Goal: Information Seeking & Learning: Check status

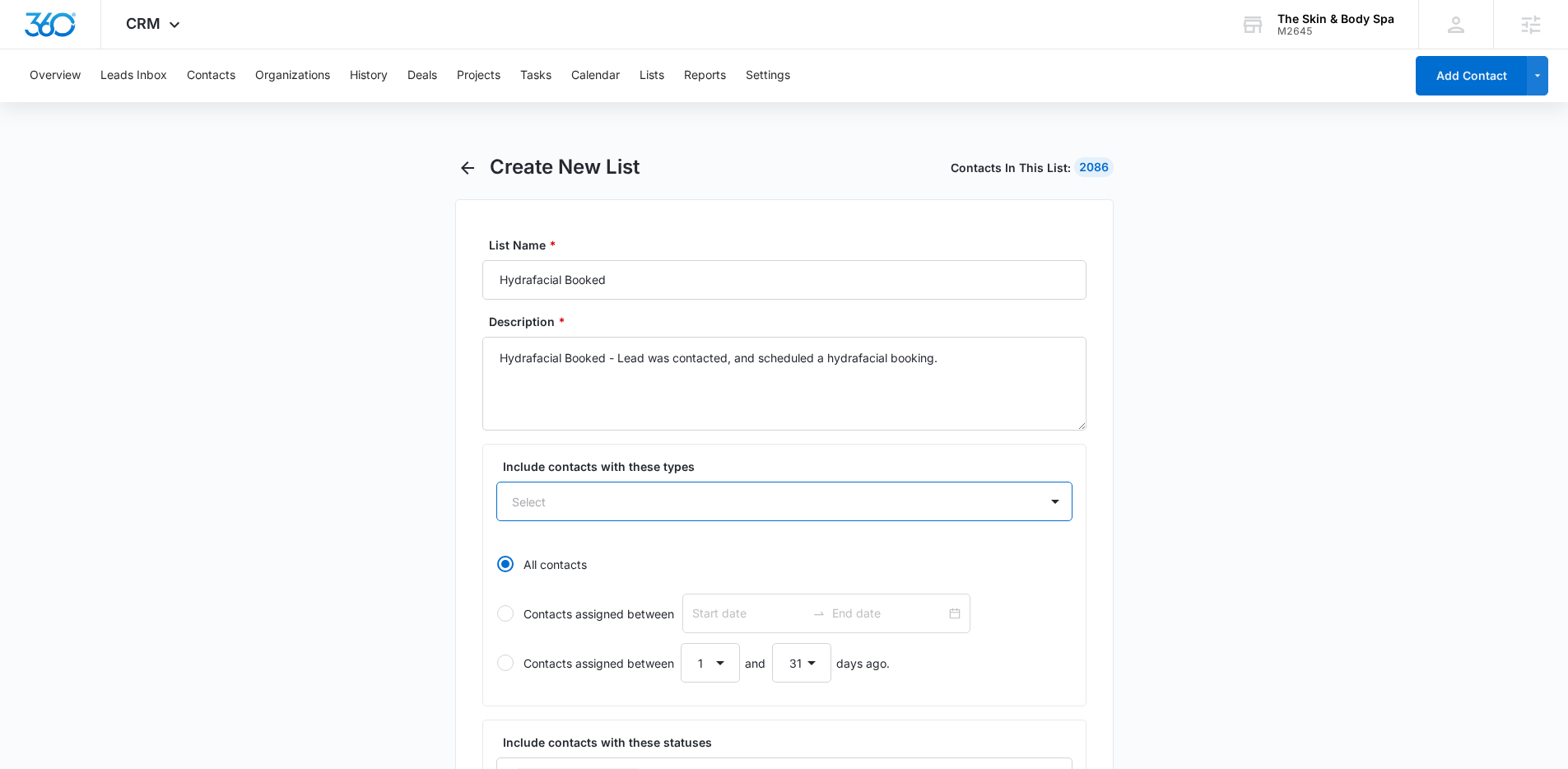
select select "31"
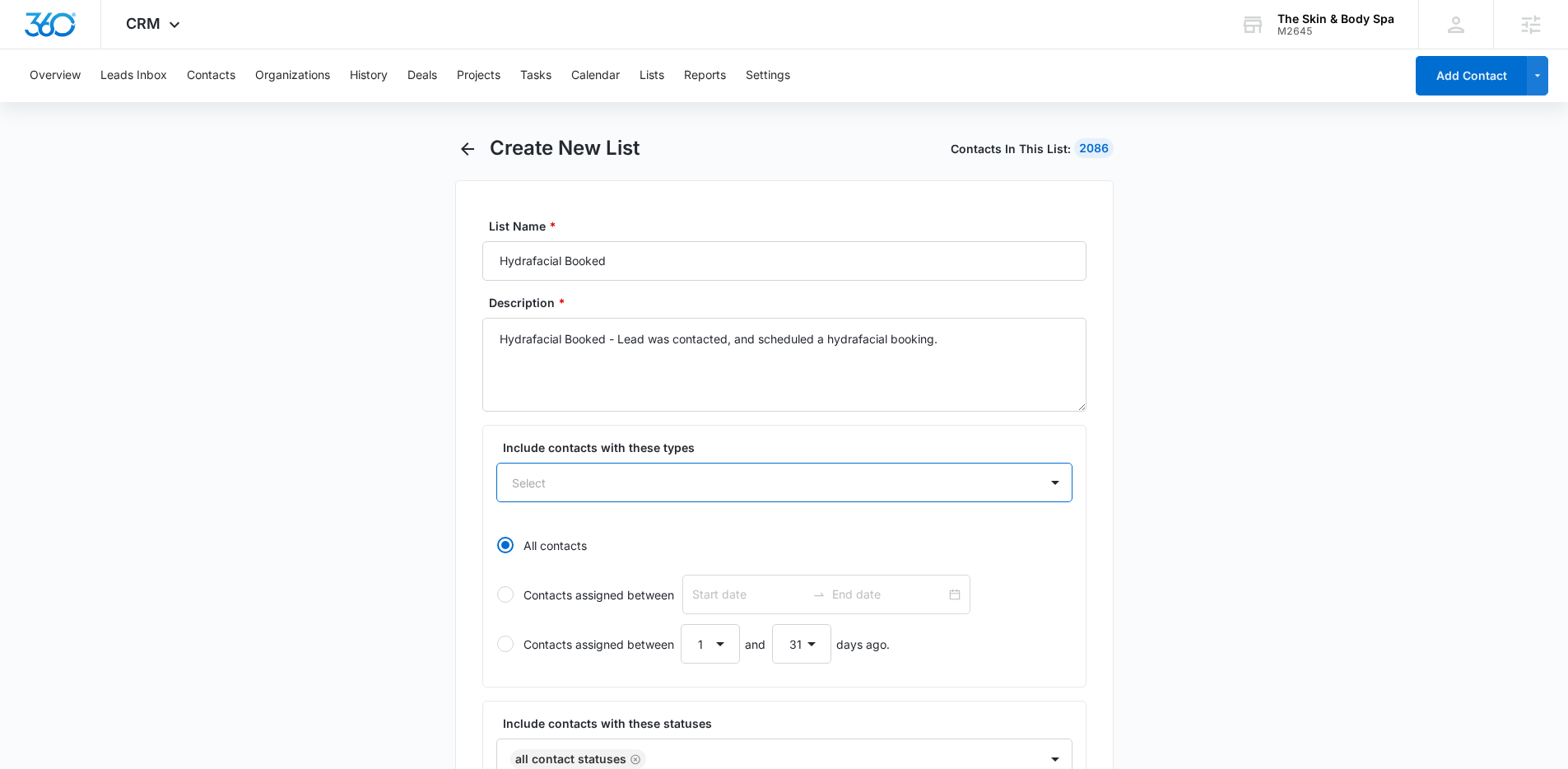
click at [674, 486] on div at bounding box center [764, 483] width 506 height 21
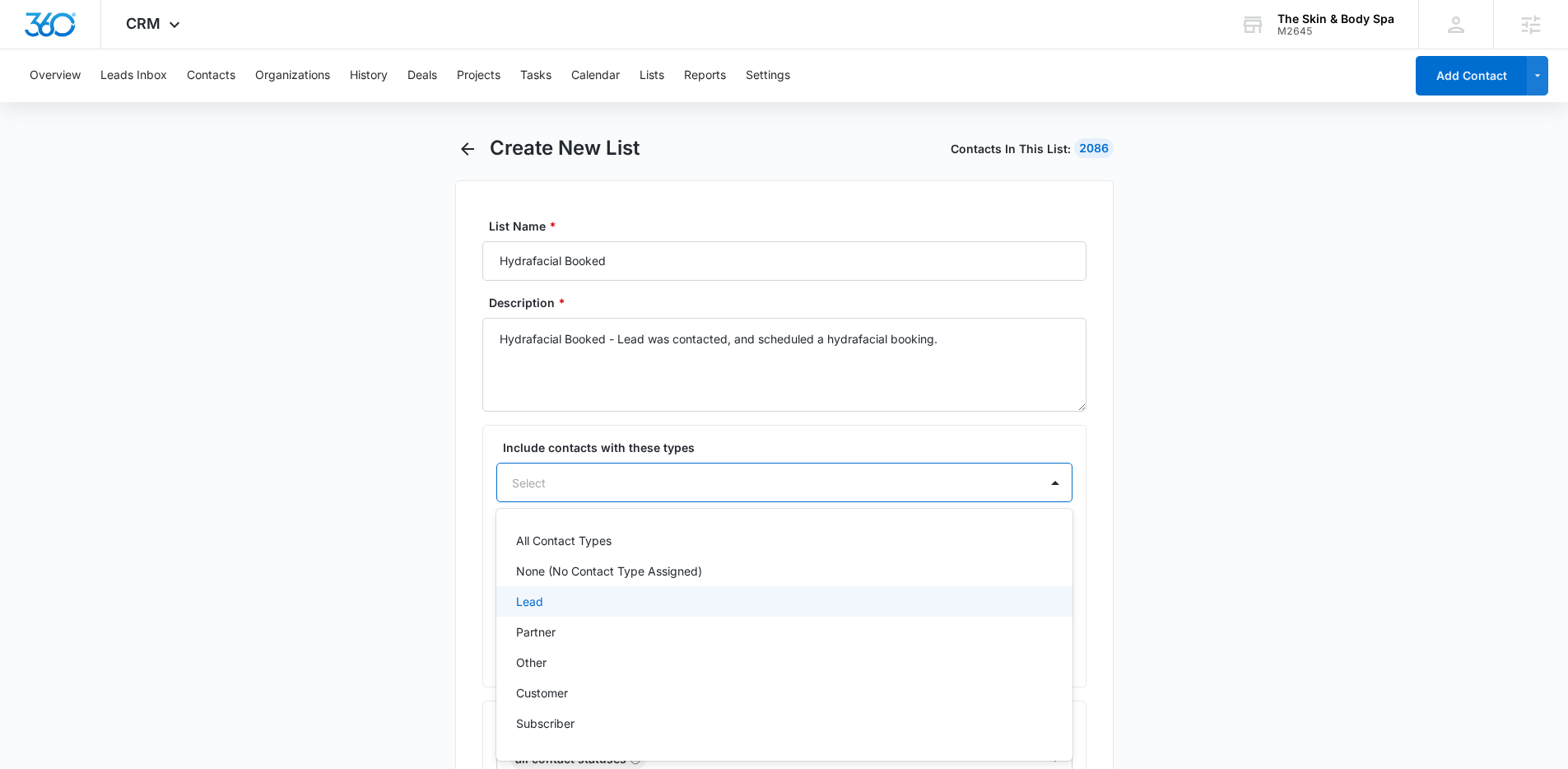
scroll to position [116, 0]
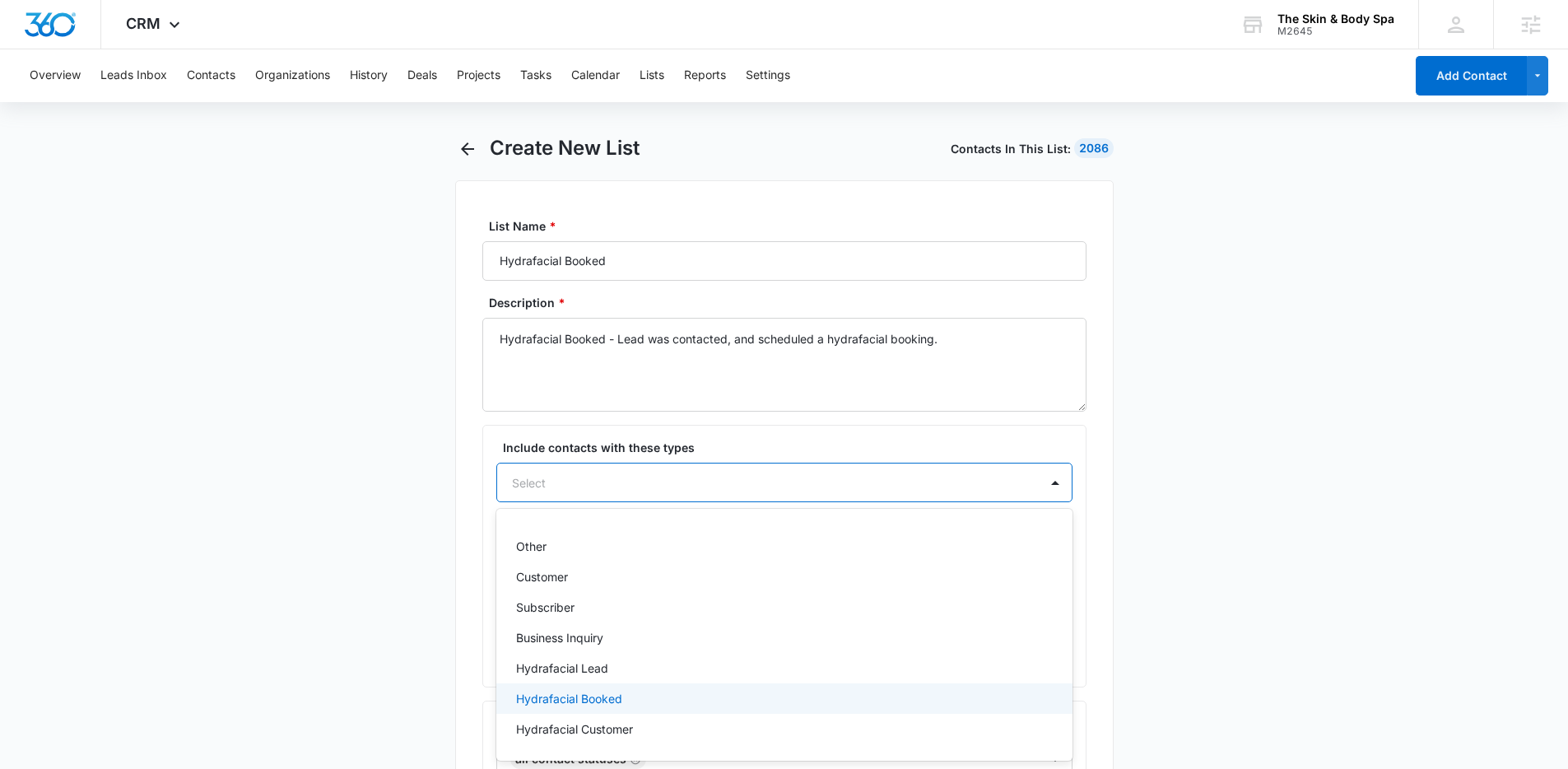
click at [611, 696] on p "Hydrafacial Booked" at bounding box center [569, 698] width 106 height 17
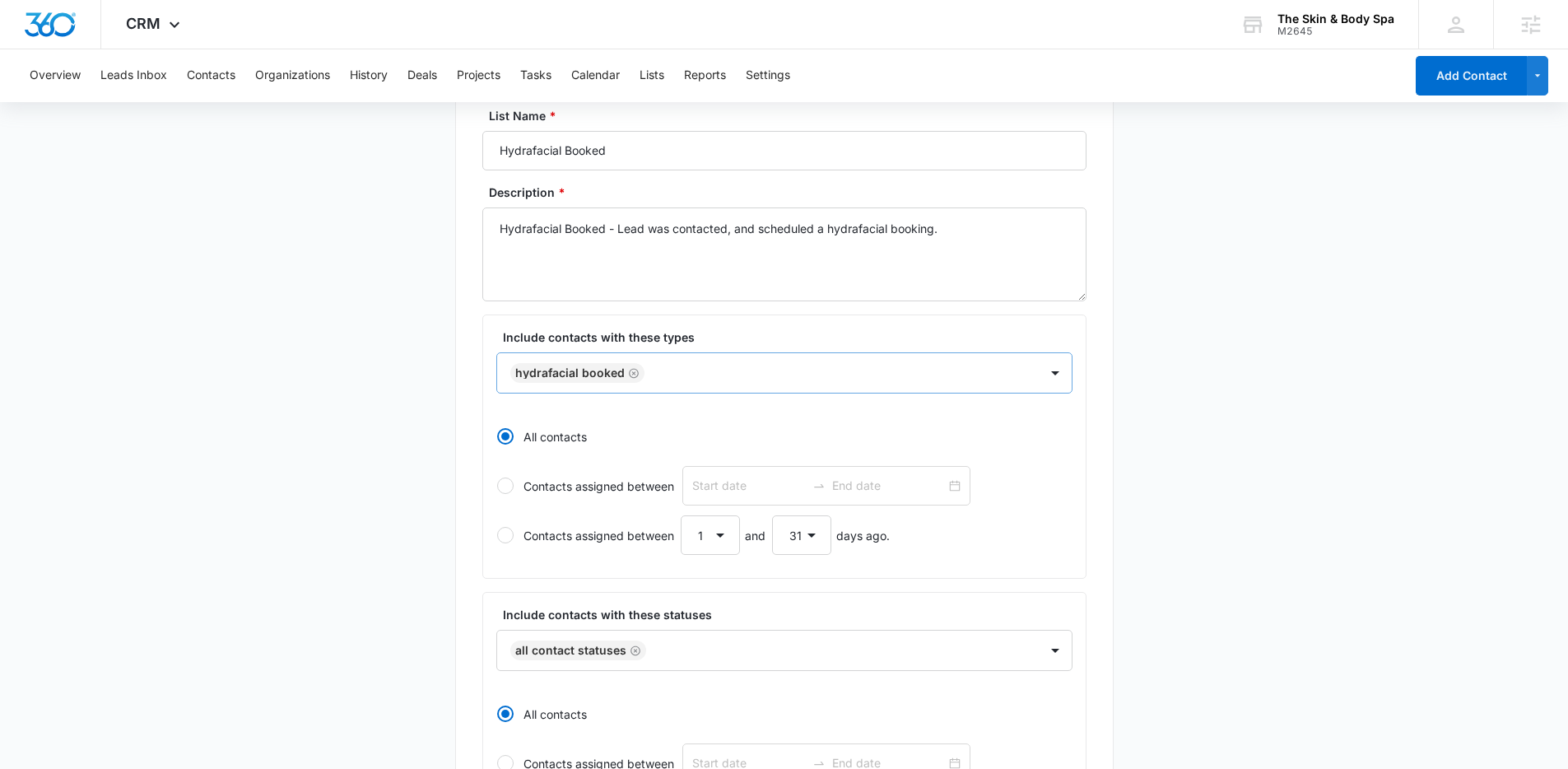
scroll to position [151, 0]
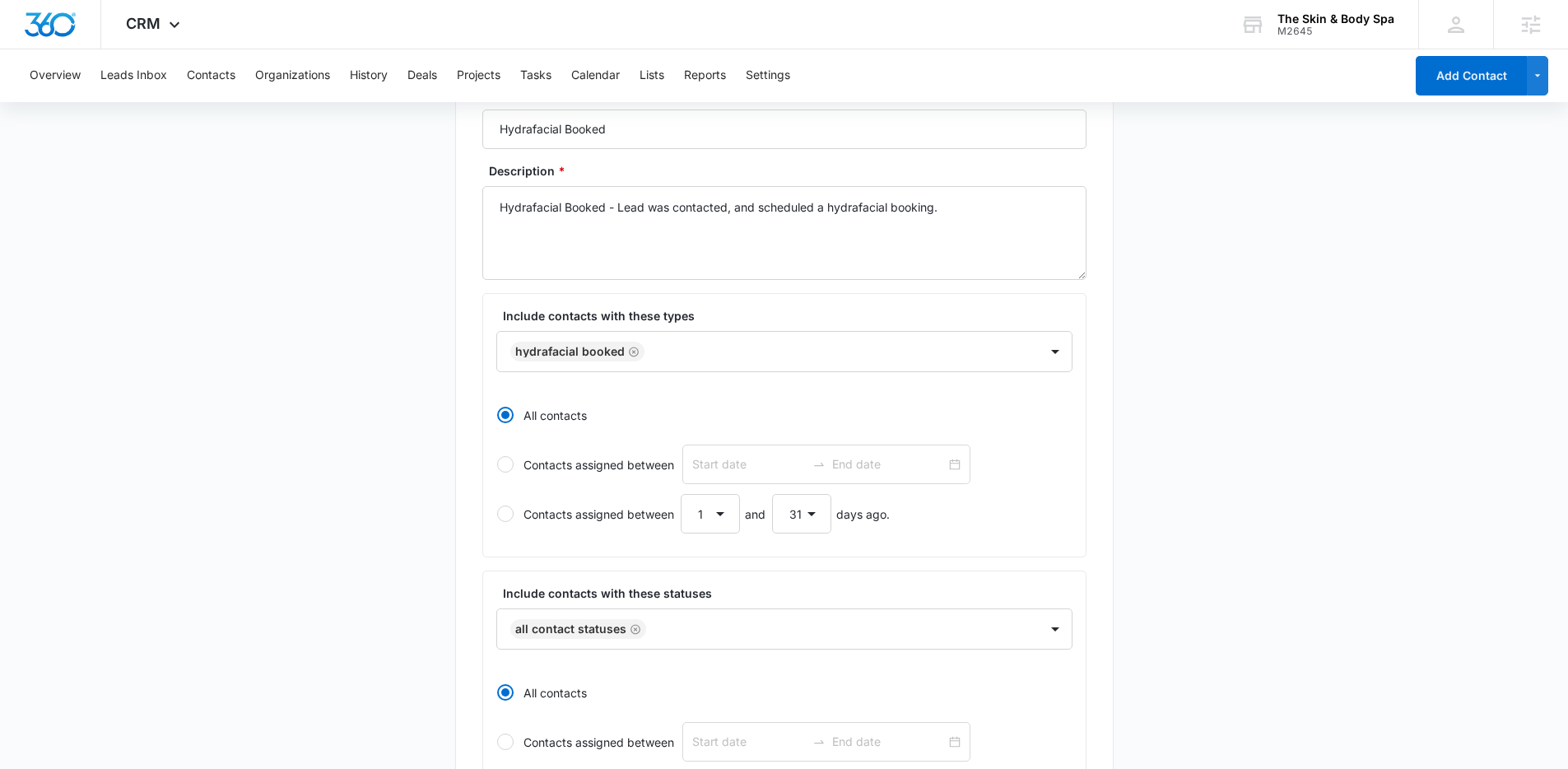
click at [1264, 467] on main "Create New List Contacts In This List : 2086 List Name * Hydrafacial Booked Des…" at bounding box center [784, 662] width 1568 height 1317
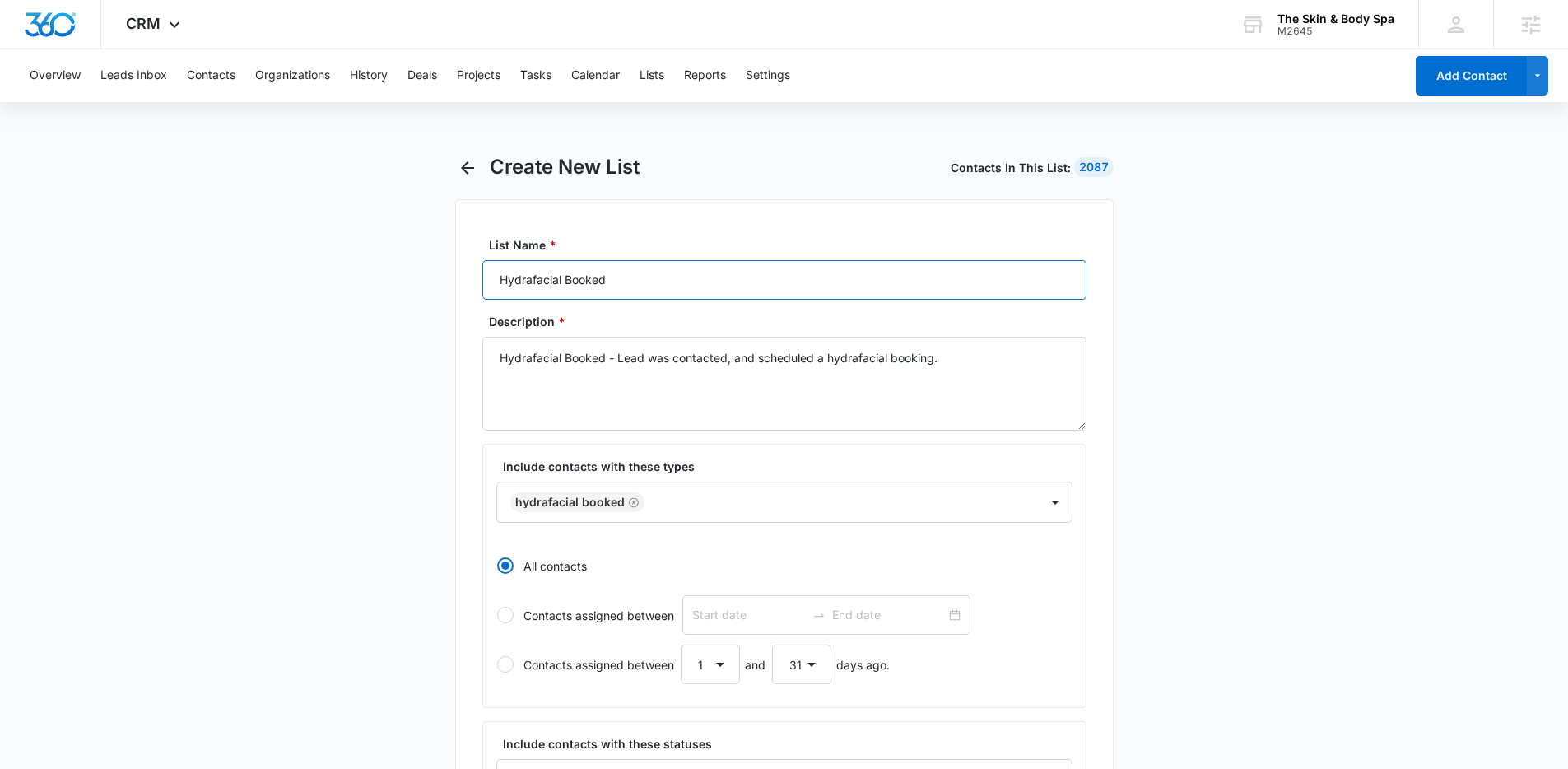
click at [591, 285] on input "Hydrafacial Booked" at bounding box center [784, 280] width 604 height 40
type input "Hydrafacial Customer"
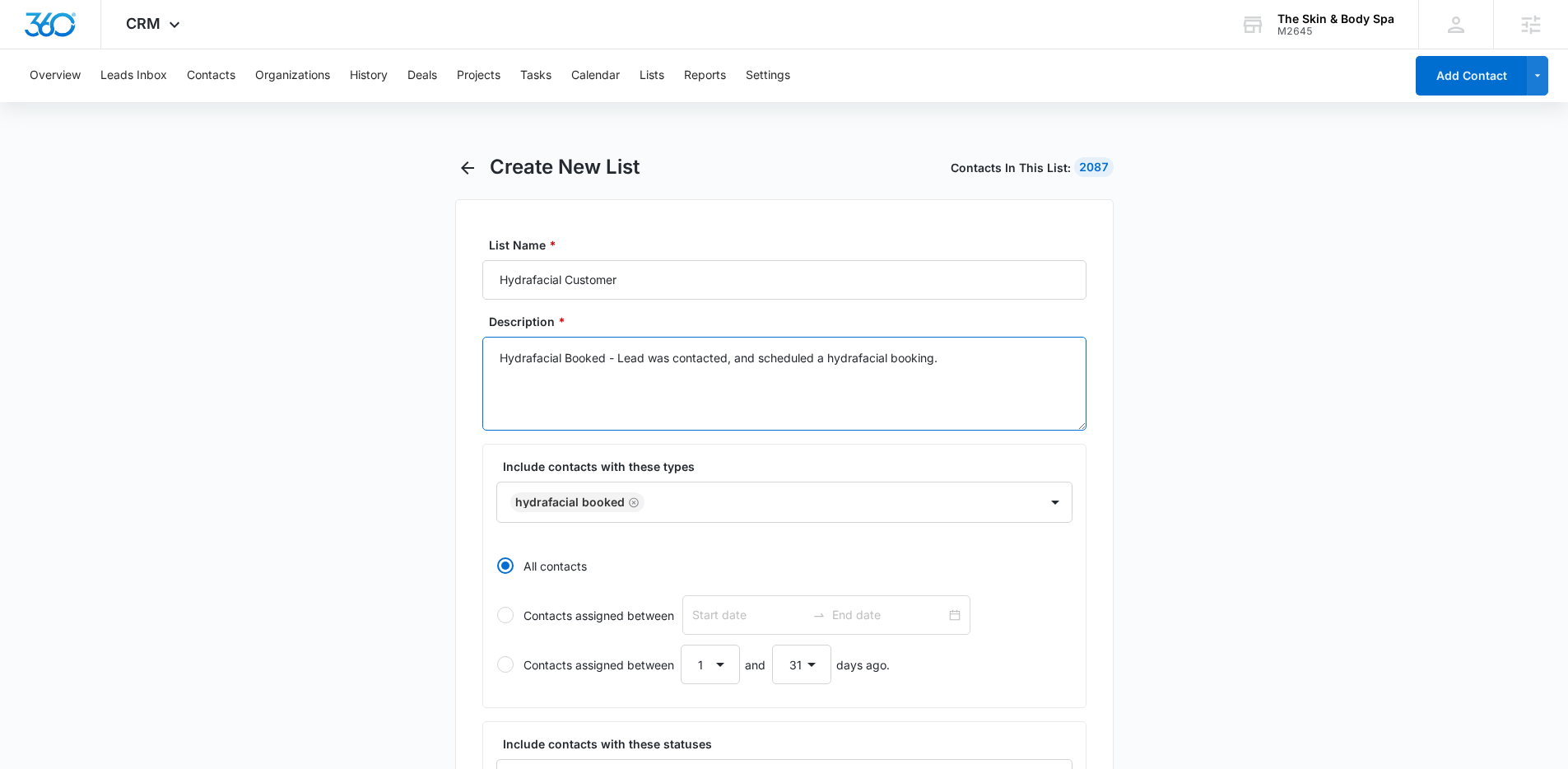
click at [579, 356] on textarea "Hydrafacial Booked - Lead was contacted, and scheduled a hydrafacial booking." at bounding box center [784, 383] width 604 height 94
click at [761, 361] on textarea "Hydrafacial Customer - Lead was contacted, and scheduled a hydrafacial booking." at bounding box center [784, 383] width 604 height 94
click at [951, 352] on textarea "Hydrafacial Customer - Lead was contacted, they scheduled a hydrafacial booking." at bounding box center [784, 383] width 604 height 94
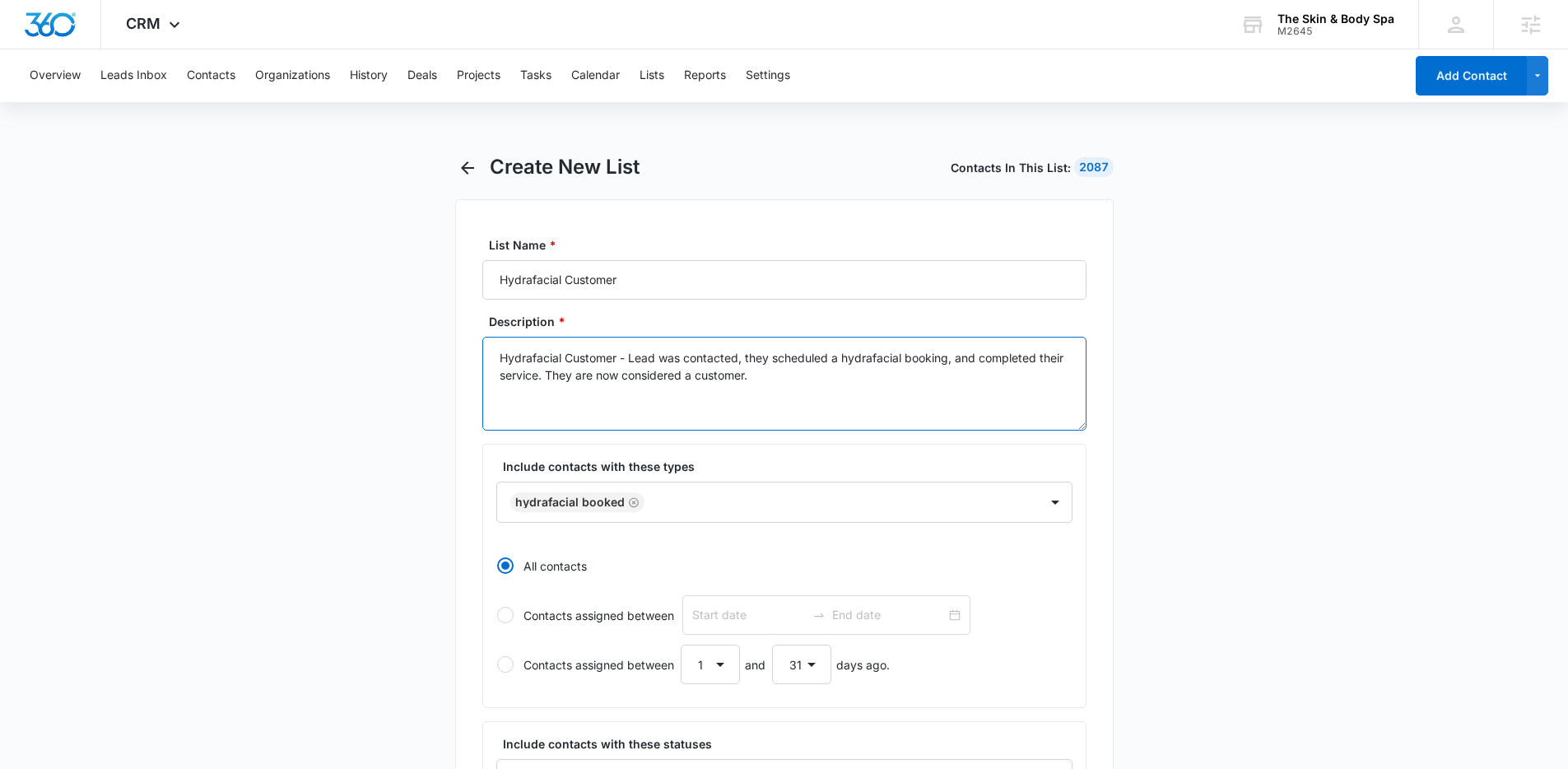
drag, startPoint x: 694, startPoint y: 377, endPoint x: 841, endPoint y: 344, distance: 150.7
click at [694, 377] on textarea "Hydrafacial Customer - Lead was contacted, they scheduled a hydrafacial booking…" at bounding box center [784, 383] width 604 height 94
click at [629, 503] on icon "Remove Hydrafacial Booked" at bounding box center [633, 501] width 10 height 10
type textarea "Hydrafacial Customer - Lead was contacted, they scheduled a hydrafacial booking…"
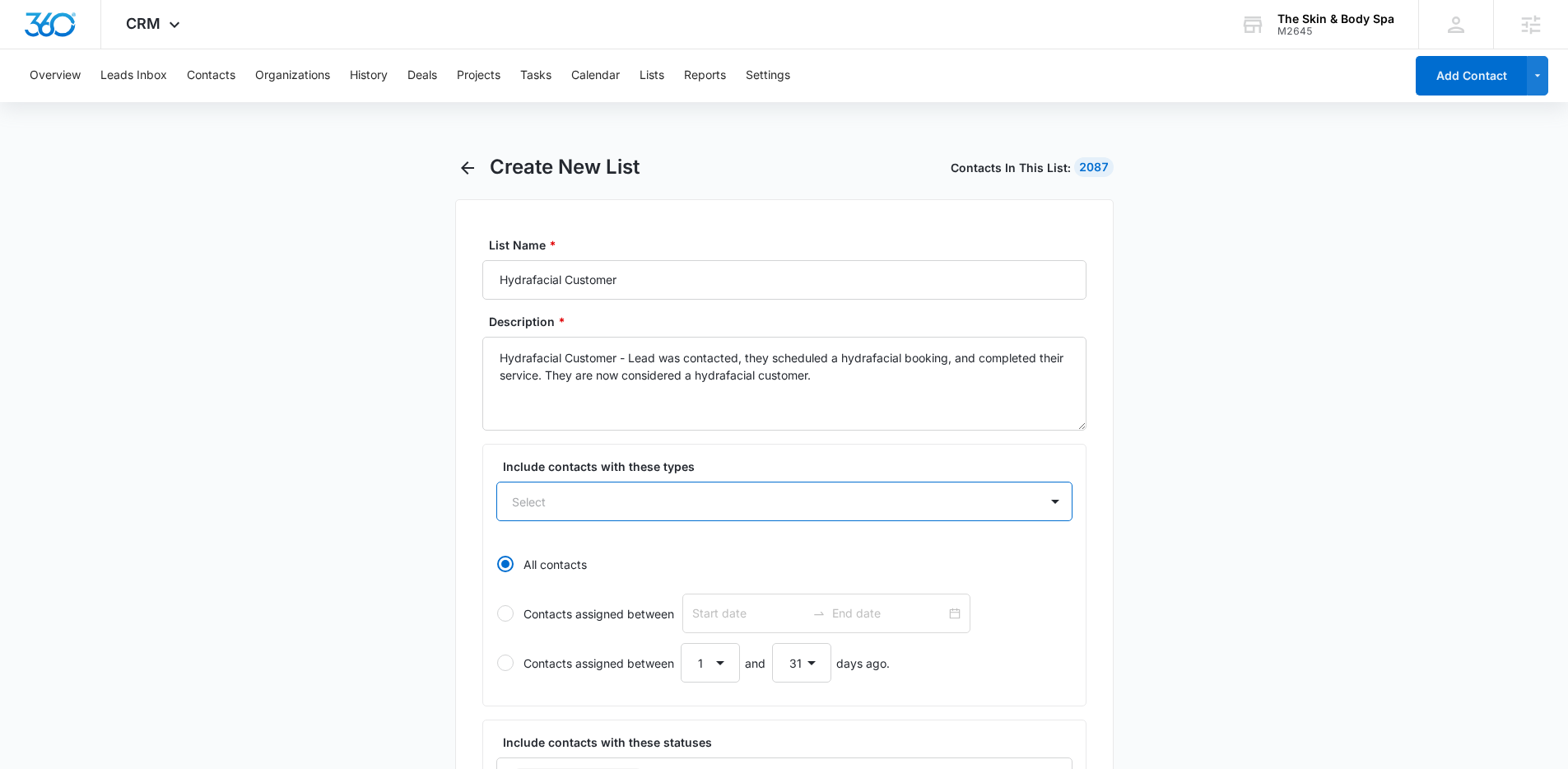
click at [652, 507] on div "Select" at bounding box center [784, 501] width 576 height 40
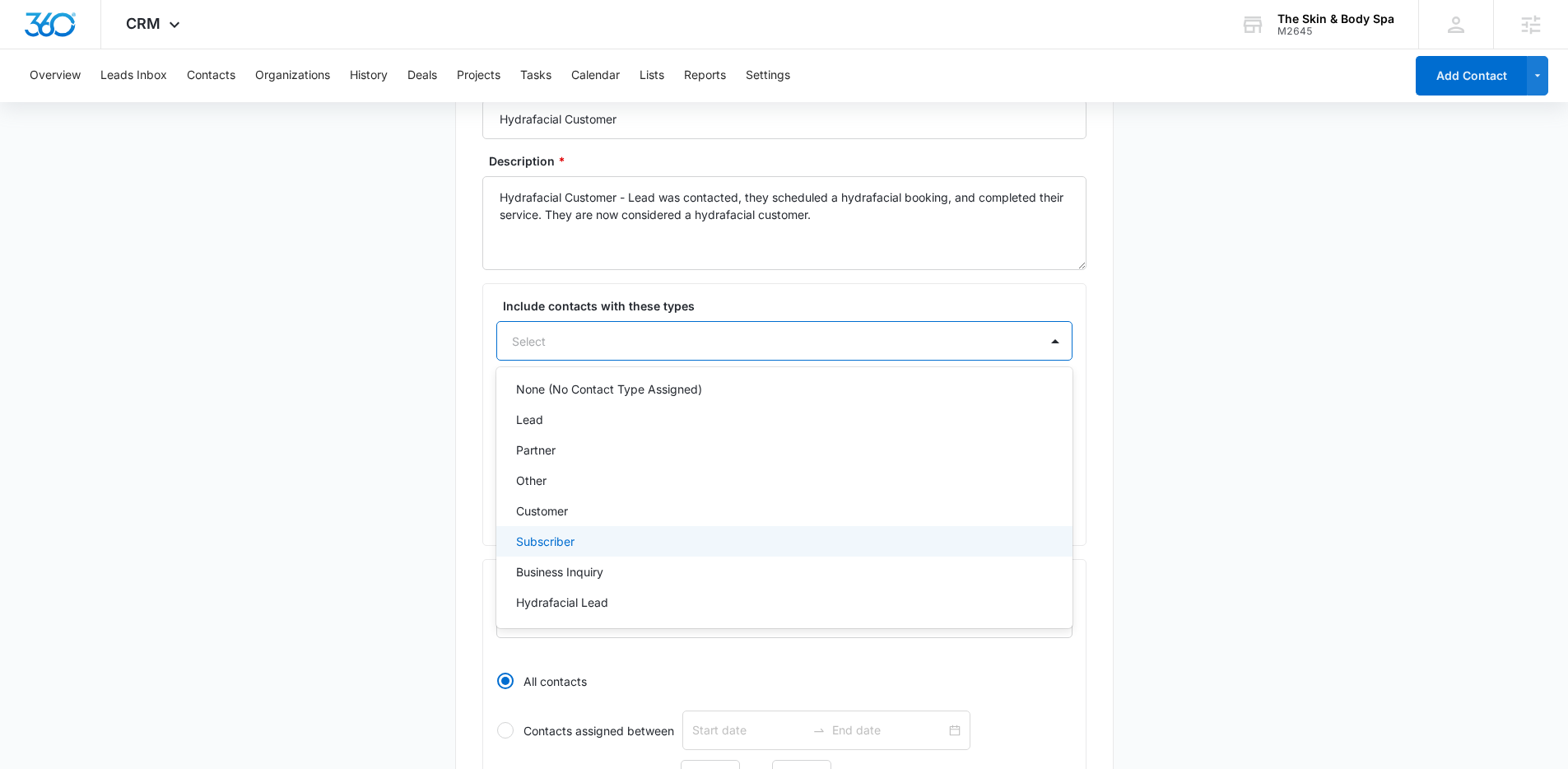
scroll to position [107, 0]
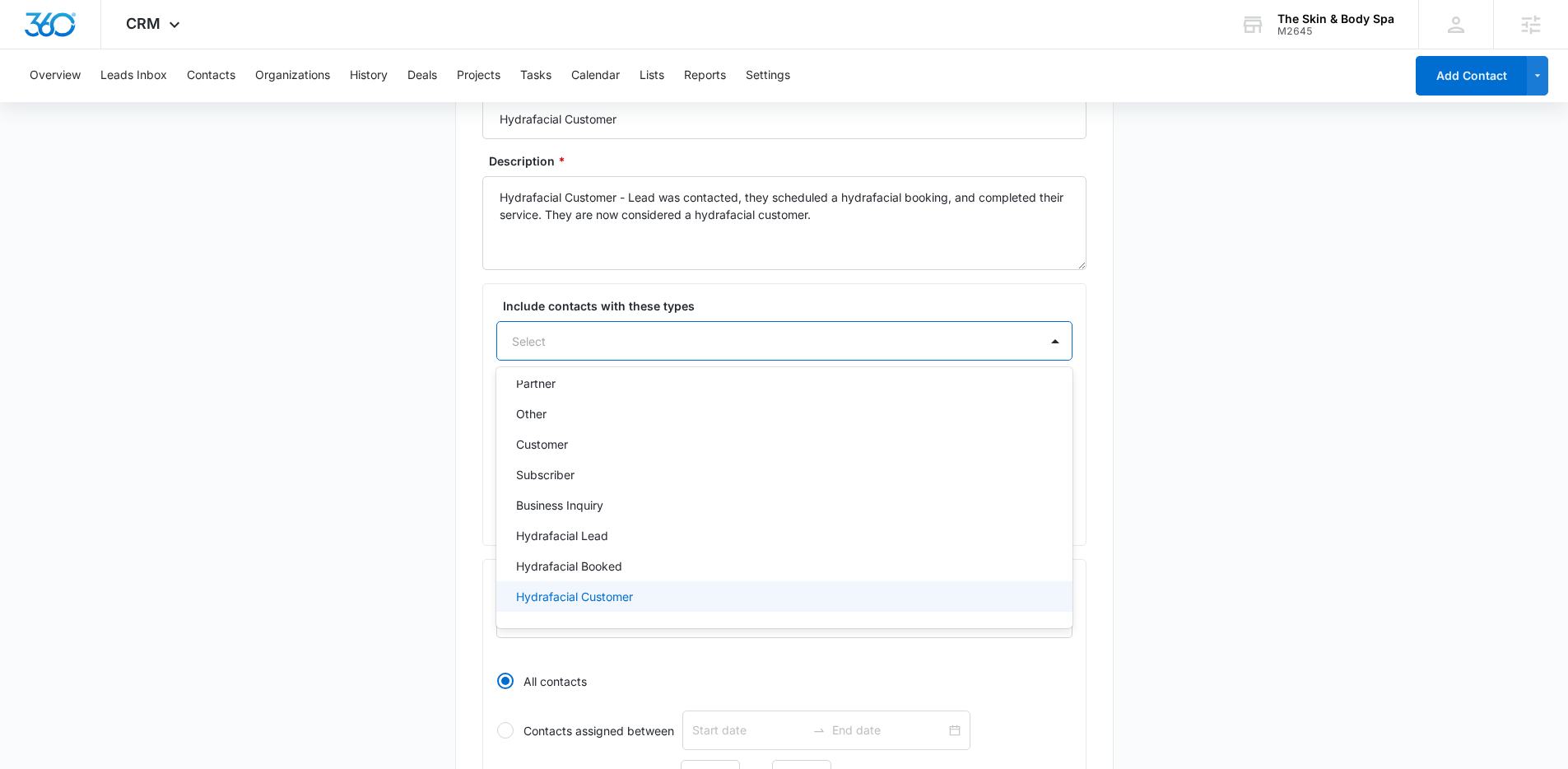
click at [630, 588] on p "Hydrafacial Customer" at bounding box center [574, 596] width 117 height 17
click at [376, 542] on main "Create New List Contacts In This List : 2087 List Name * Hydrafacial Customer D…" at bounding box center [784, 652] width 1568 height 1317
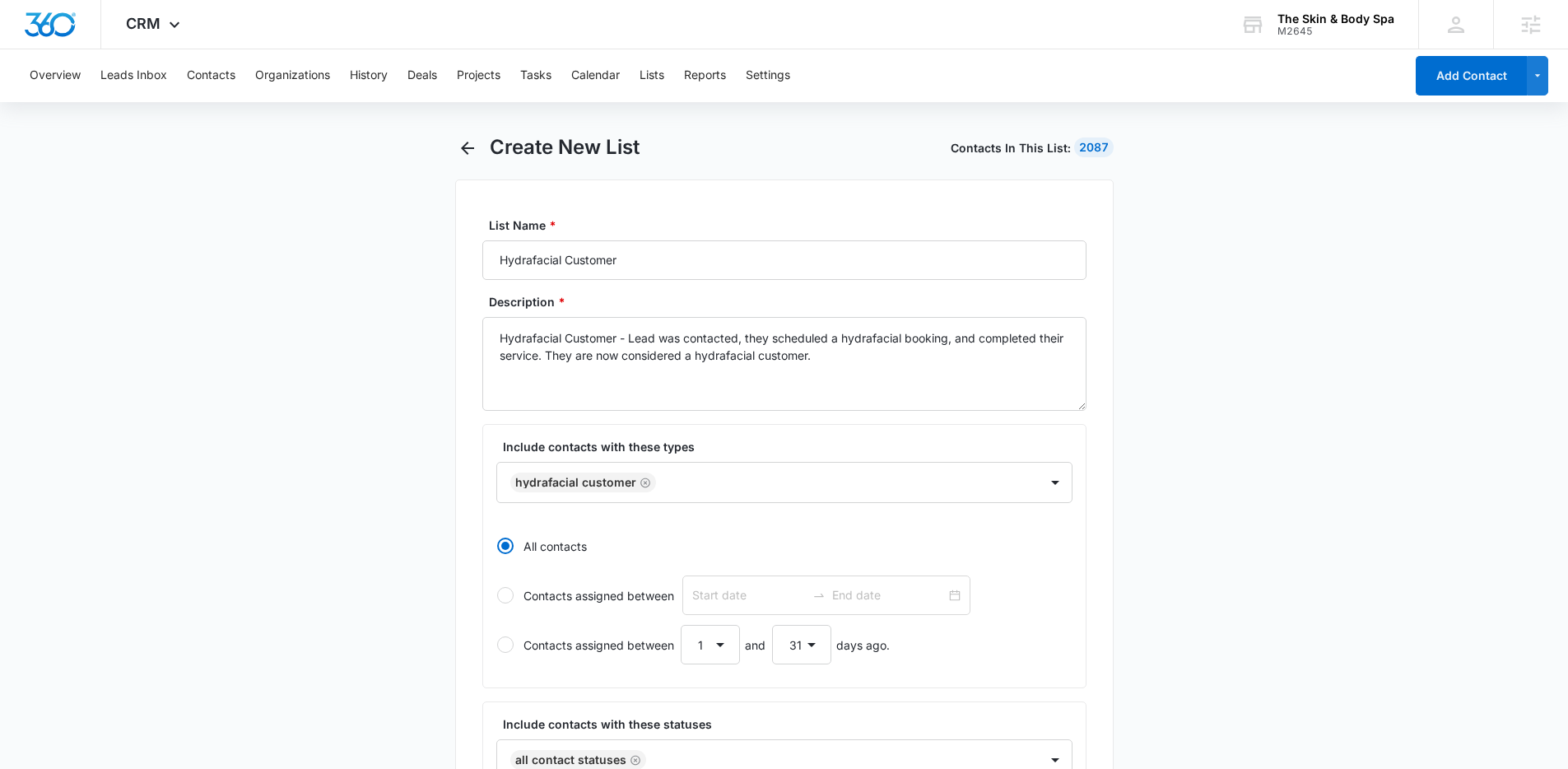
scroll to position [8, 0]
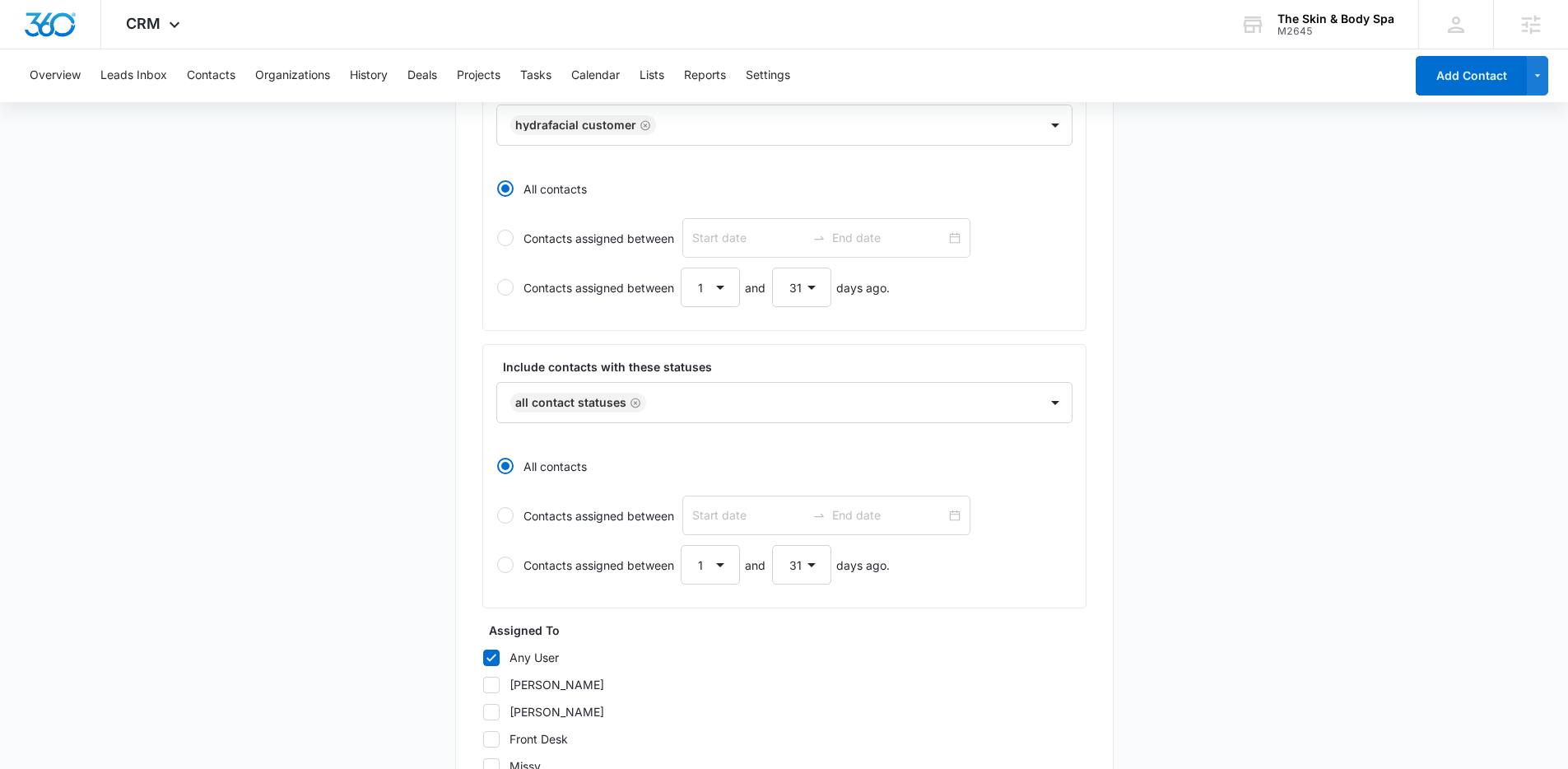
scroll to position [364, 0]
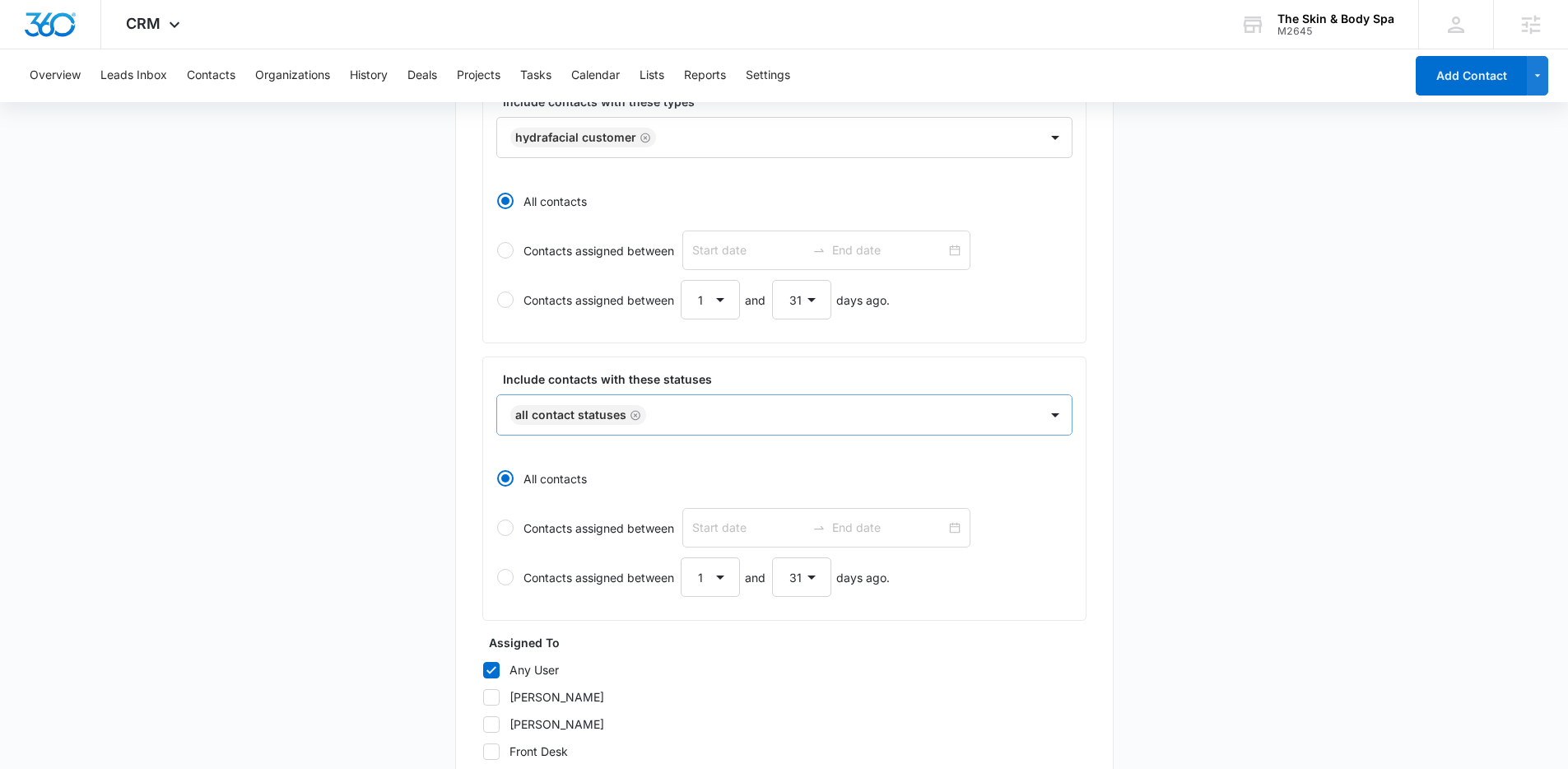
click at [633, 412] on icon "Remove All Contact Statuses" at bounding box center [635, 415] width 11 height 12
click at [362, 422] on main "Create New List Contacts In This List : 2087 List Name * Hydrafacial Customer D…" at bounding box center [784, 447] width 1568 height 1315
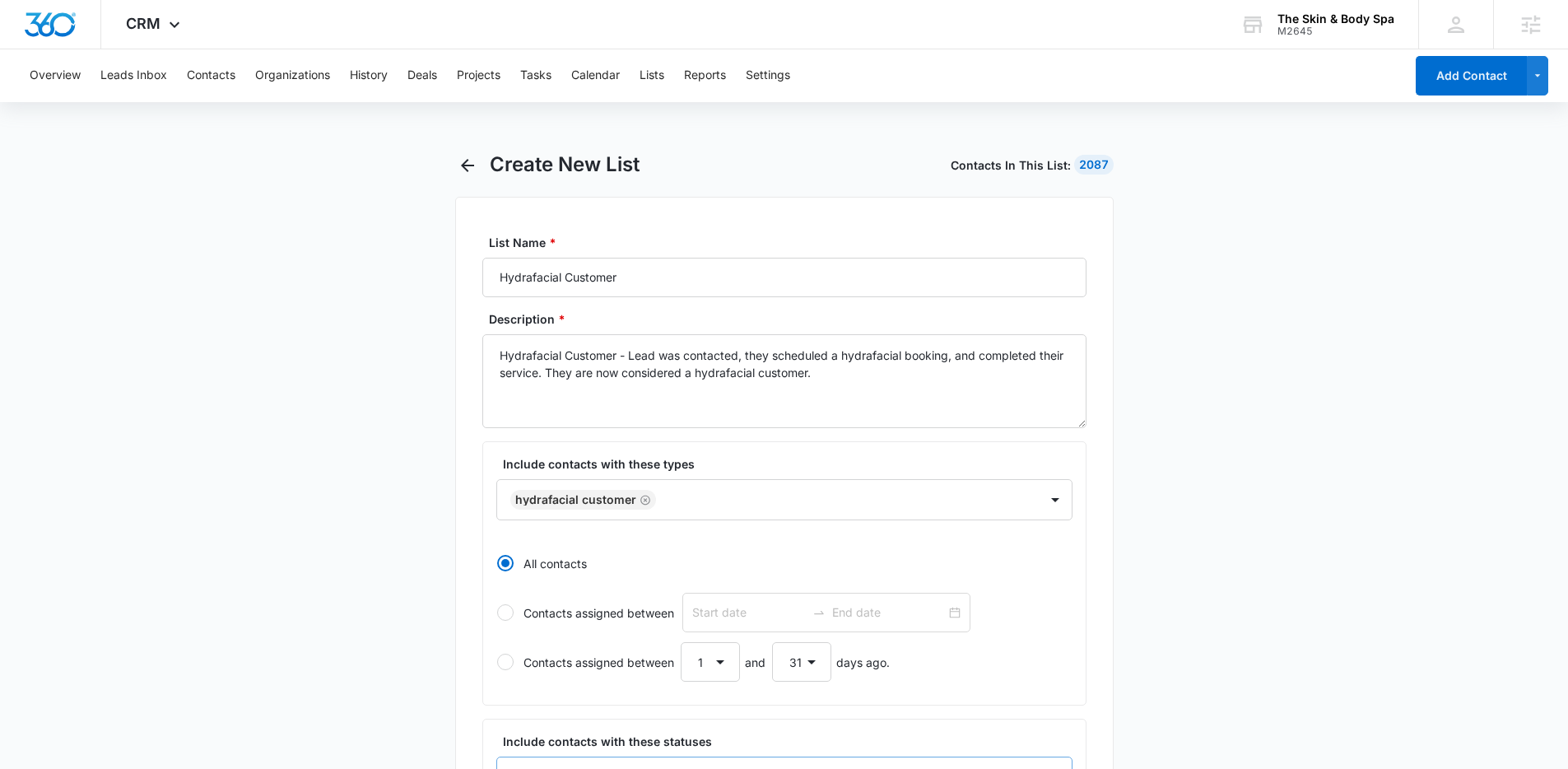
scroll to position [0, 0]
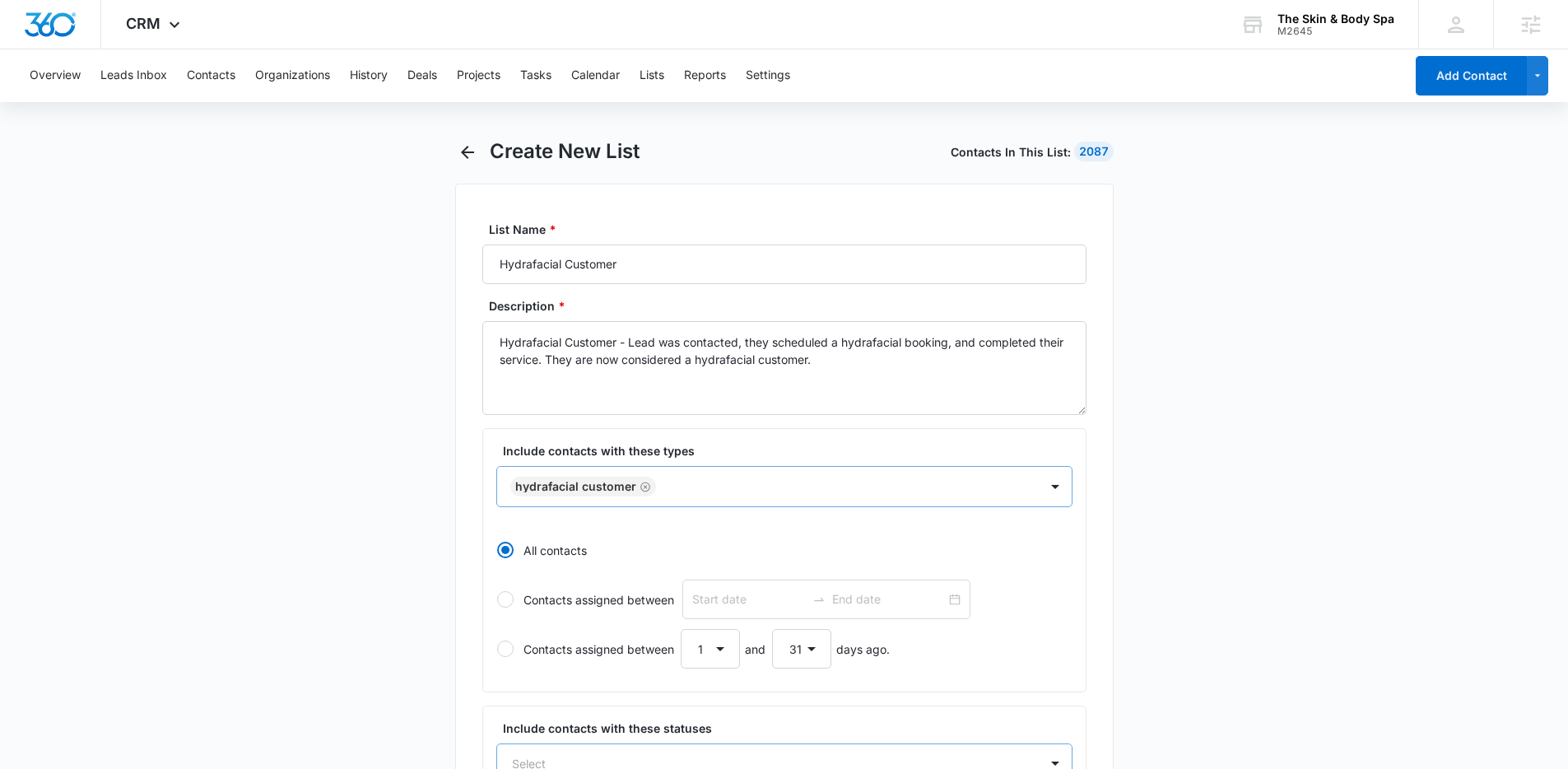
click at [746, 505] on div "Hydrafacial Customer" at bounding box center [784, 486] width 576 height 41
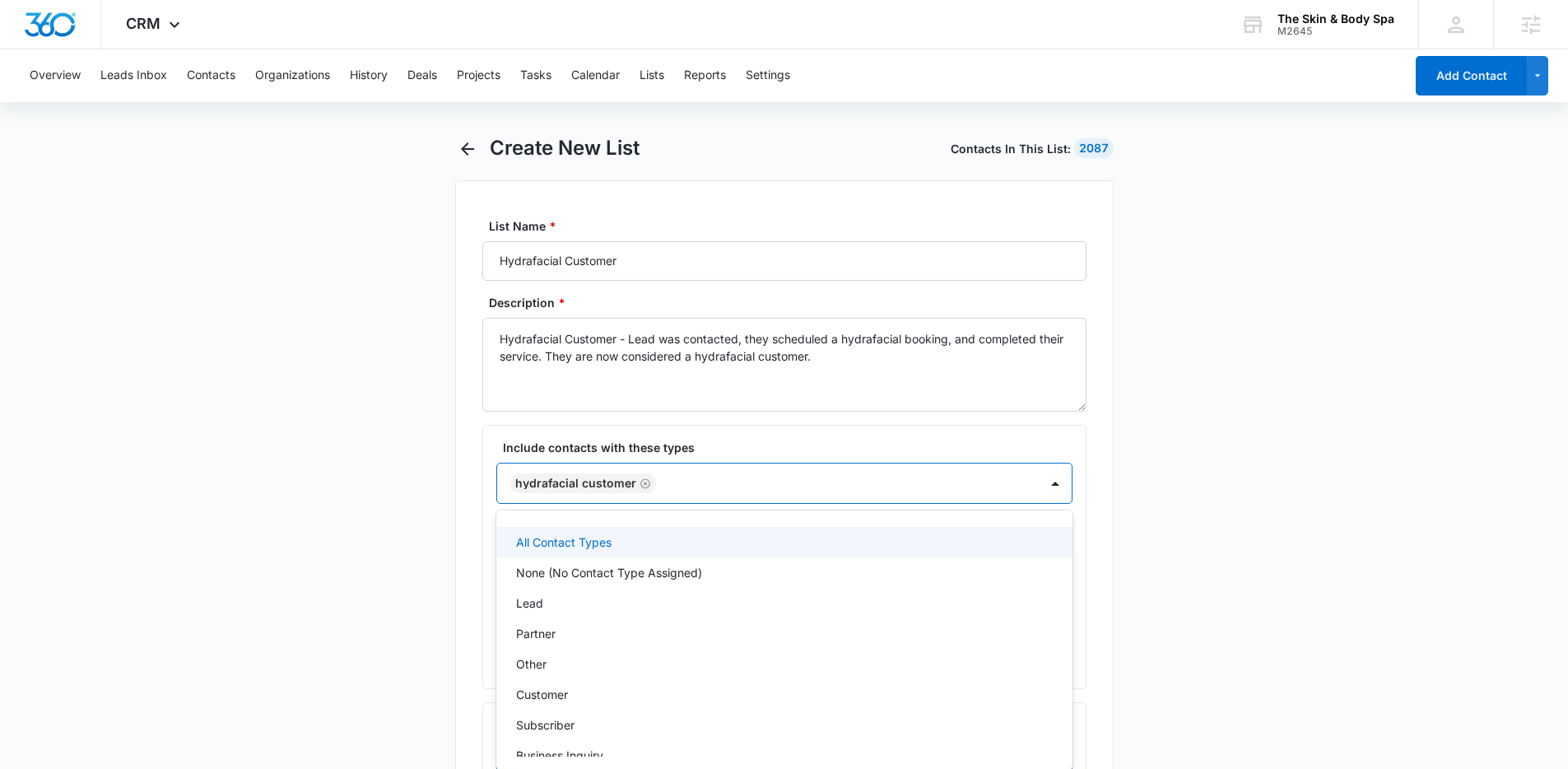
scroll to position [111, 0]
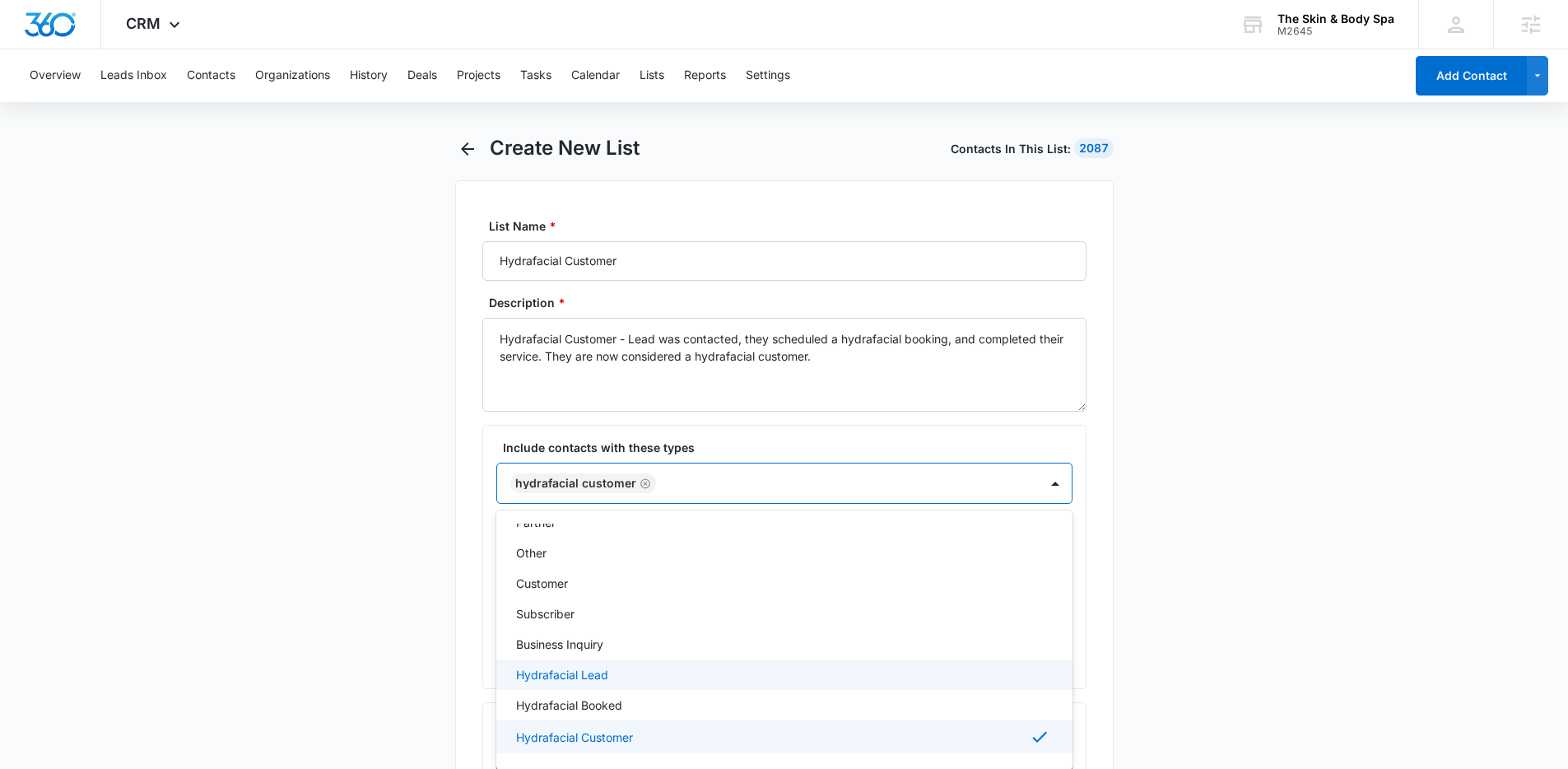
click at [614, 675] on div "Hydrafacial Lead" at bounding box center [782, 675] width 533 height 17
click at [642, 484] on icon "Remove Hydrafacial Customer" at bounding box center [644, 482] width 10 height 10
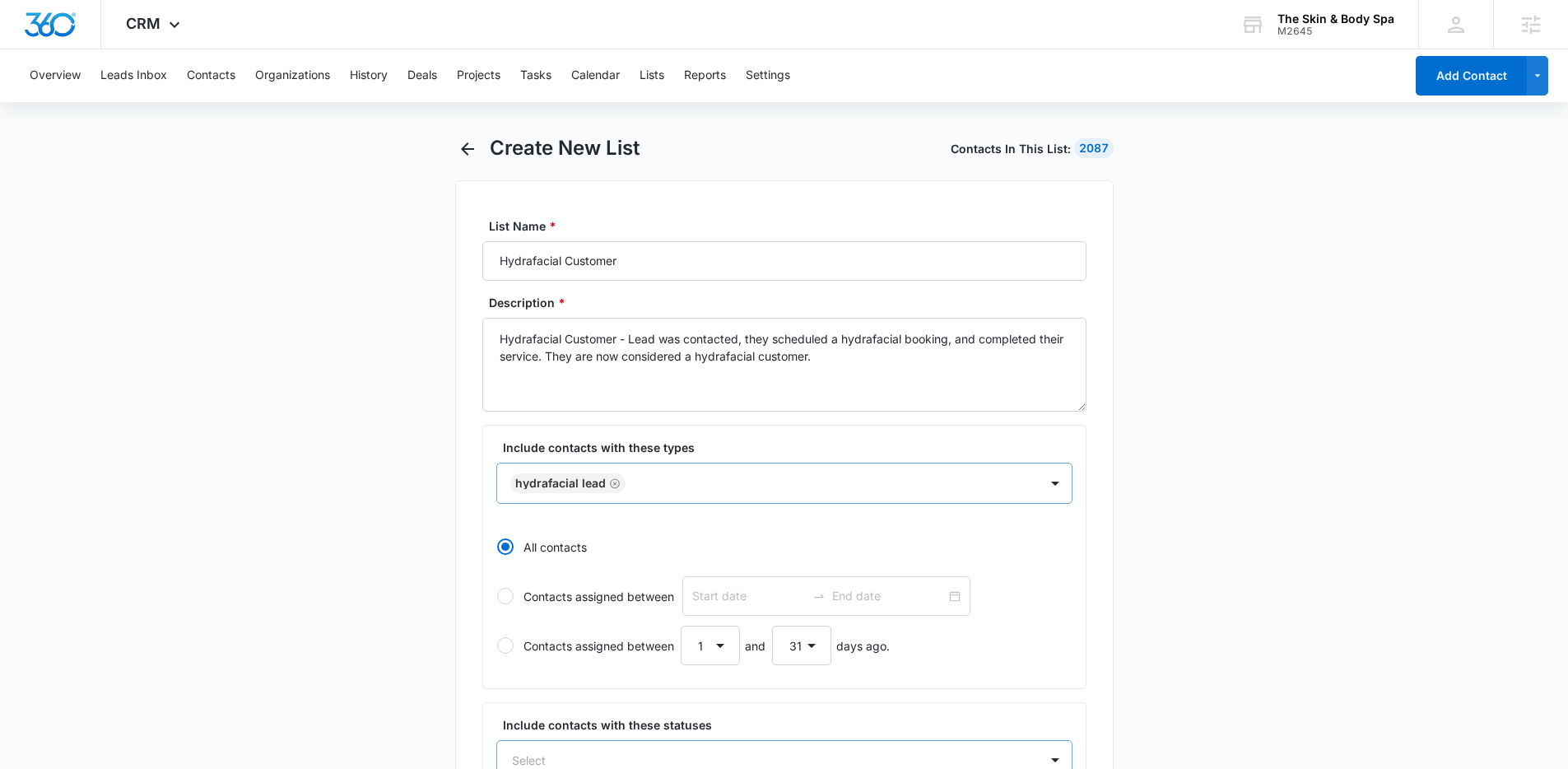
click at [945, 491] on div at bounding box center [824, 484] width 387 height 21
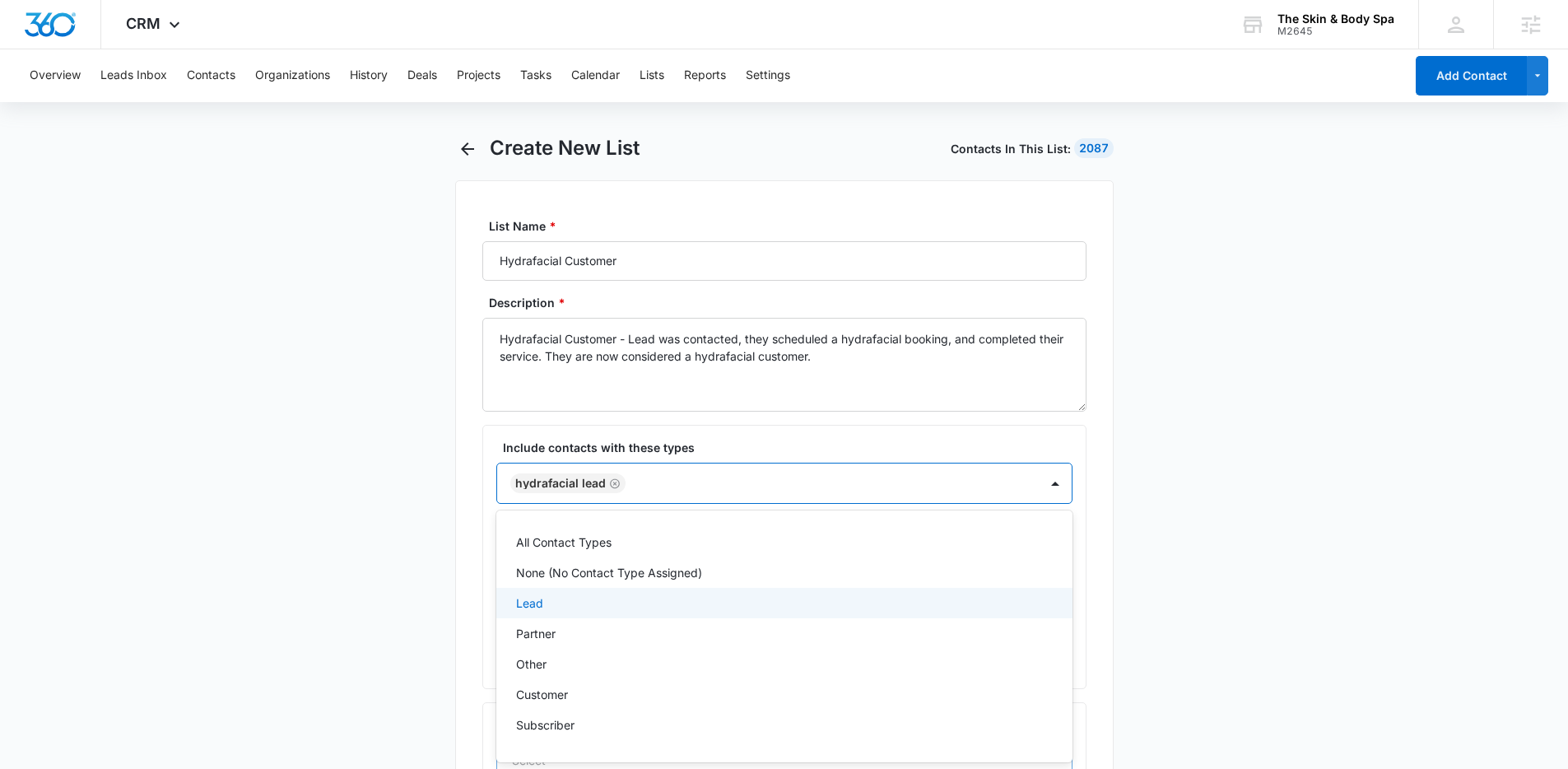
click at [561, 607] on div "Lead" at bounding box center [782, 603] width 533 height 17
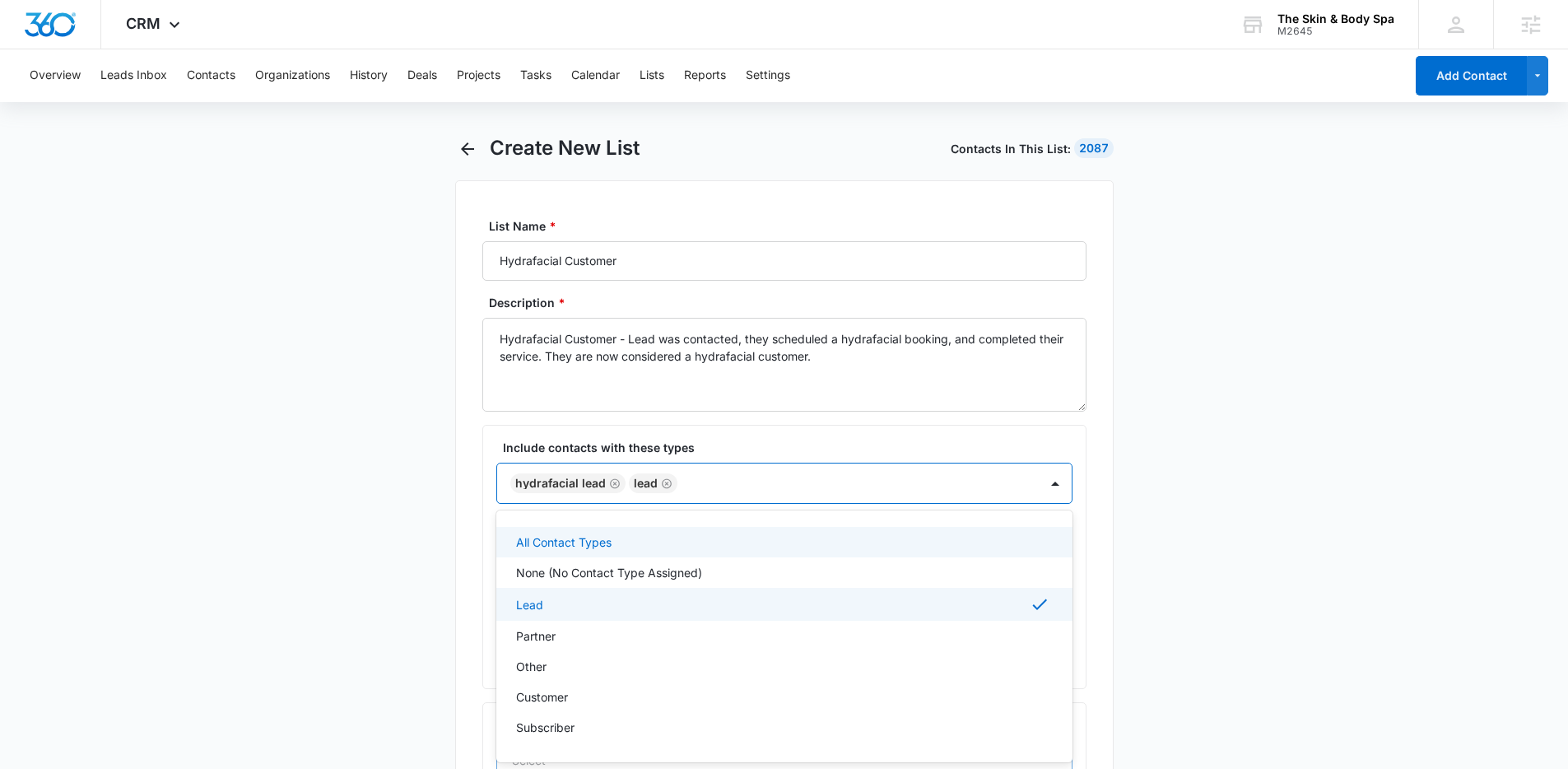
click at [664, 482] on icon "Remove Lead" at bounding box center [666, 482] width 10 height 10
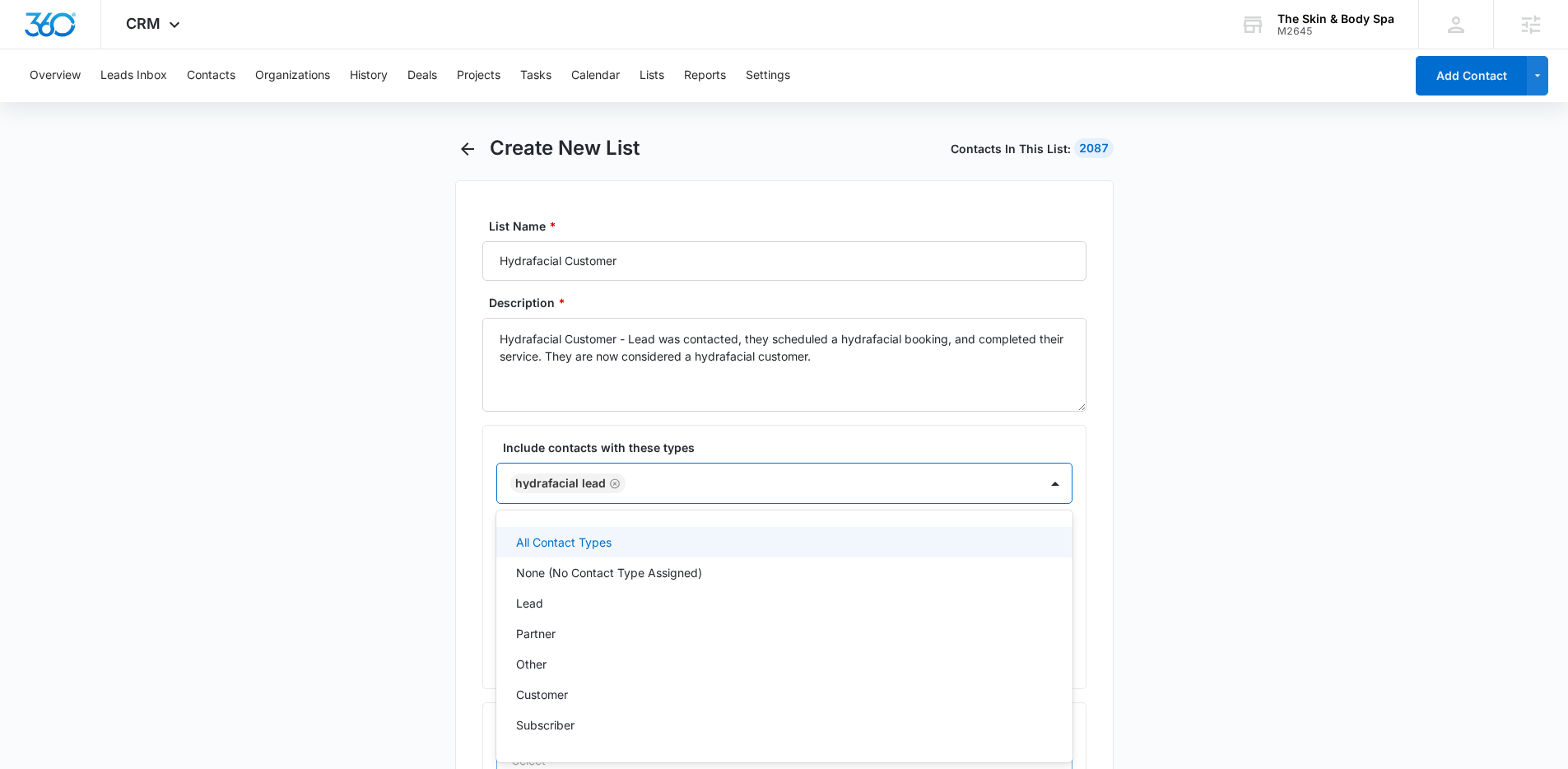
drag, startPoint x: 611, startPoint y: 485, endPoint x: 1011, endPoint y: 440, distance: 402.5
click at [611, 485] on icon "Remove Hydrafacial Lead" at bounding box center [614, 484] width 11 height 12
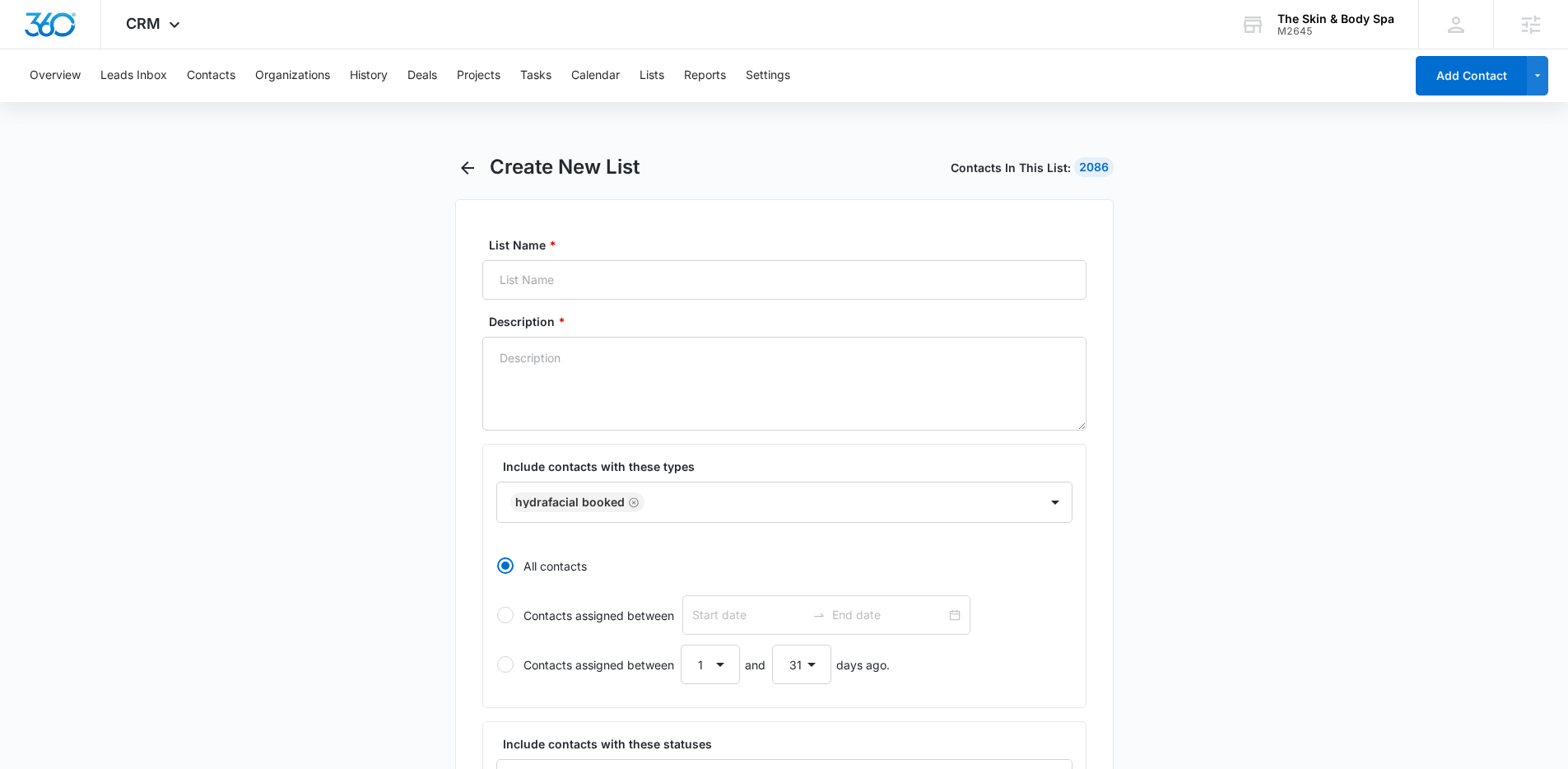
select select "31"
click at [157, 9] on div "CRM Apps Reputation Forms CRM Email Social Shop Payments POS Content Ads Intell…" at bounding box center [155, 24] width 108 height 49
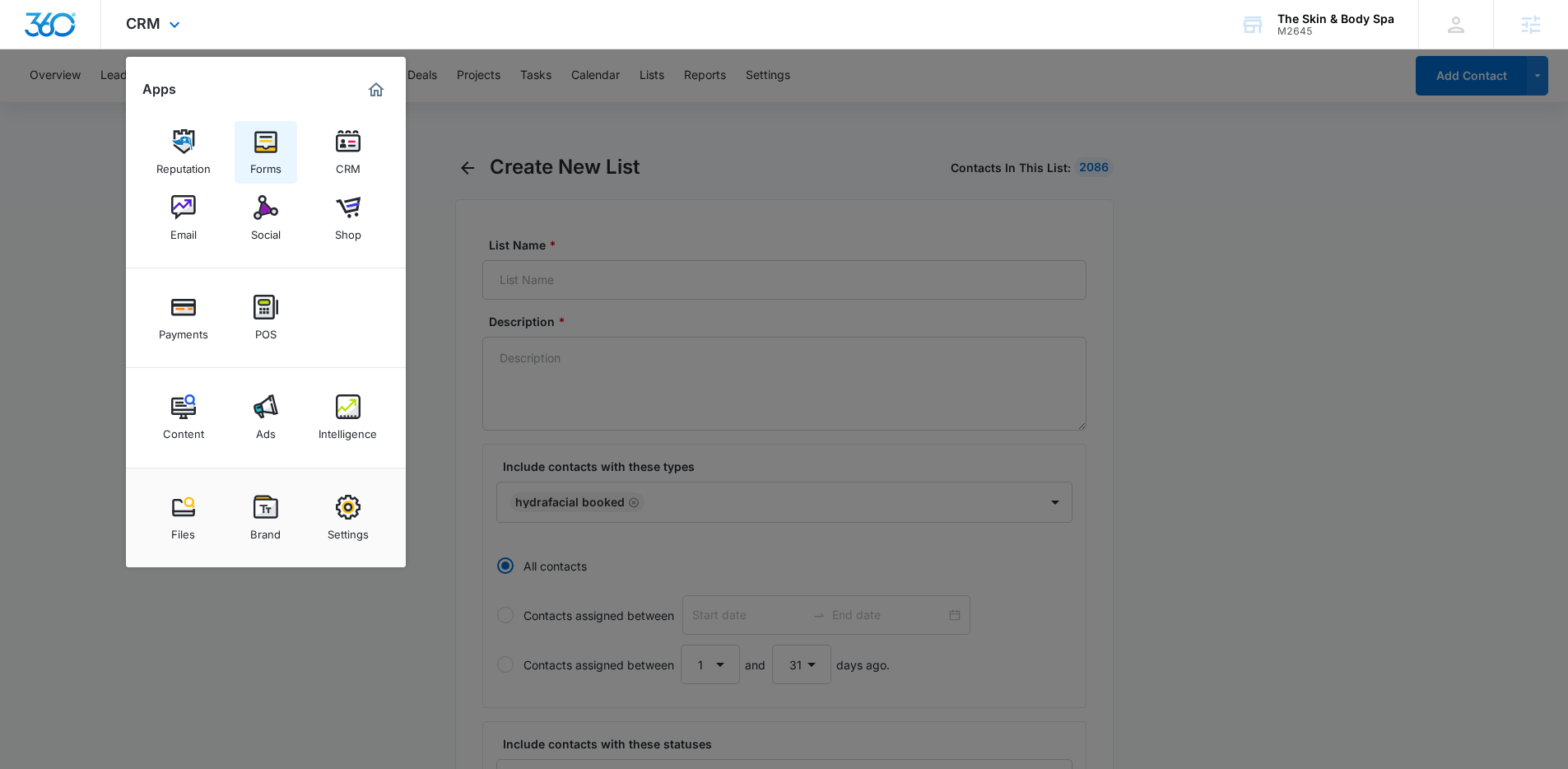
click at [284, 145] on link "Forms" at bounding box center [266, 153] width 62 height 62
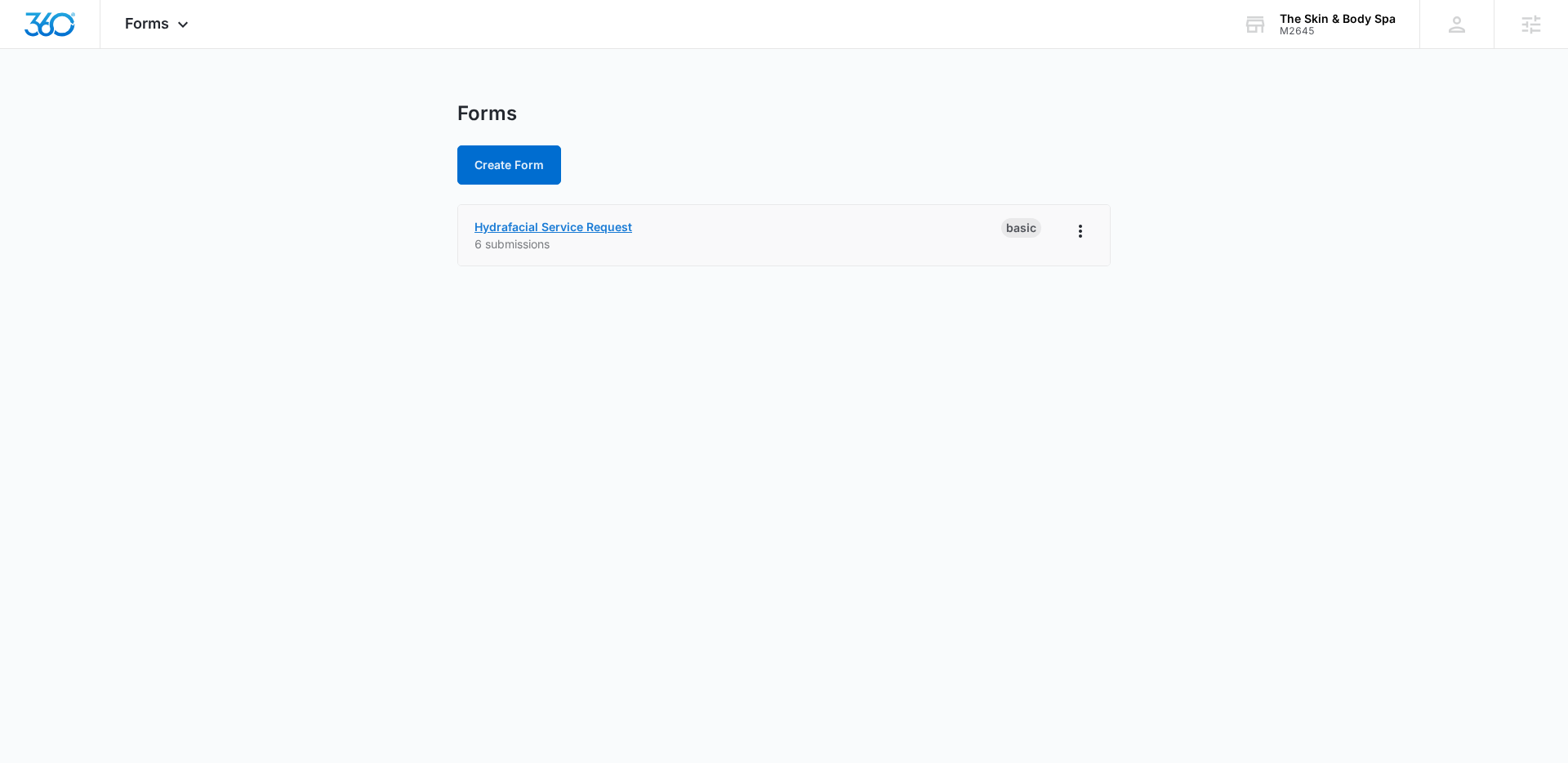
click at [583, 232] on link "Hydrafacial Service Request" at bounding box center [553, 226] width 157 height 14
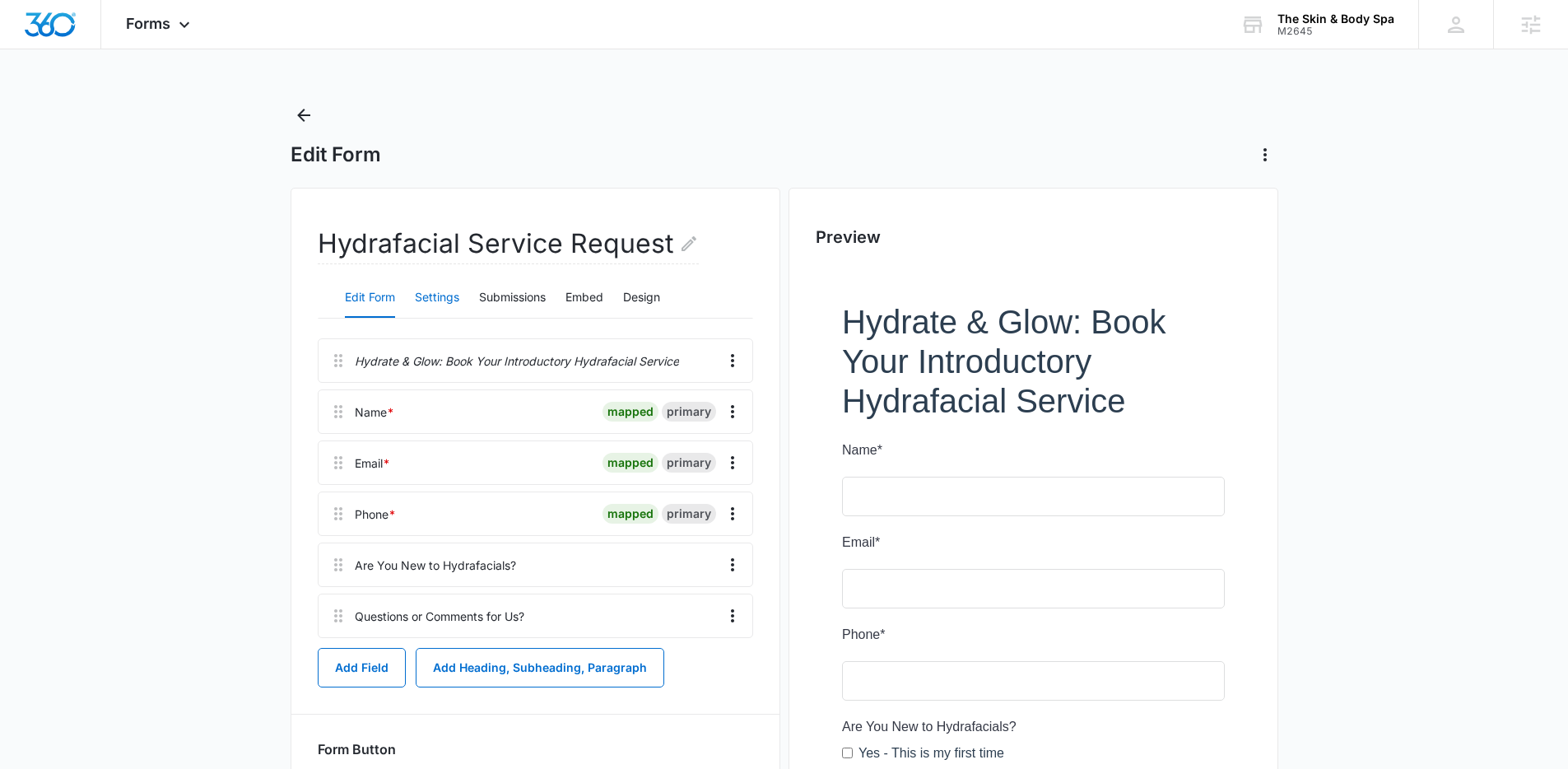
click at [450, 289] on button "Settings" at bounding box center [436, 298] width 44 height 40
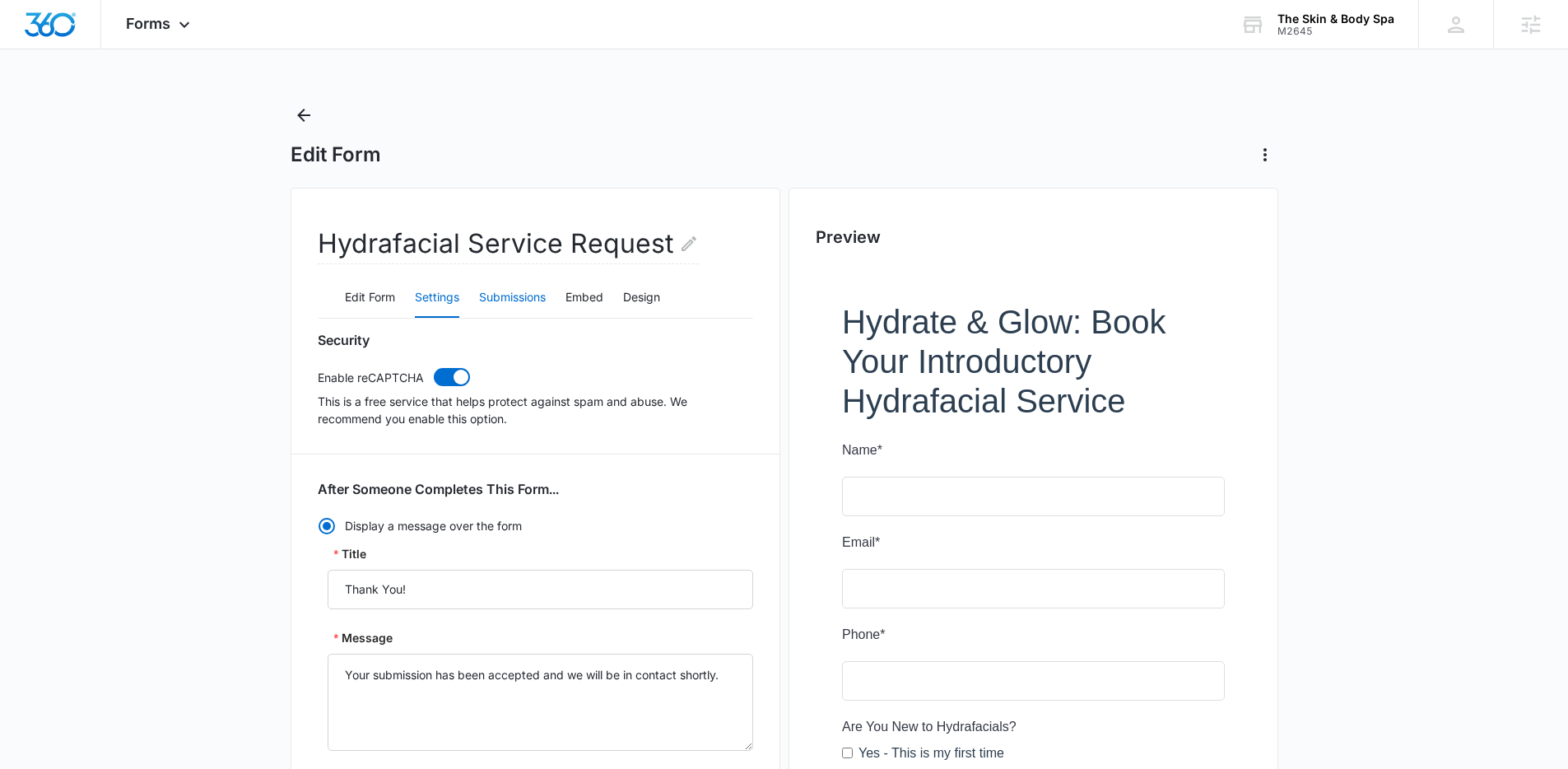
click at [516, 290] on button "Submissions" at bounding box center [512, 298] width 67 height 40
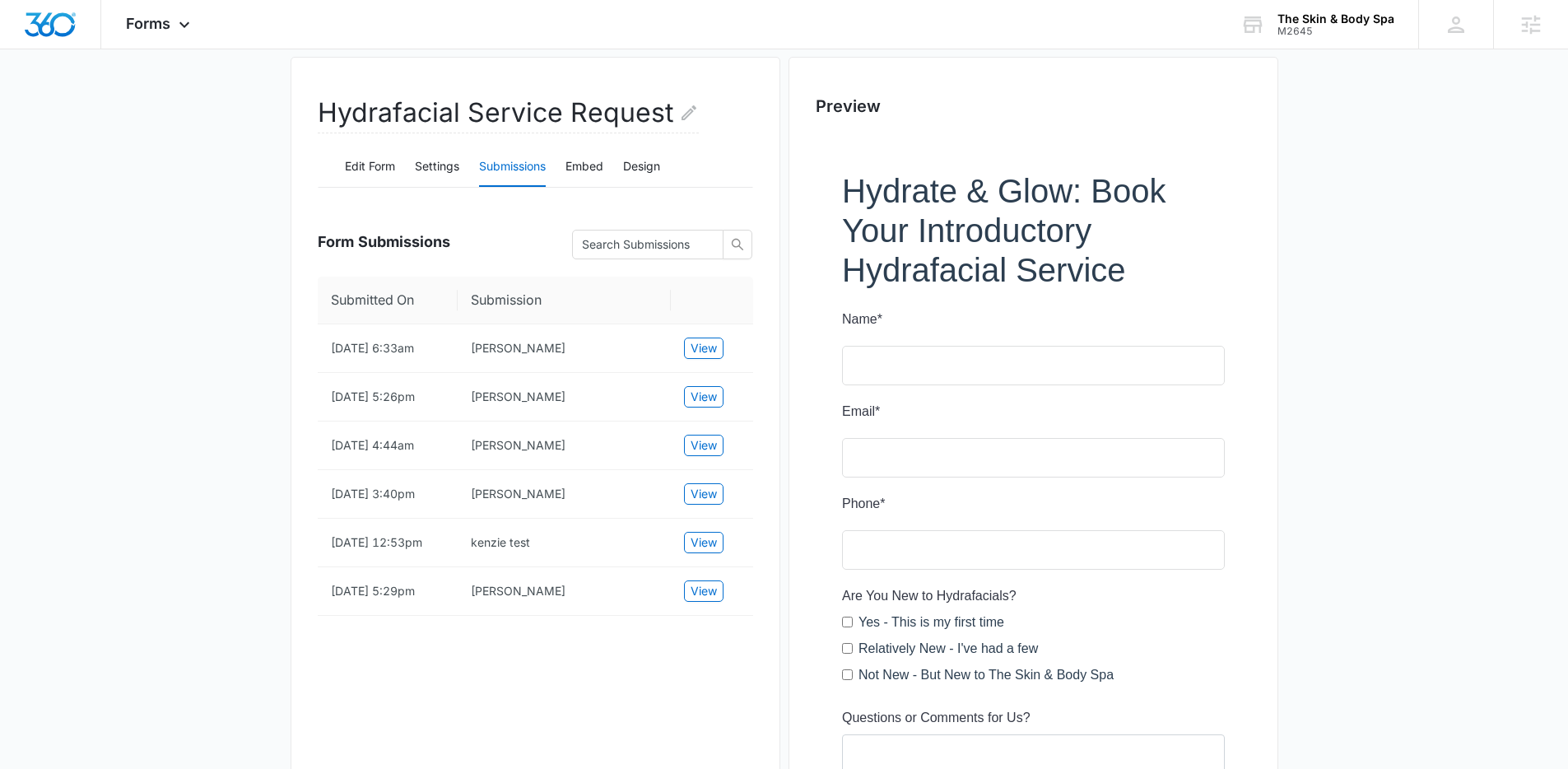
scroll to position [136, 0]
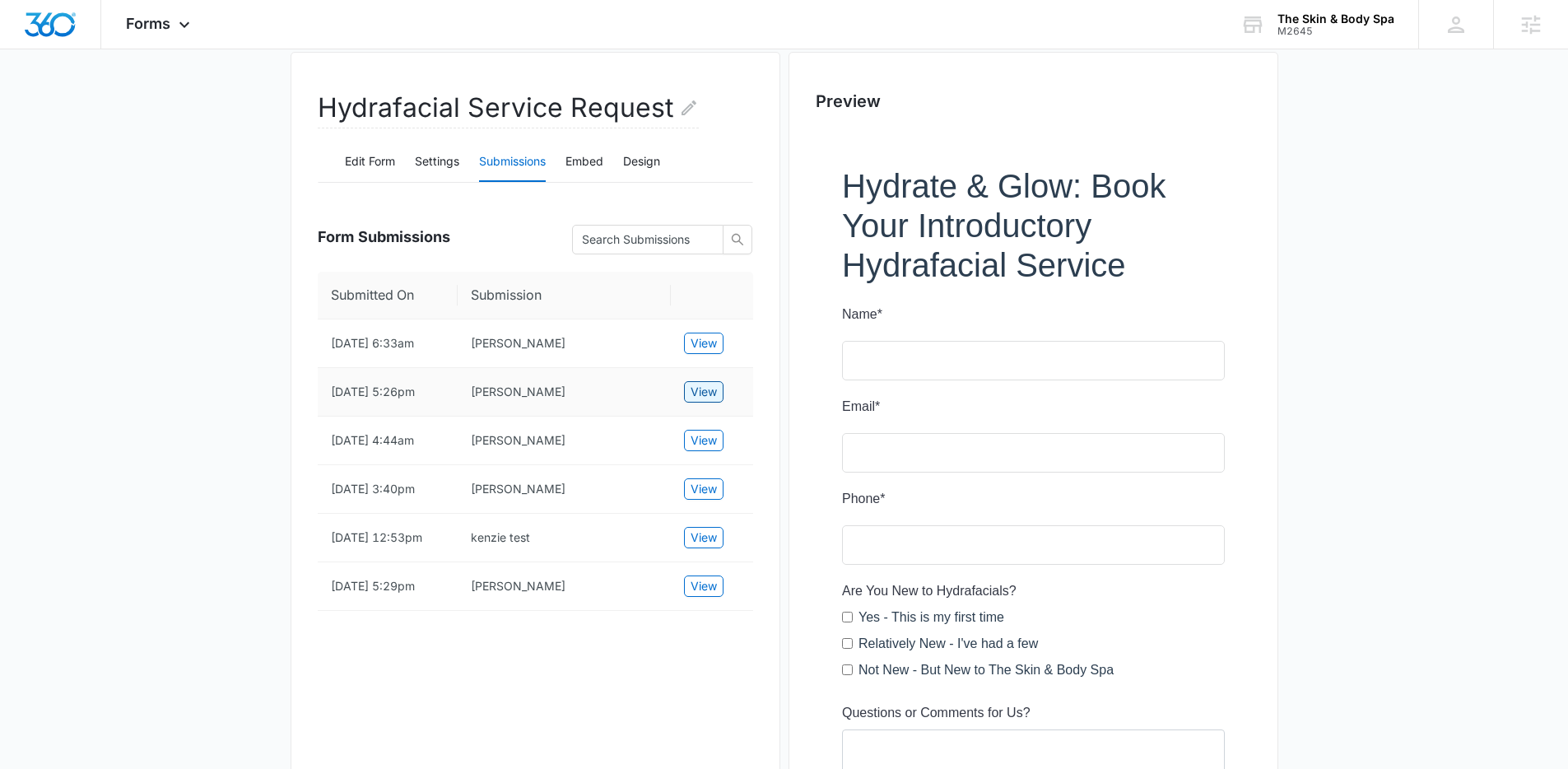
click at [693, 401] on span "View" at bounding box center [703, 391] width 26 height 18
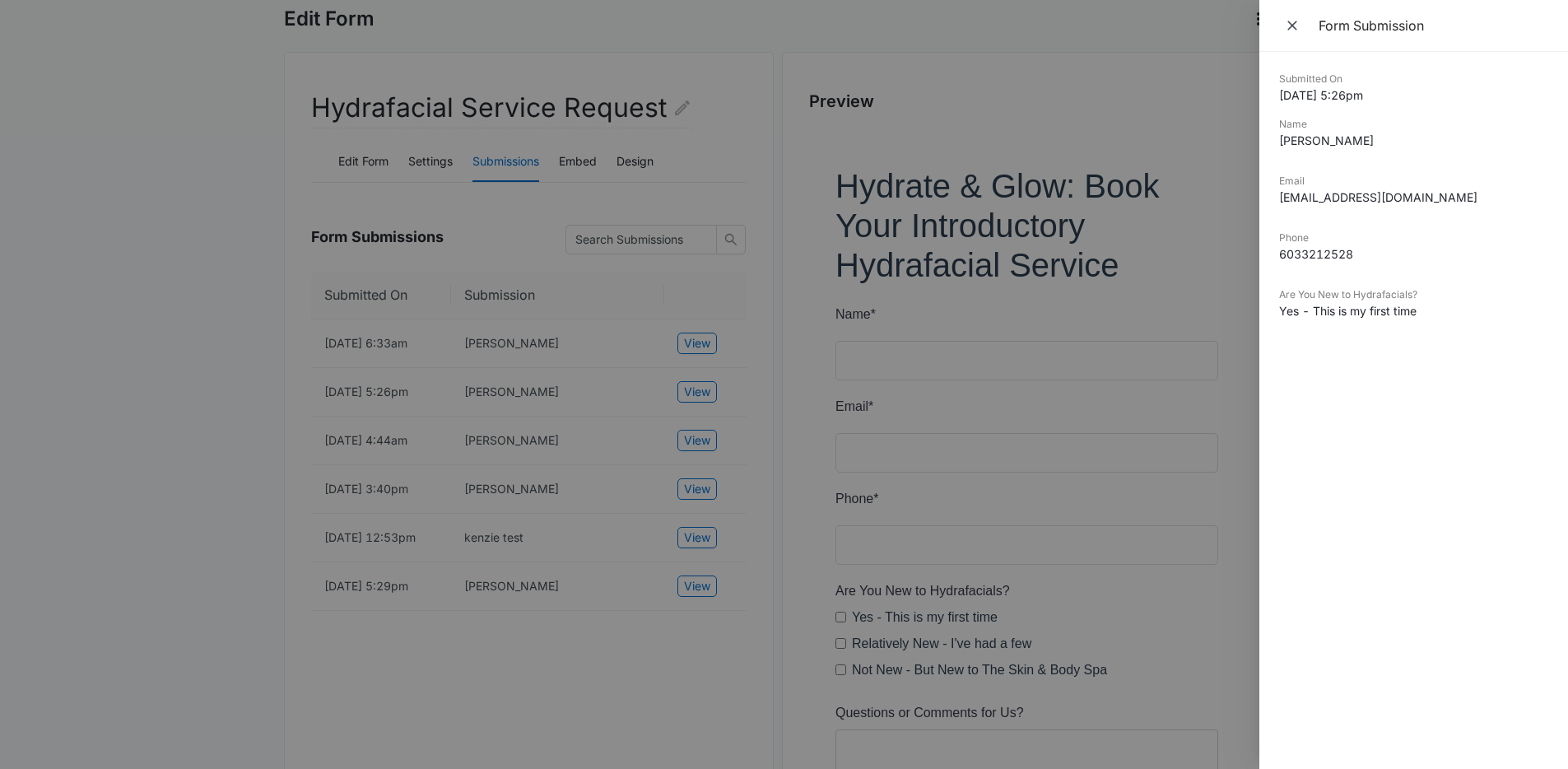
click at [872, 414] on div at bounding box center [784, 384] width 1568 height 769
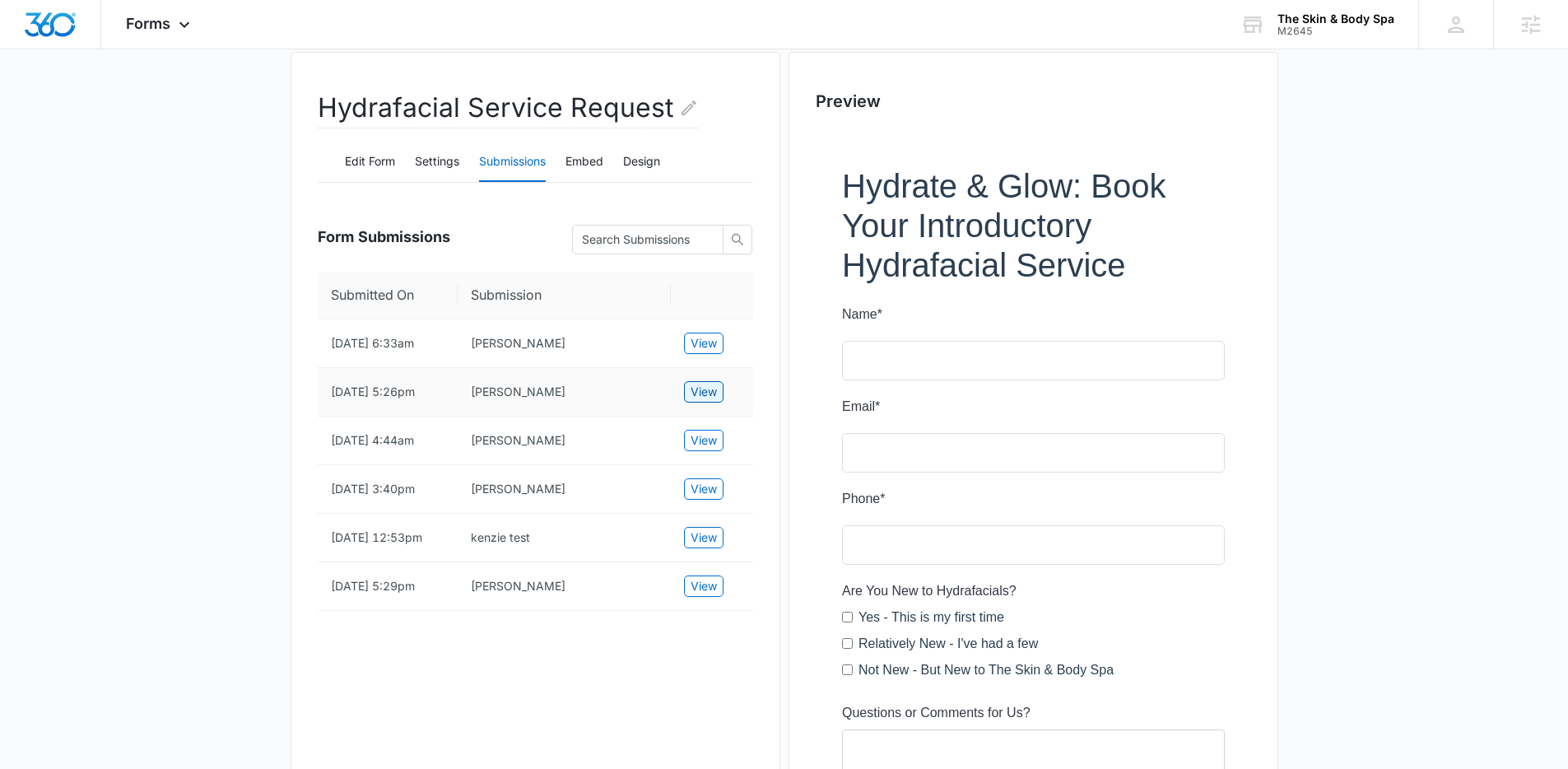
click at [703, 401] on span "View" at bounding box center [703, 391] width 26 height 18
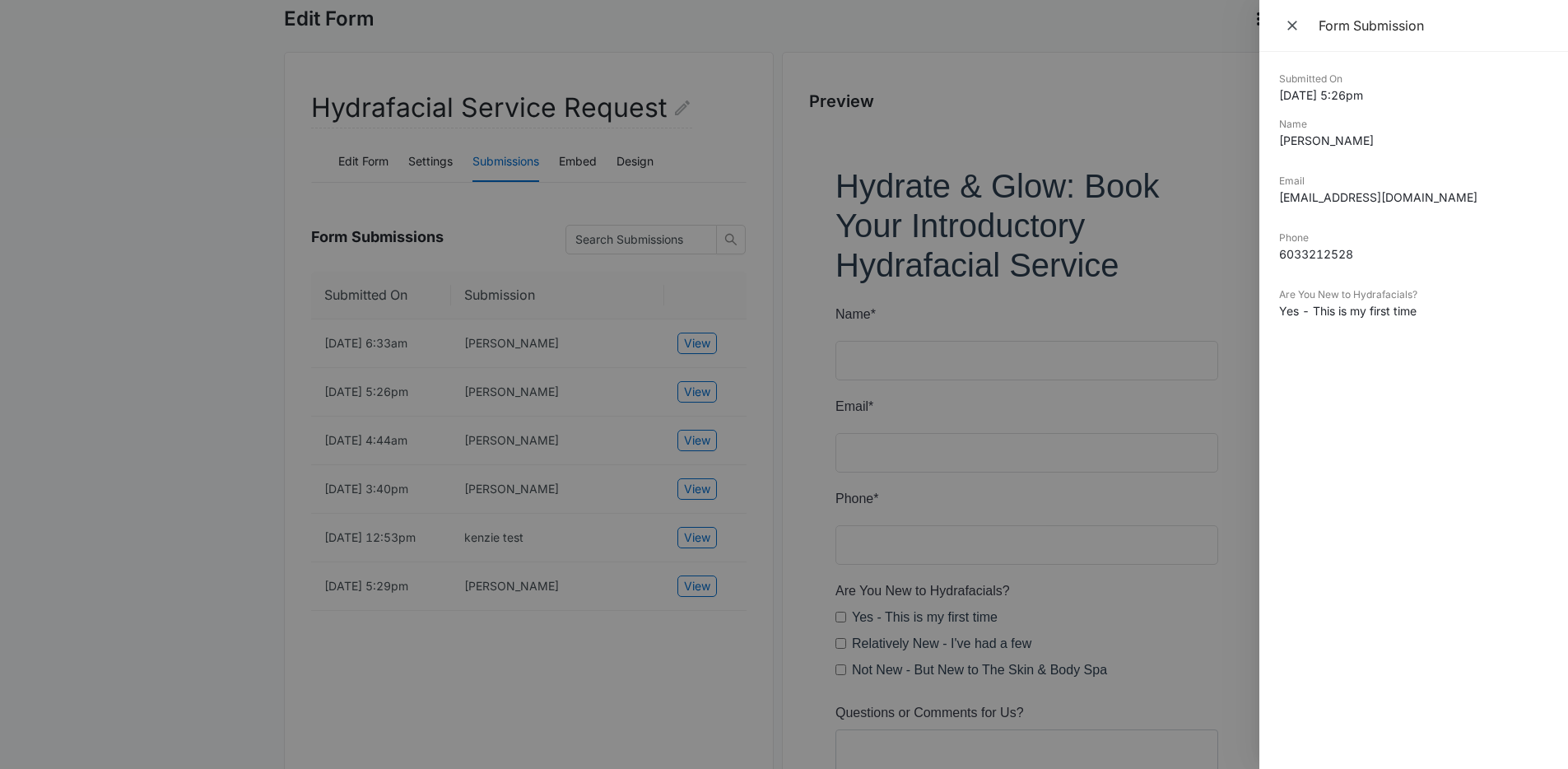
click at [510, 430] on div at bounding box center [784, 384] width 1568 height 769
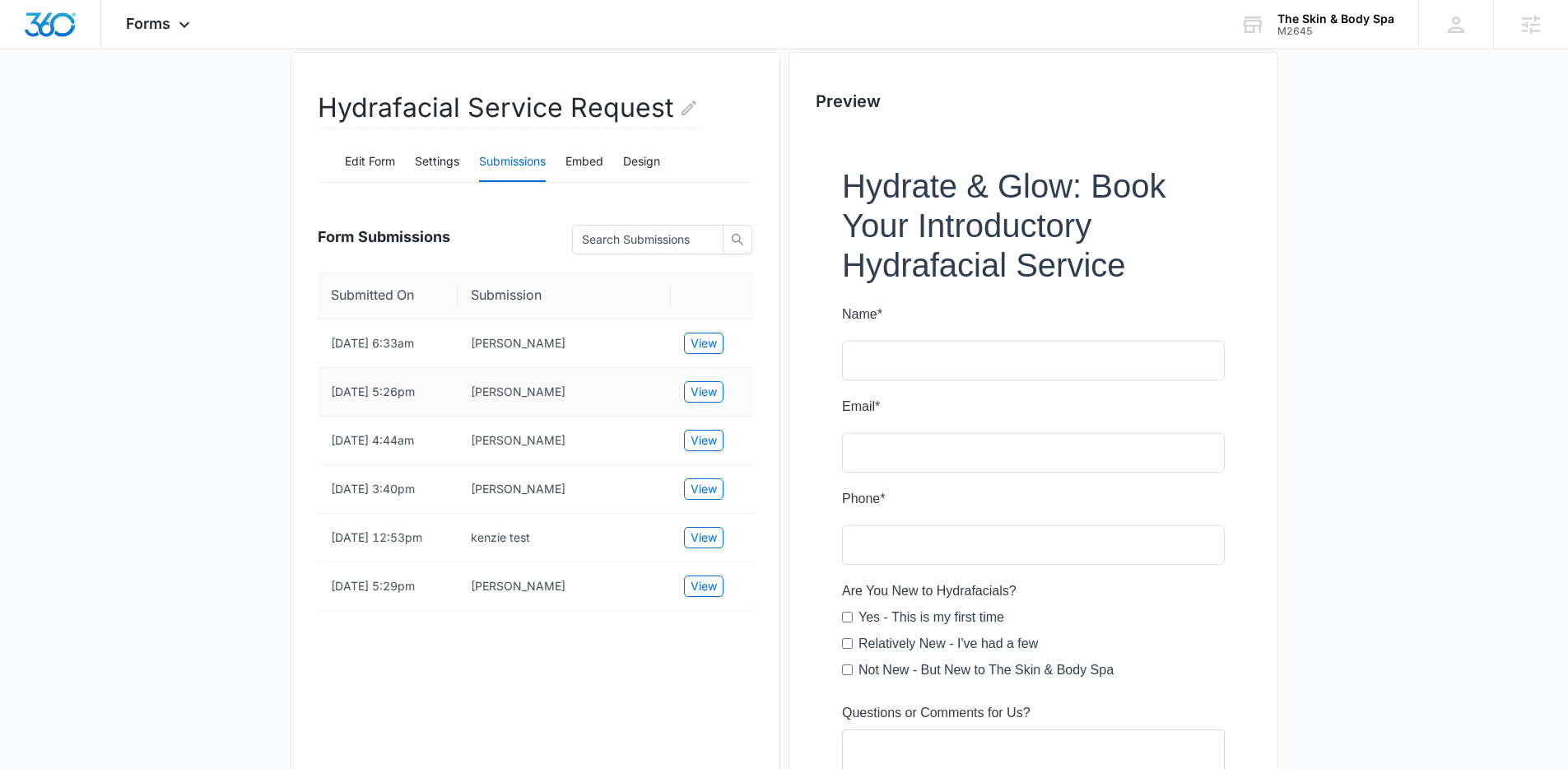
click at [526, 394] on td "Laura Dyer" at bounding box center [565, 392] width 213 height 49
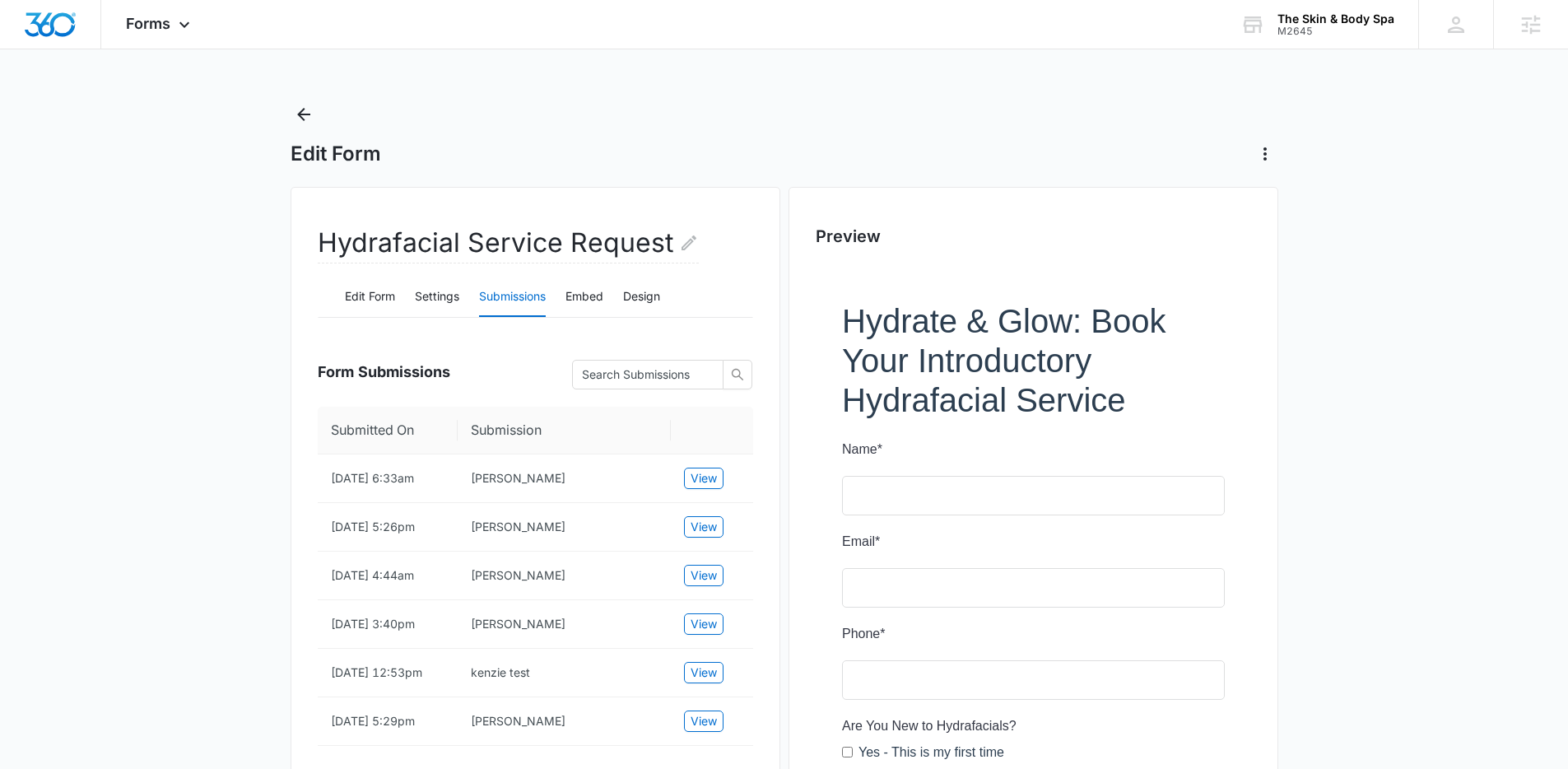
scroll to position [0, 0]
click at [324, 115] on div "Edit Form" at bounding box center [784, 135] width 988 height 66
click at [312, 117] on icon "Back" at bounding box center [304, 114] width 20 height 20
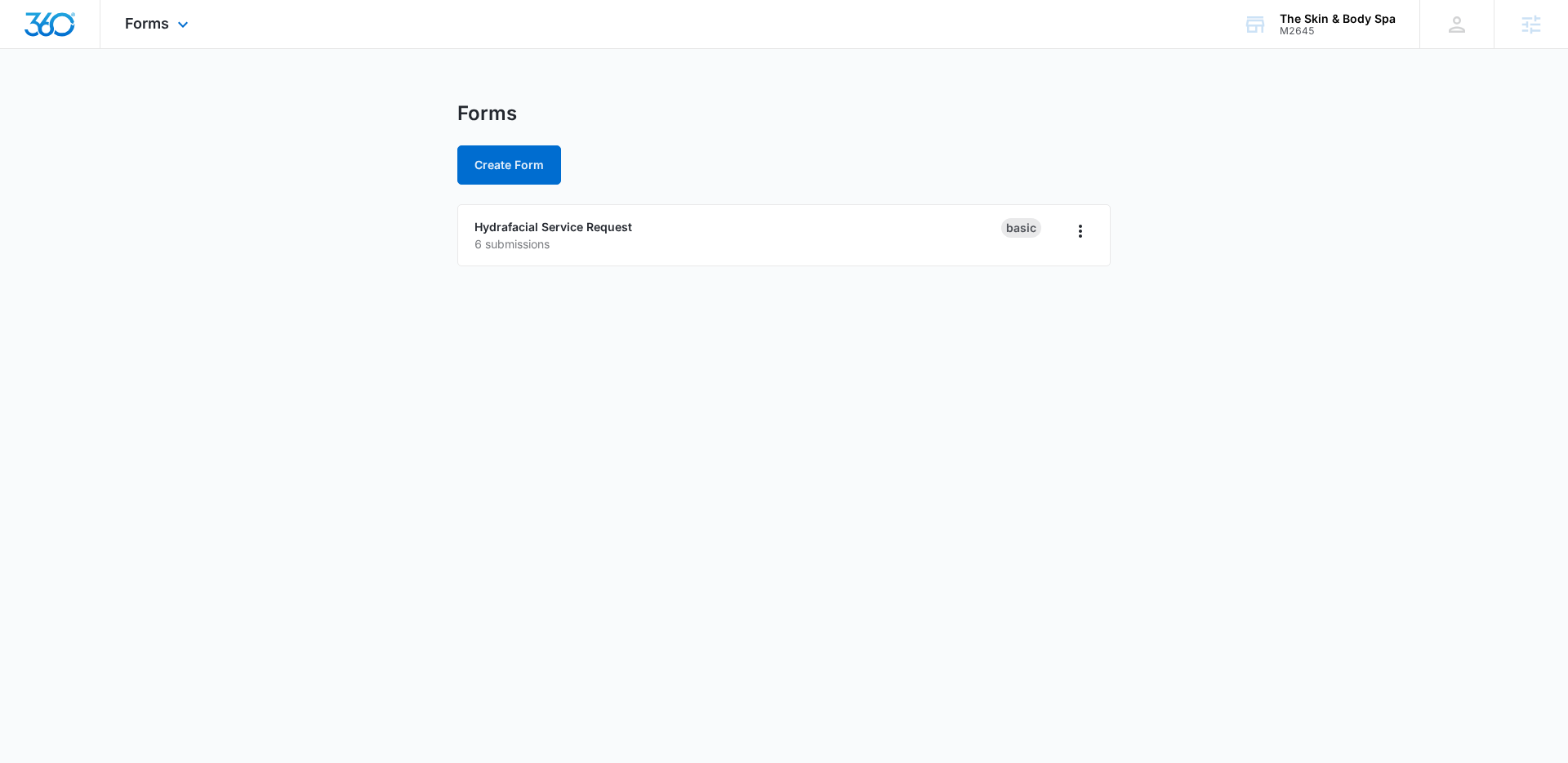
click at [161, 40] on div "Forms Apps Reputation Forms CRM Email Social Shop Payments POS Content Ads Inte…" at bounding box center [159, 24] width 117 height 48
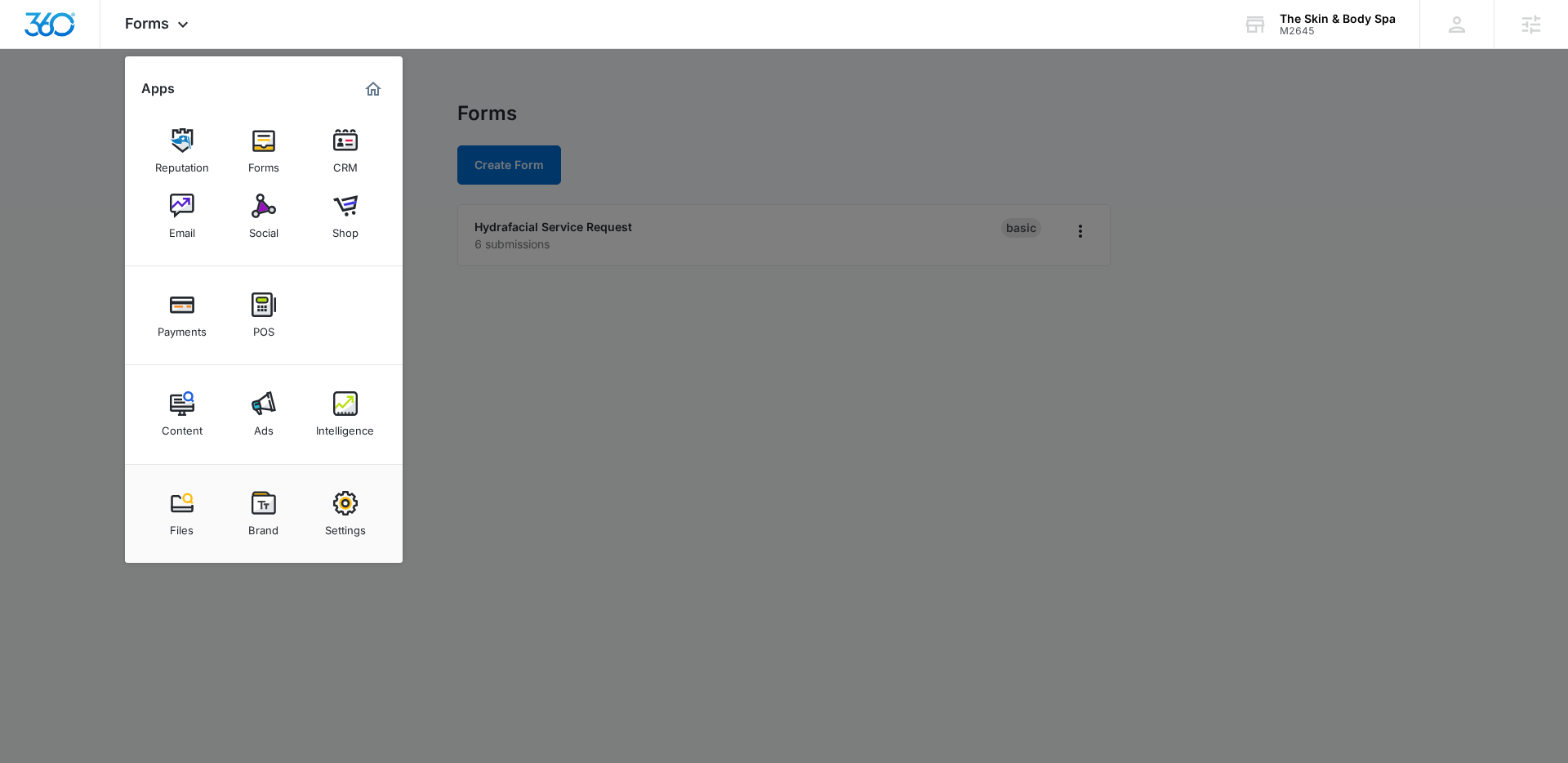
click at [327, 157] on link "CRM" at bounding box center [345, 151] width 62 height 62
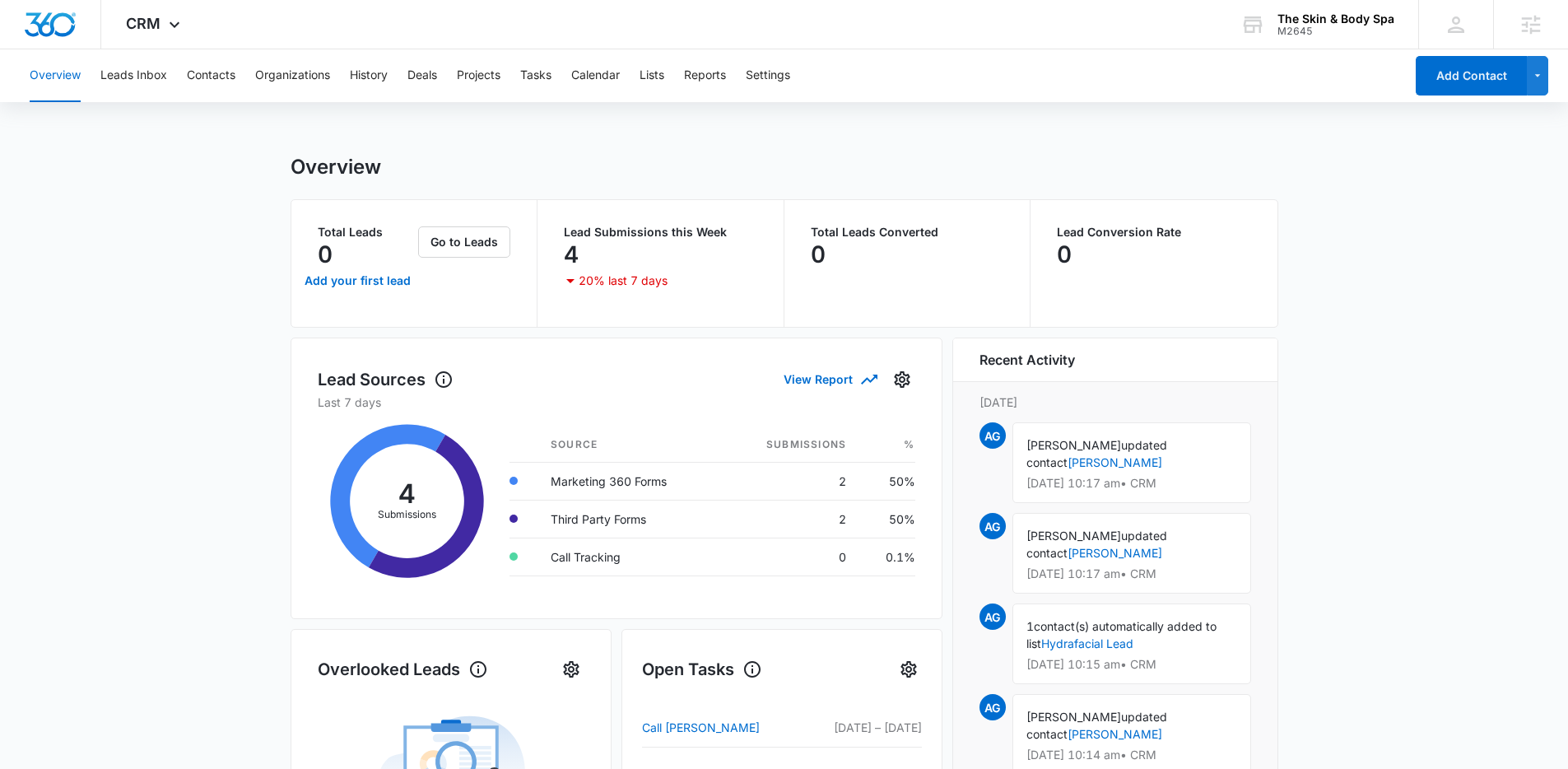
click at [237, 74] on div "Overview Leads Inbox Contacts Organizations History Deals Projects Tasks Calend…" at bounding box center [712, 75] width 1385 height 53
click at [232, 76] on button "Contacts" at bounding box center [211, 75] width 49 height 53
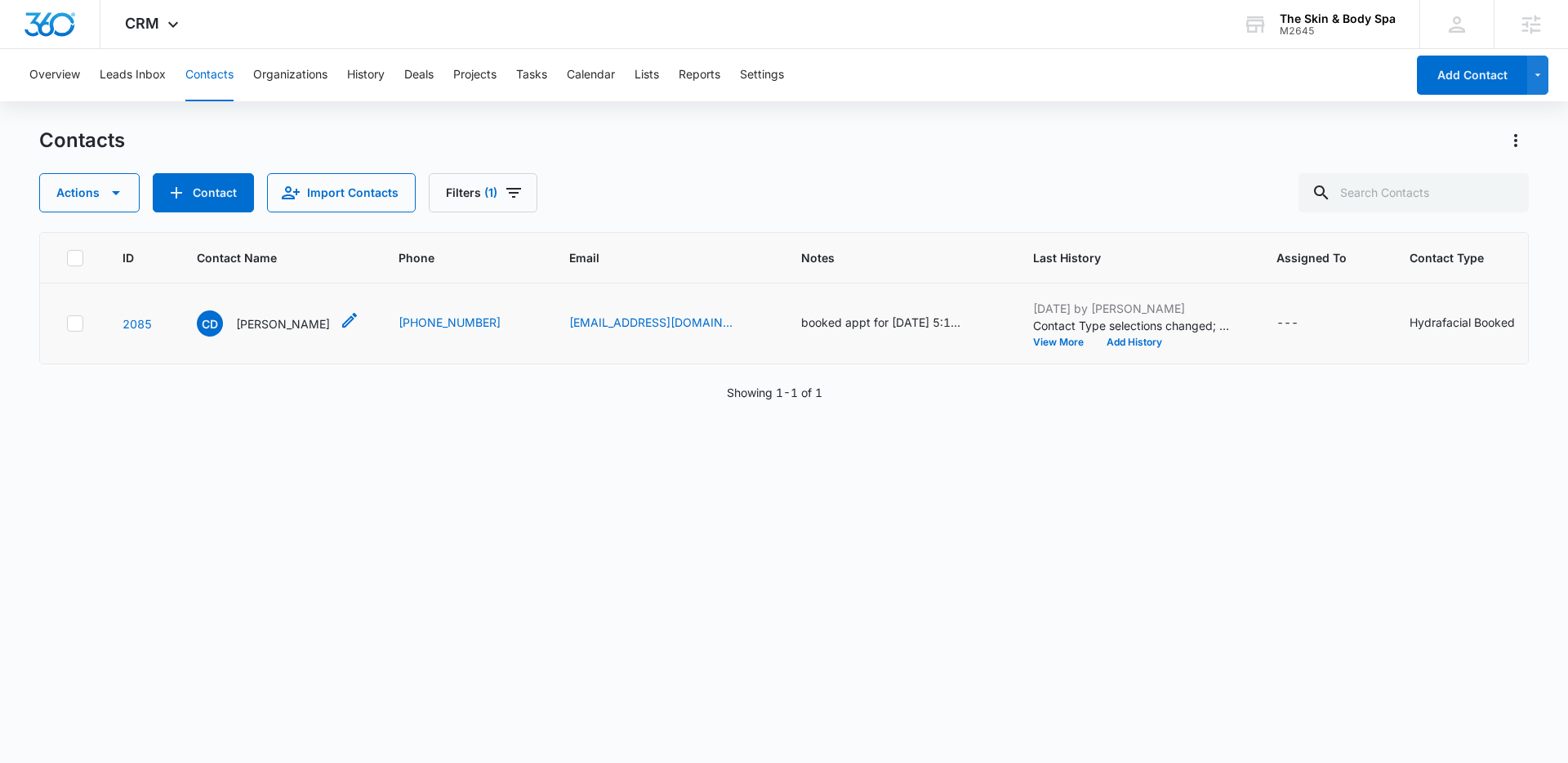
click at [281, 325] on p "Courtni Dutil" at bounding box center [282, 323] width 94 height 17
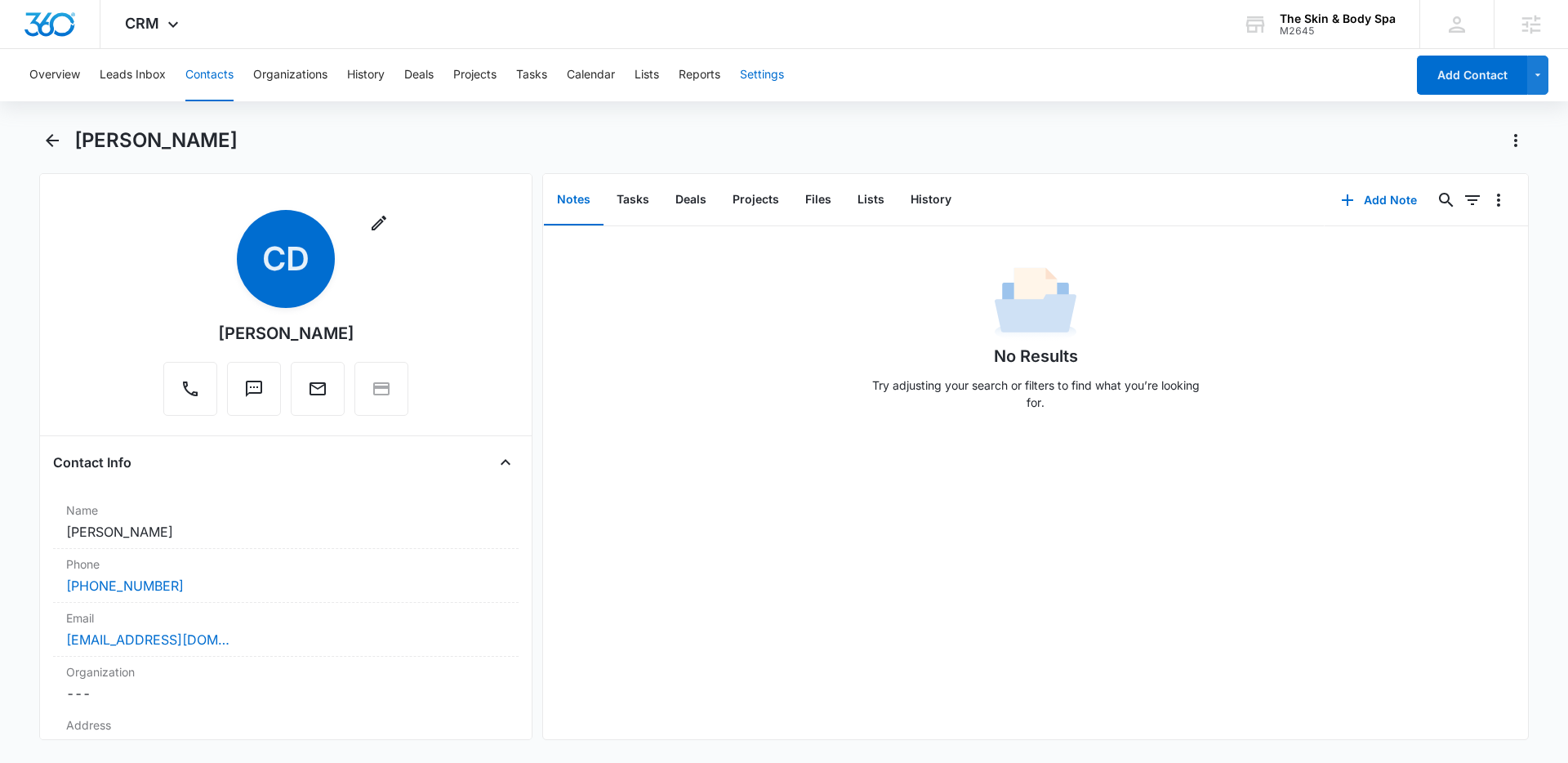
click at [775, 69] on button "Settings" at bounding box center [762, 75] width 44 height 52
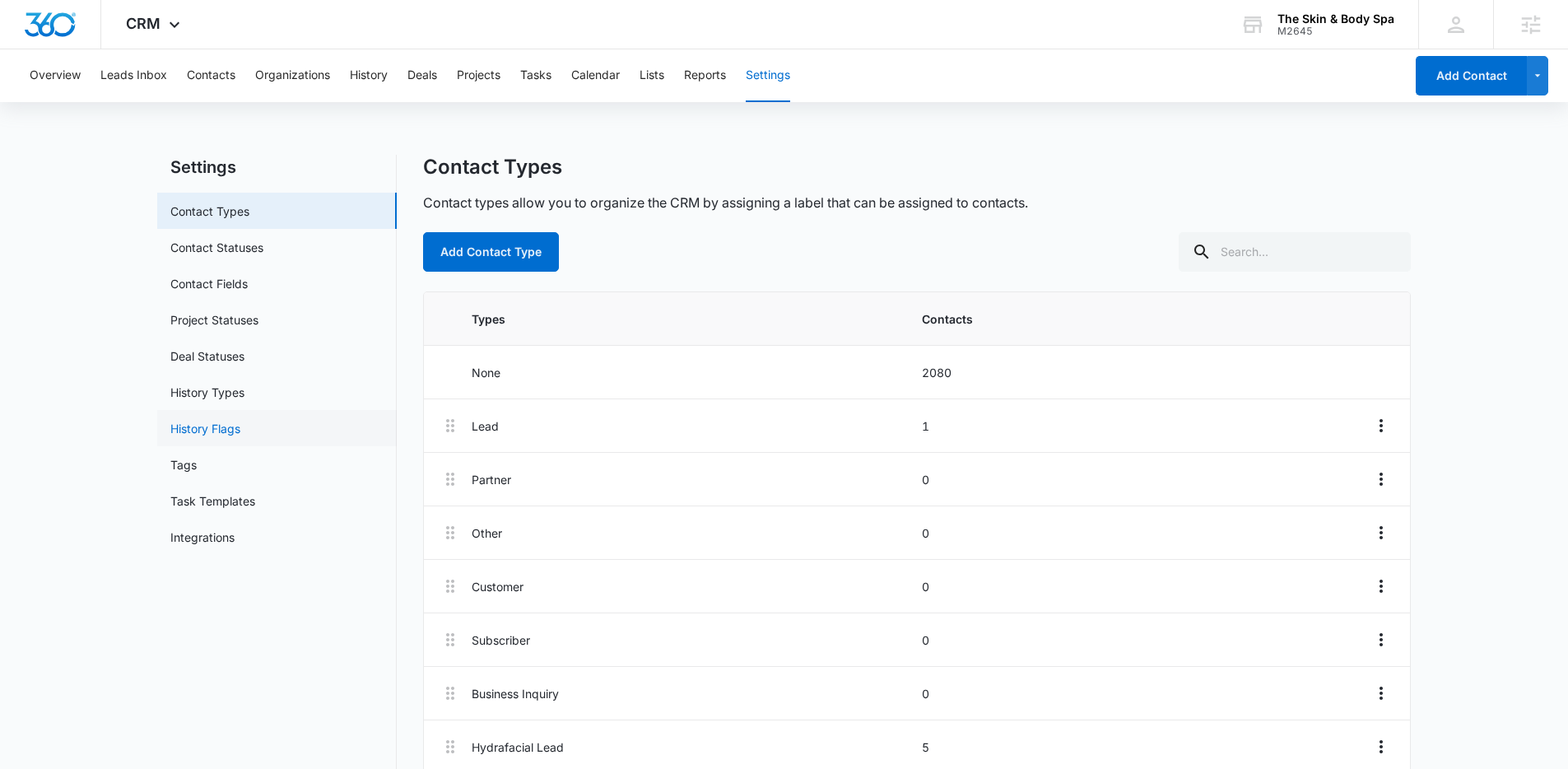
click at [236, 420] on link "History Flags" at bounding box center [205, 428] width 70 height 17
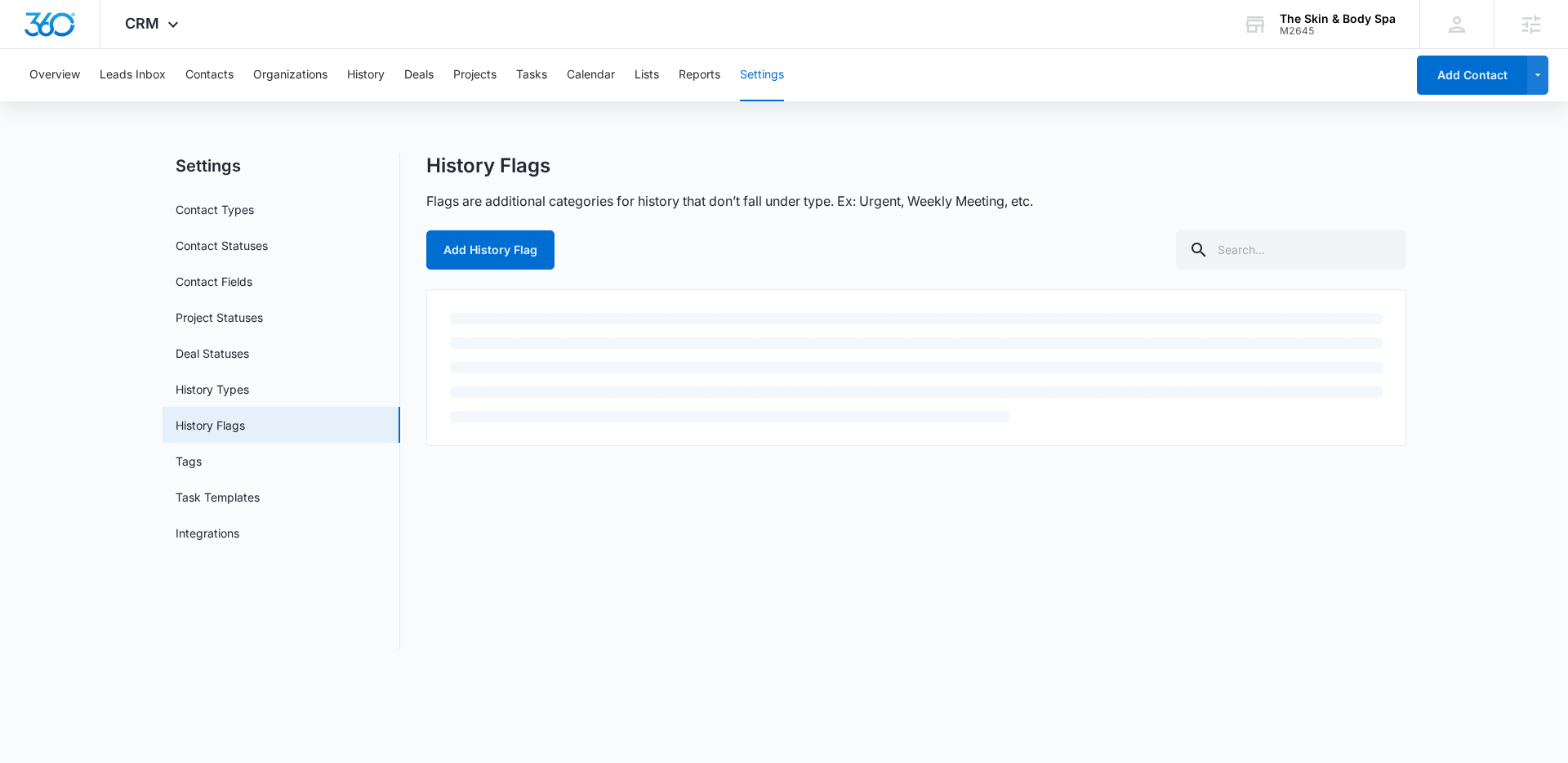
click at [239, 389] on link "History Types" at bounding box center [212, 389] width 73 height 17
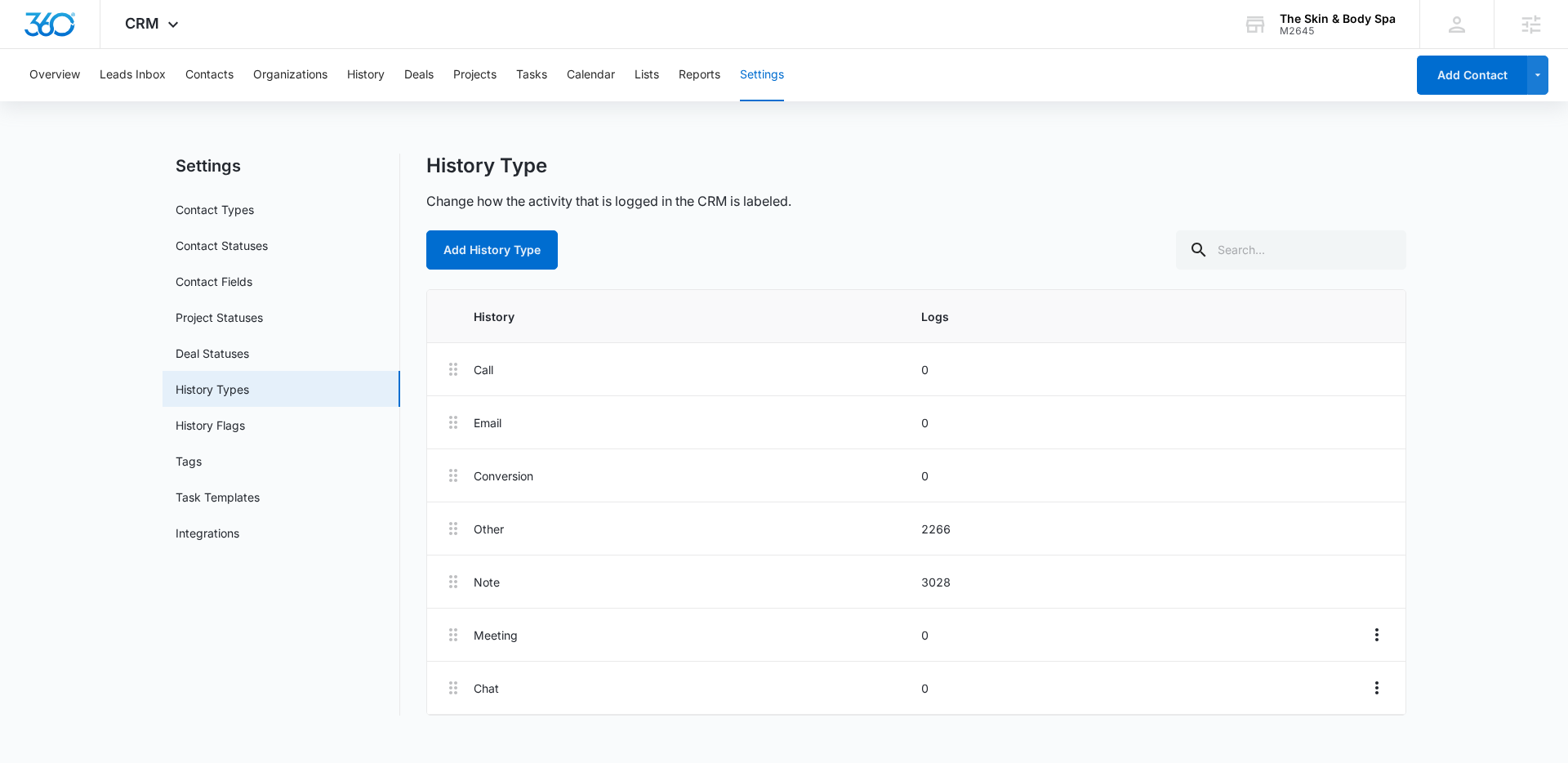
click at [622, 716] on div "Settings Contact Types Contact Statuses Contact Fields Project Statuses Deal St…" at bounding box center [785, 444] width 1244 height 581
click at [247, 213] on link "Contact Types" at bounding box center [214, 209] width 78 height 17
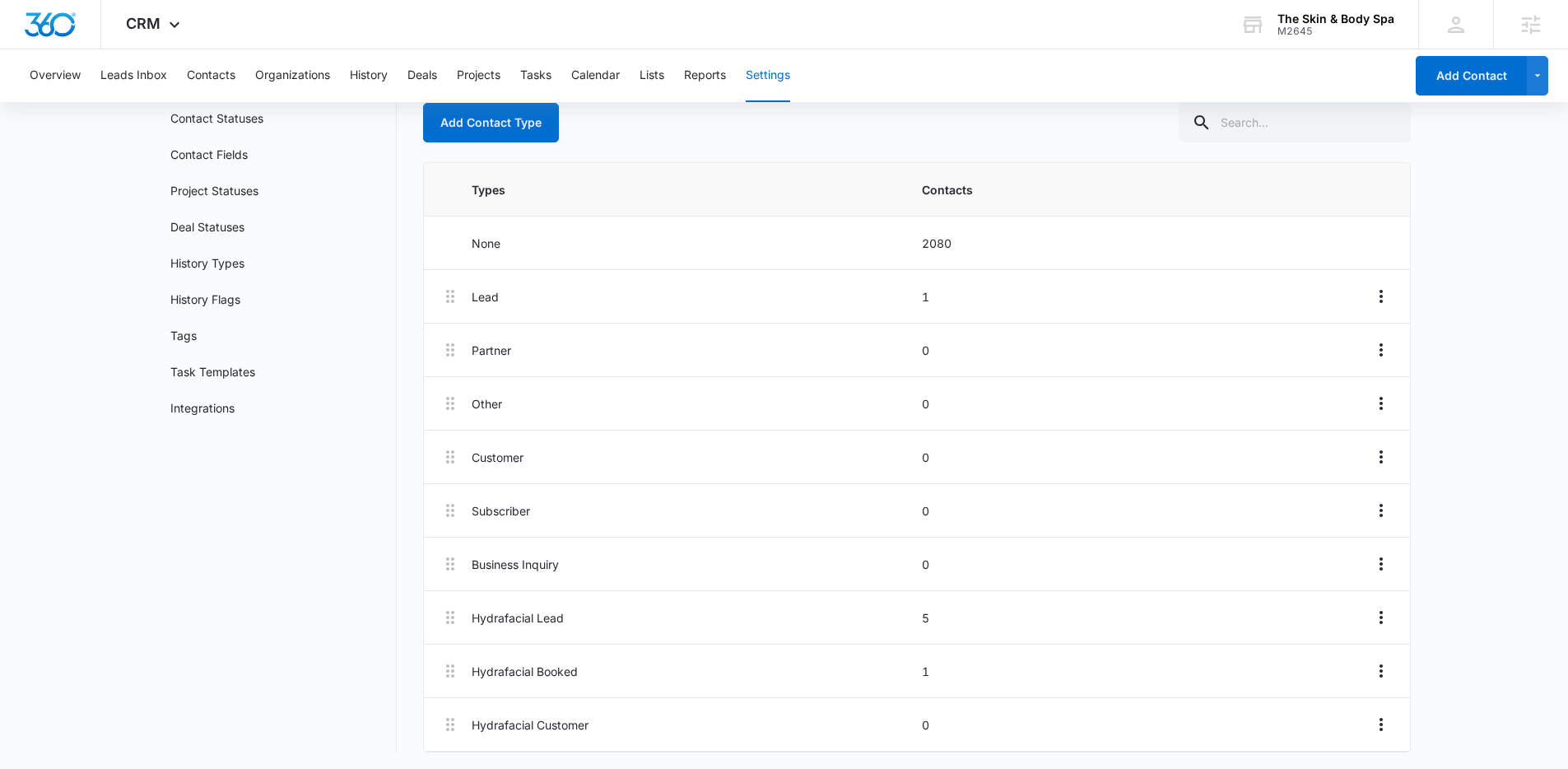
scroll to position [133, 0]
click at [533, 666] on p "Hydrafacial Booked" at bounding box center [692, 668] width 441 height 17
click at [1386, 670] on icon "Overflow Menu" at bounding box center [1381, 667] width 20 height 20
click at [1037, 592] on li "Hydrafacial Lead 5" at bounding box center [917, 615] width 986 height 54
drag, startPoint x: 951, startPoint y: 668, endPoint x: 884, endPoint y: 668, distance: 67.0
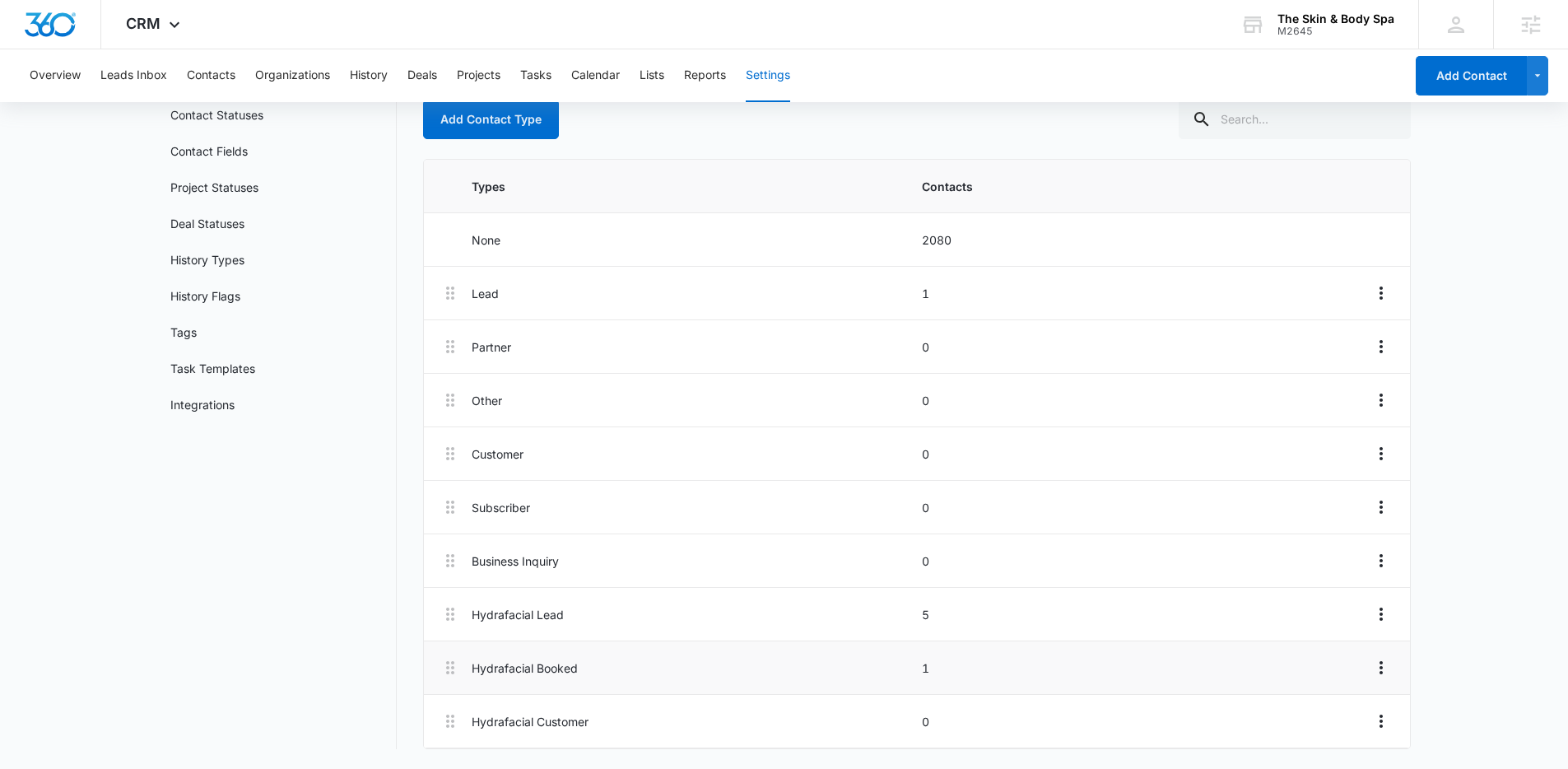
click at [950, 668] on p "1" at bounding box center [1142, 668] width 441 height 17
click at [922, 667] on p "1" at bounding box center [1142, 668] width 441 height 17
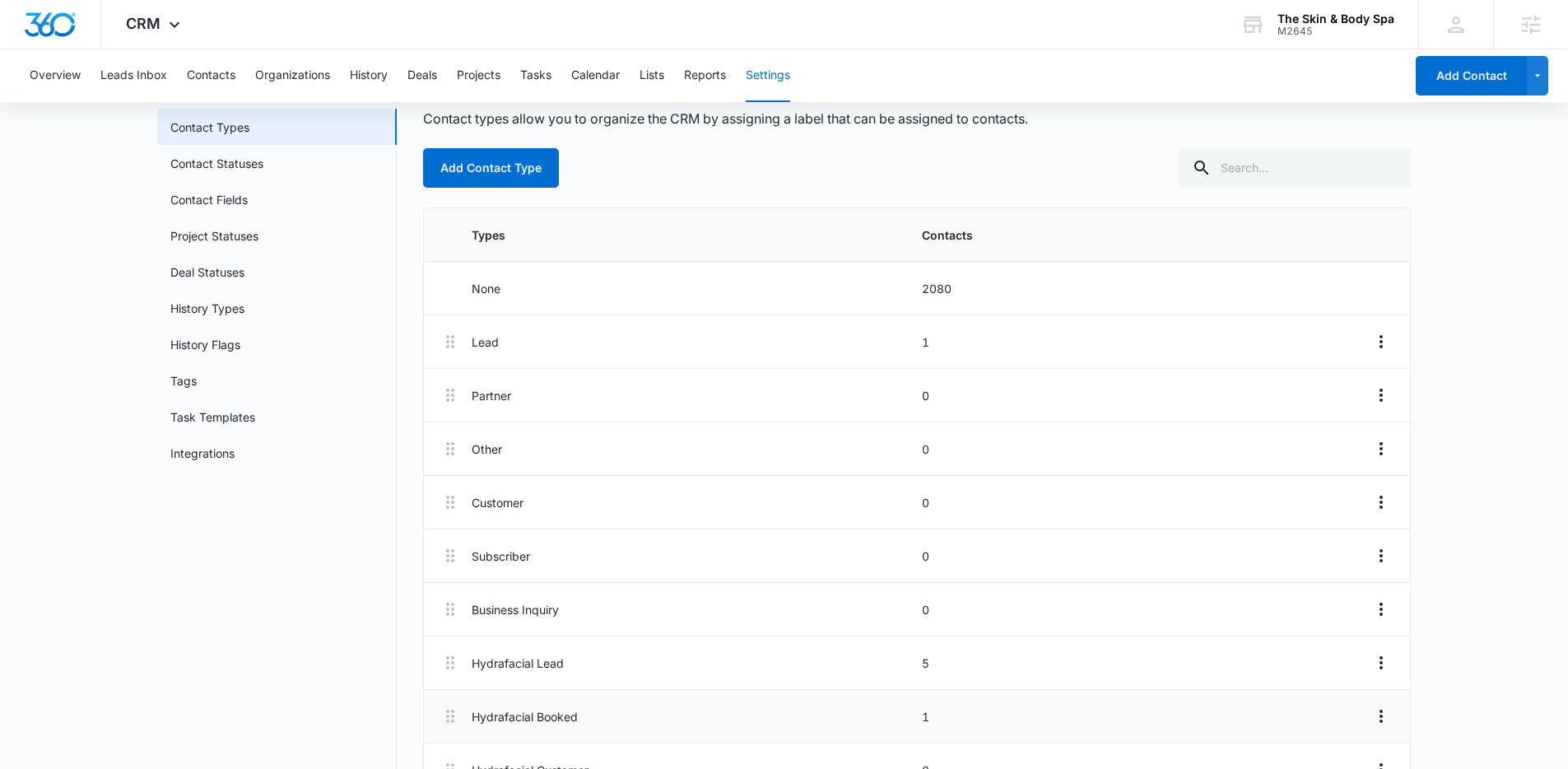
scroll to position [0, 0]
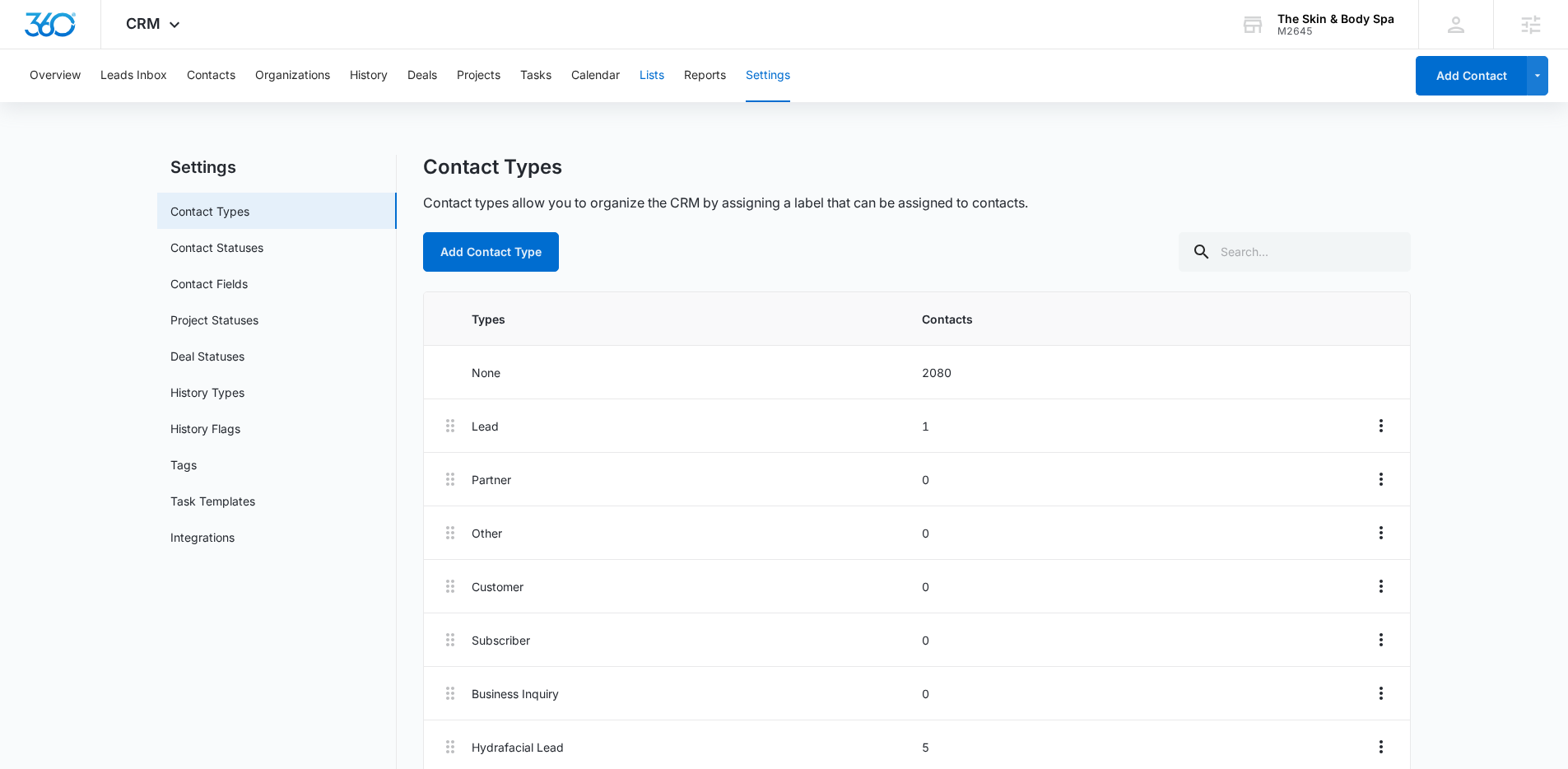
click at [663, 82] on button "Lists" at bounding box center [652, 75] width 24 height 53
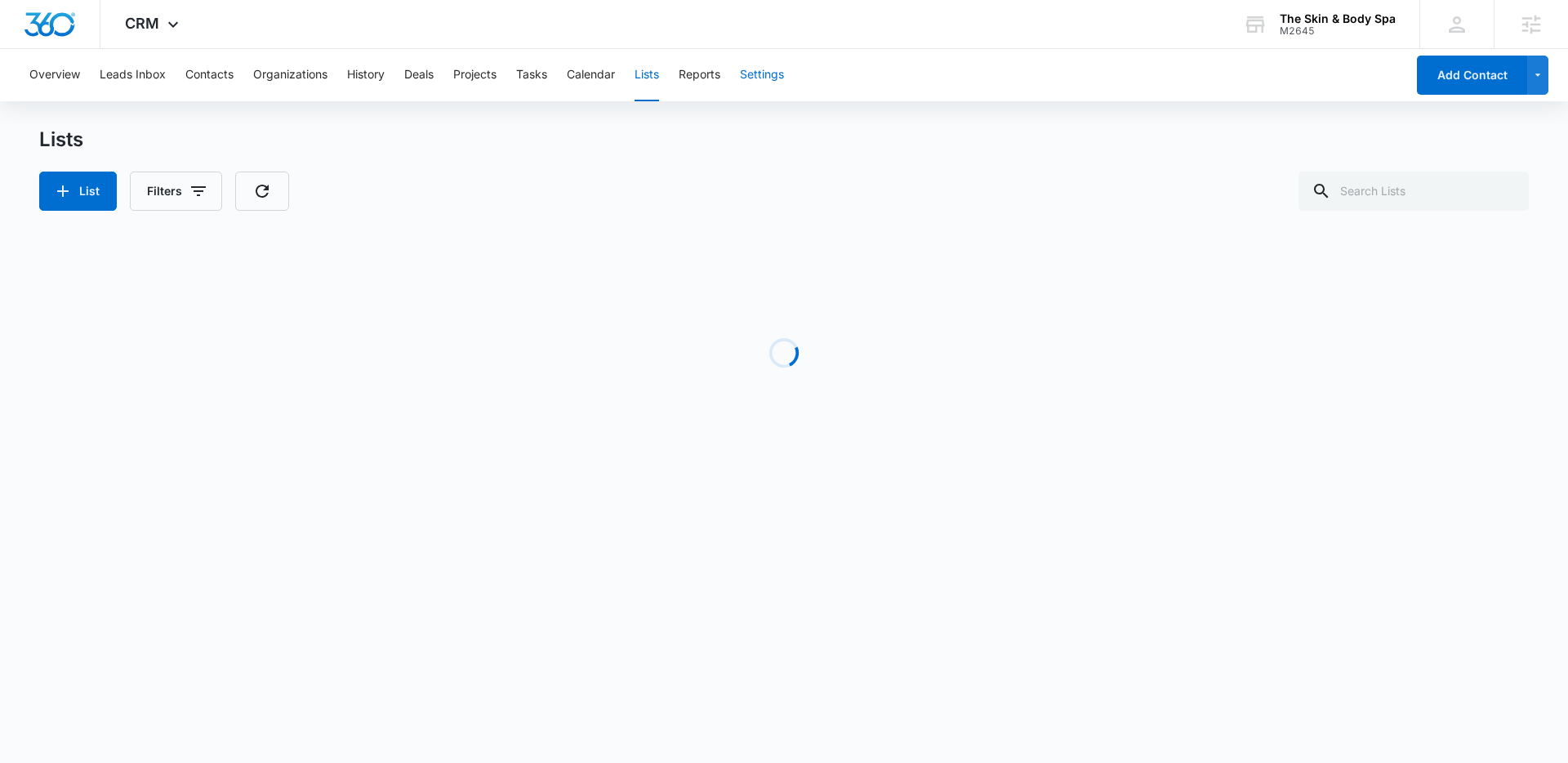
click at [758, 71] on button "Settings" at bounding box center [762, 75] width 44 height 52
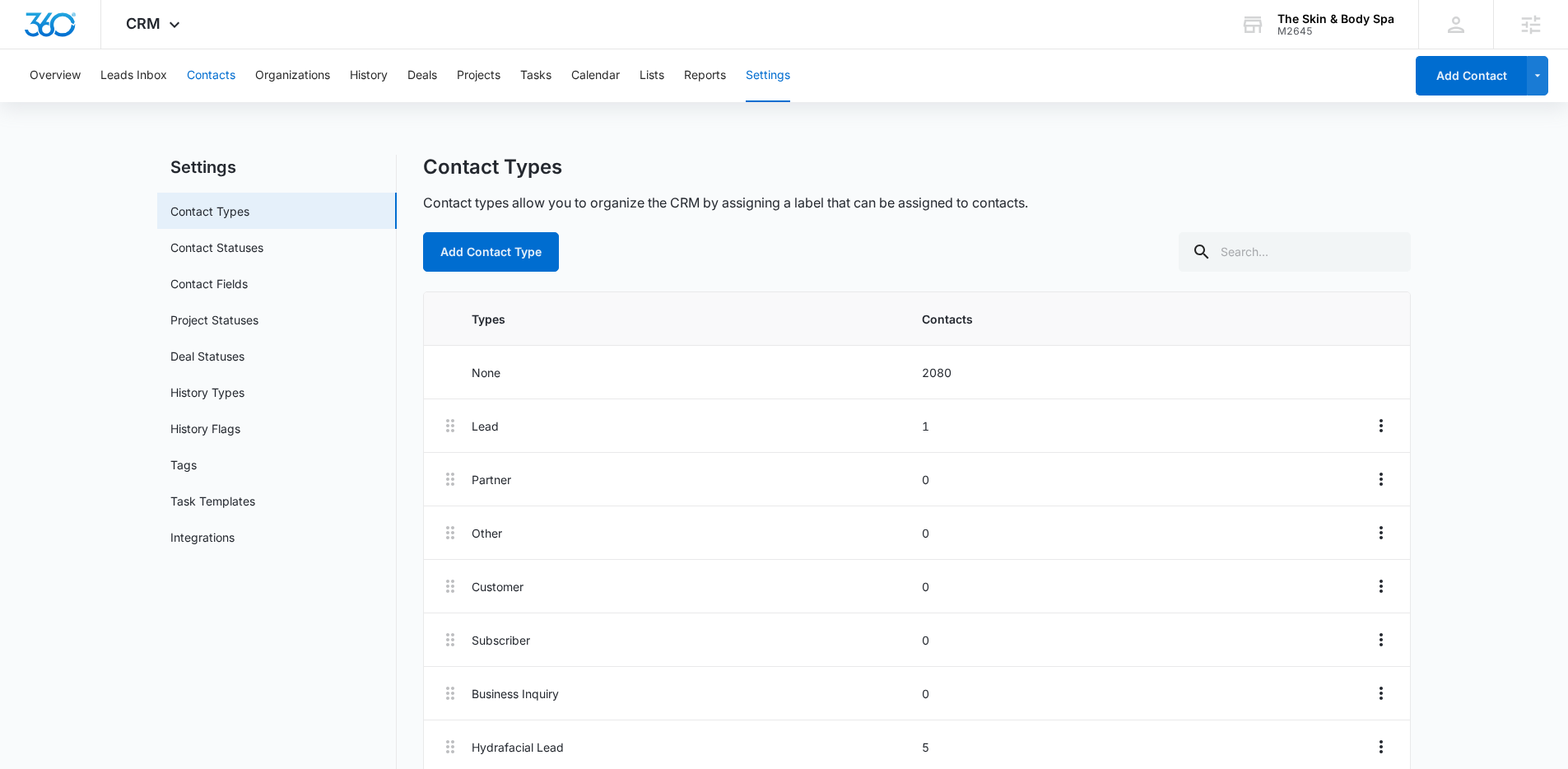
click at [212, 68] on button "Contacts" at bounding box center [211, 75] width 49 height 53
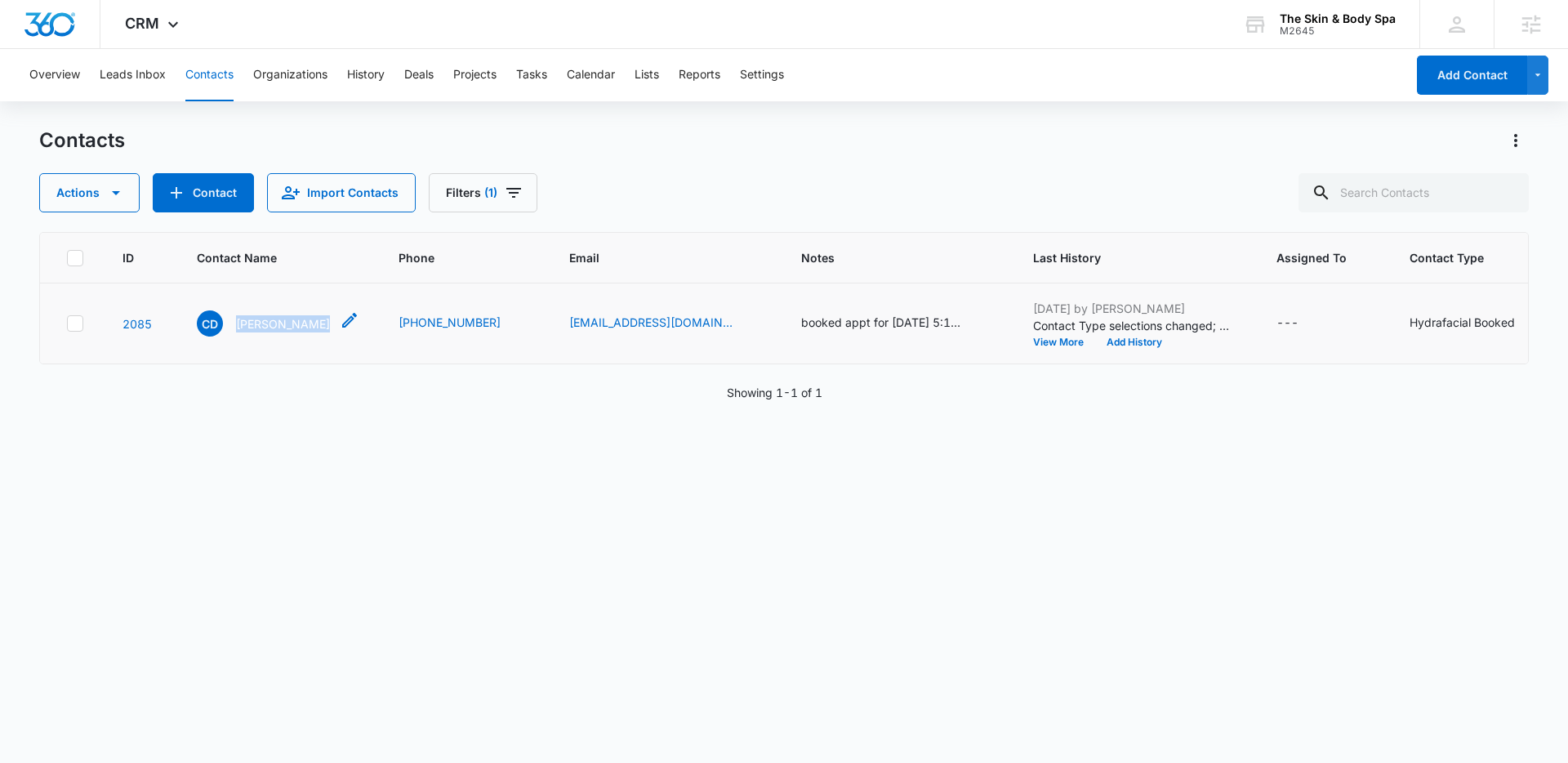
drag, startPoint x: 249, startPoint y: 324, endPoint x: 305, endPoint y: 325, distance: 56.0
click at [305, 325] on div "CD Courtni Dutil" at bounding box center [278, 323] width 163 height 26
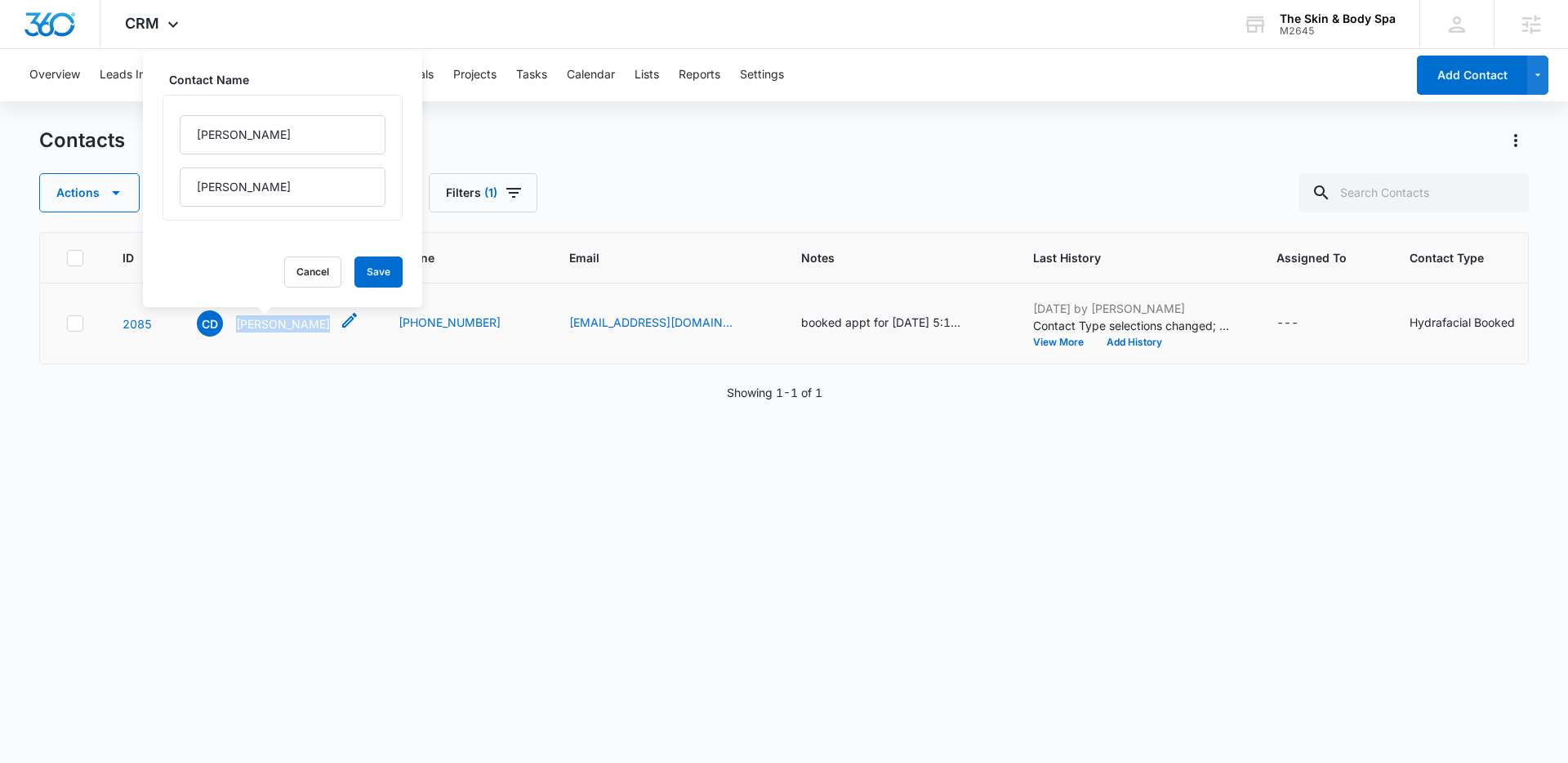
copy p "Courtni Dutil"
click at [614, 476] on div "ID Contact Name Phone Email Notes Last History Assigned To Contact Type Contact…" at bounding box center [784, 487] width 1490 height 509
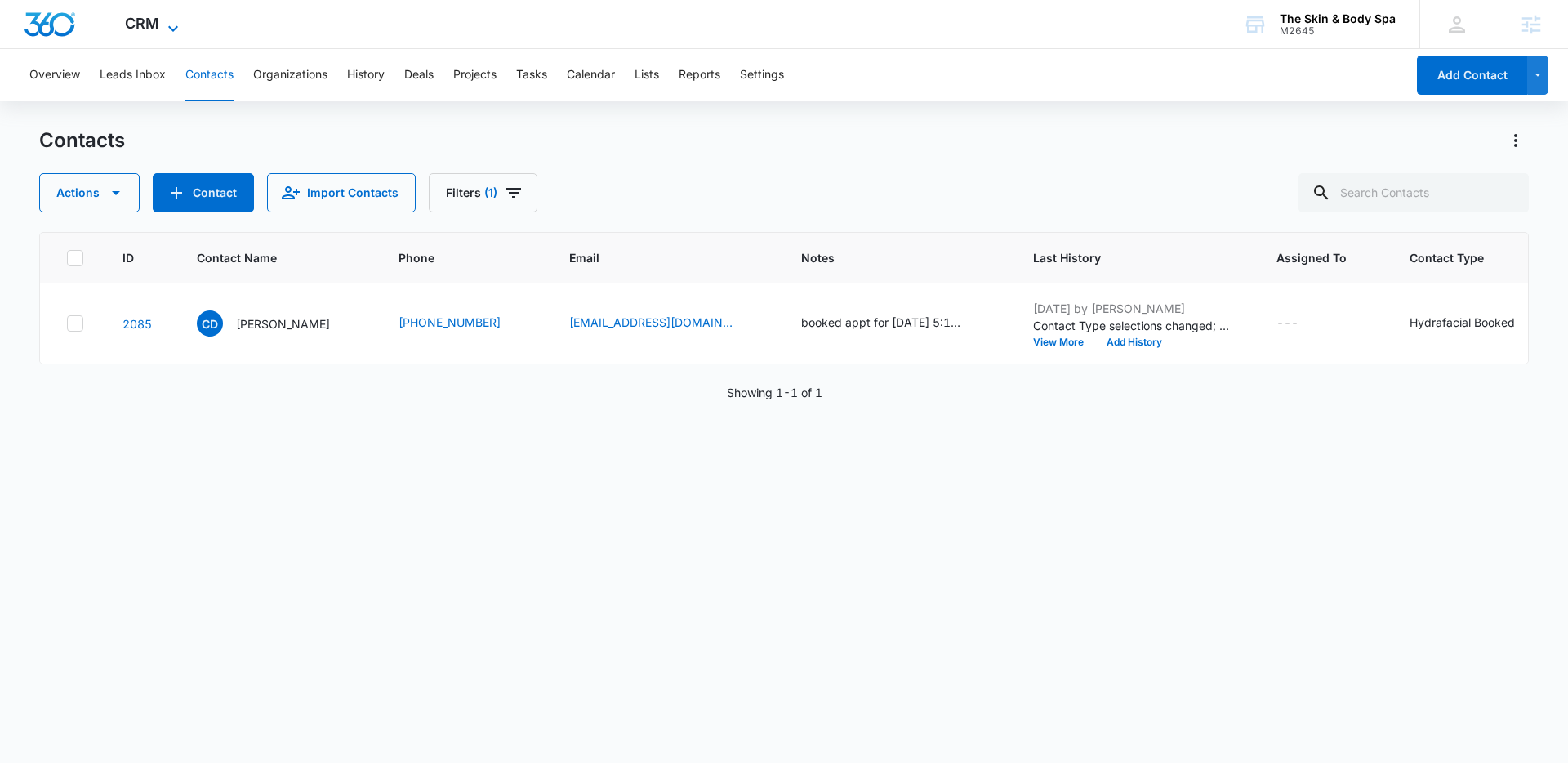
click at [131, 24] on span "CRM" at bounding box center [142, 23] width 34 height 17
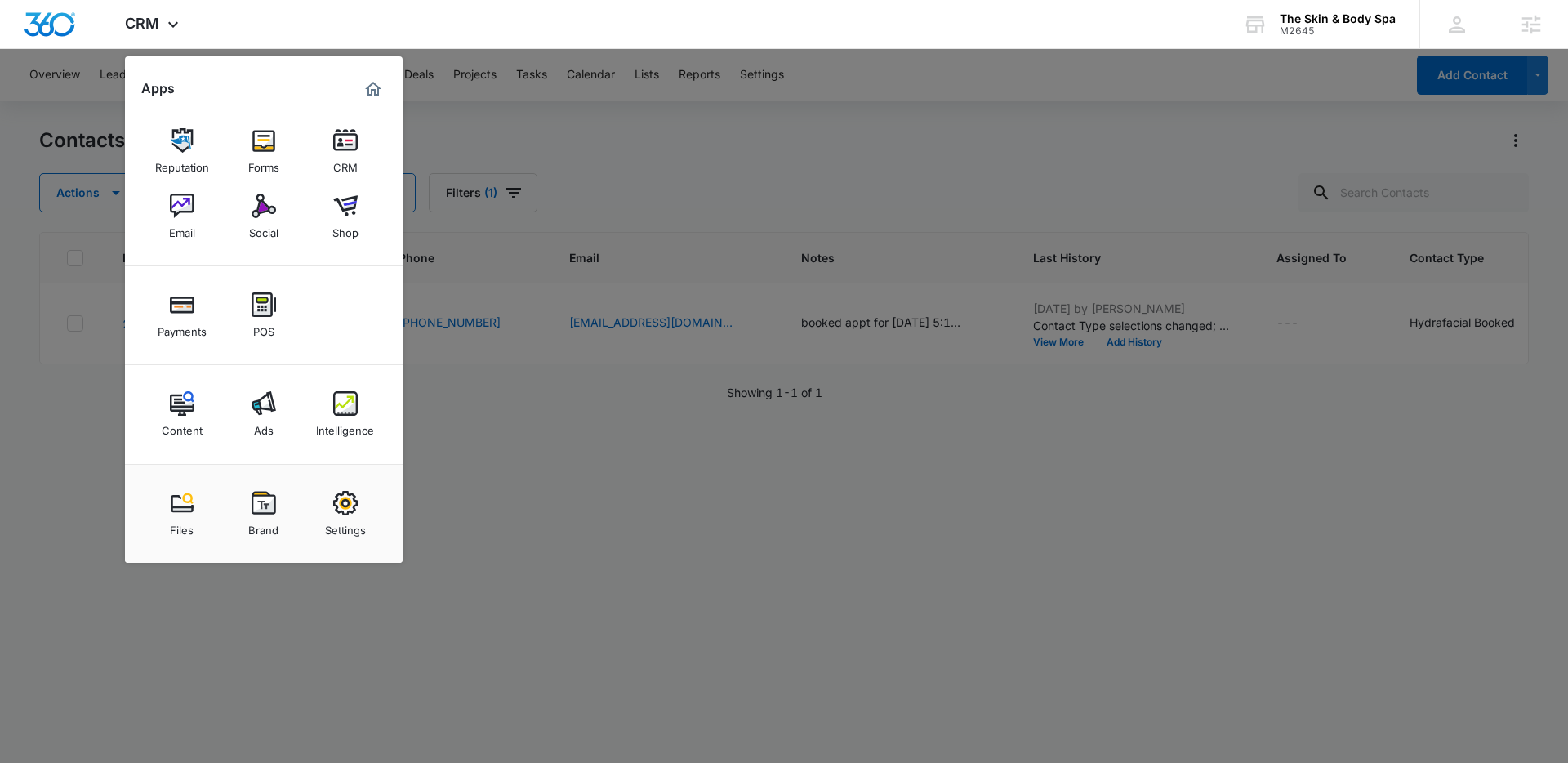
click at [361, 153] on link "CRM" at bounding box center [345, 151] width 62 height 62
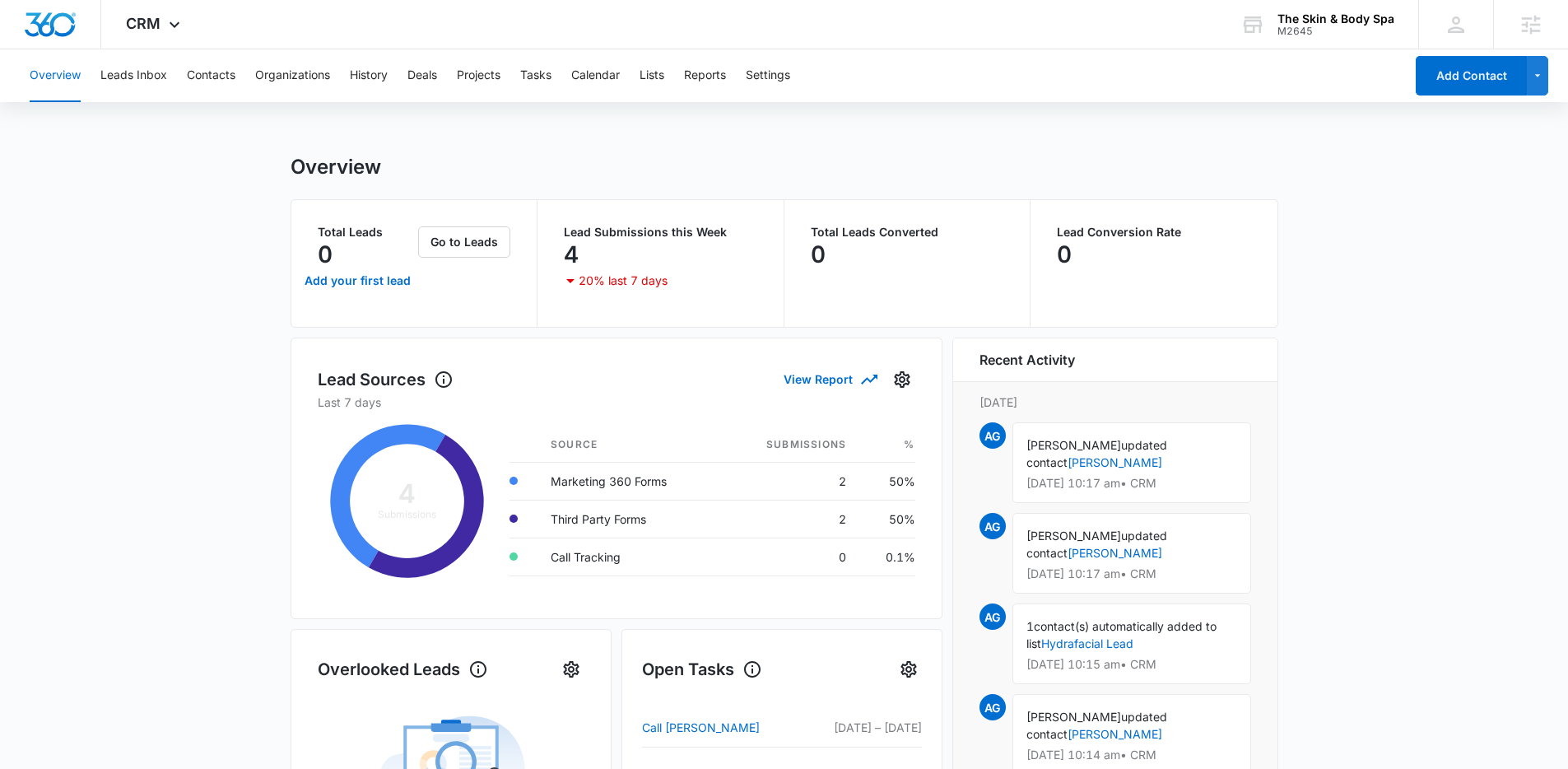
click at [168, 80] on div "Overview Leads Inbox Contacts Organizations History Deals Projects Tasks Calend…" at bounding box center [712, 75] width 1385 height 53
click at [154, 76] on button "Leads Inbox" at bounding box center [134, 75] width 67 height 53
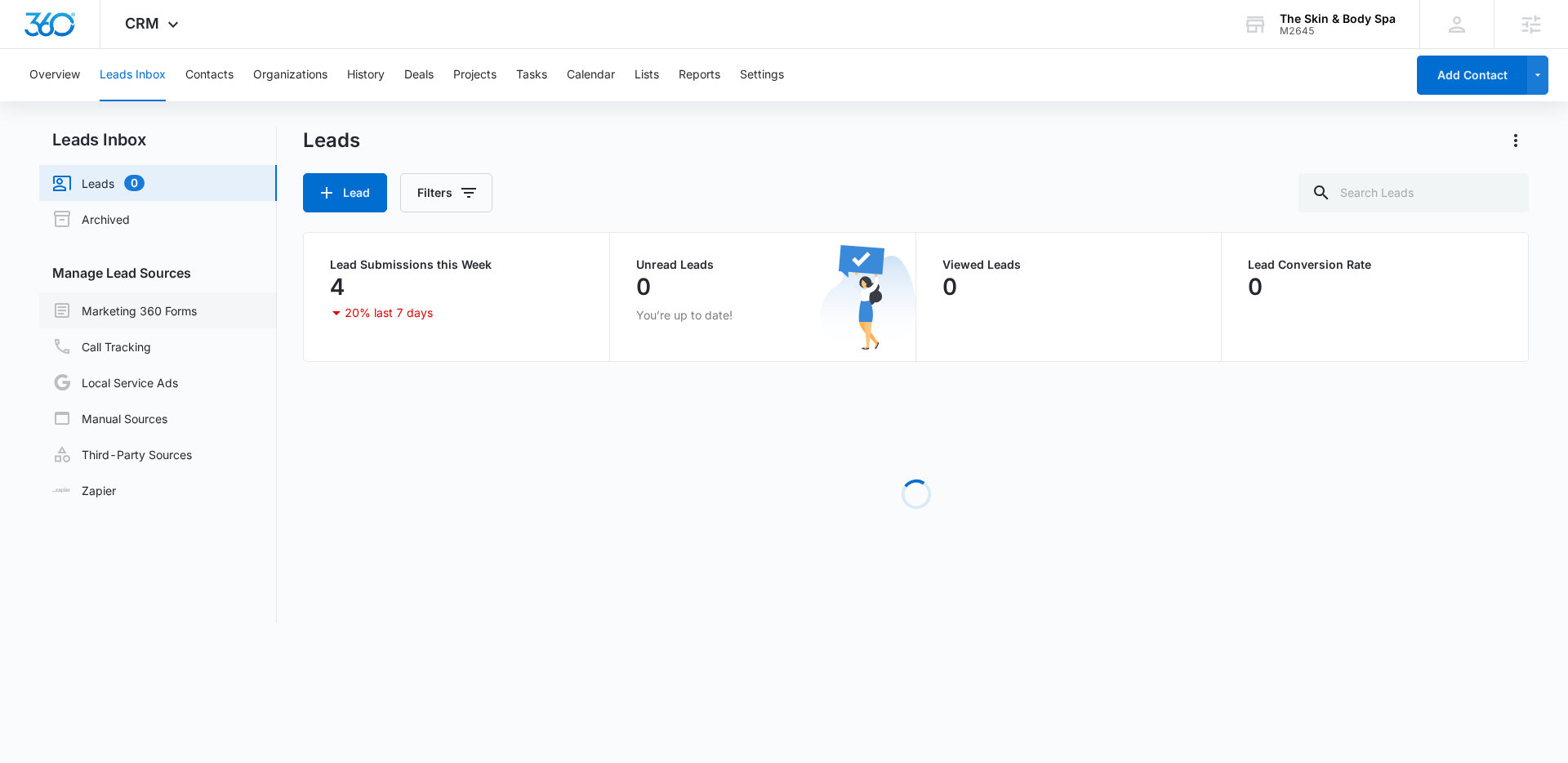
click at [127, 311] on link "Marketing 360 Forms" at bounding box center [125, 310] width 145 height 20
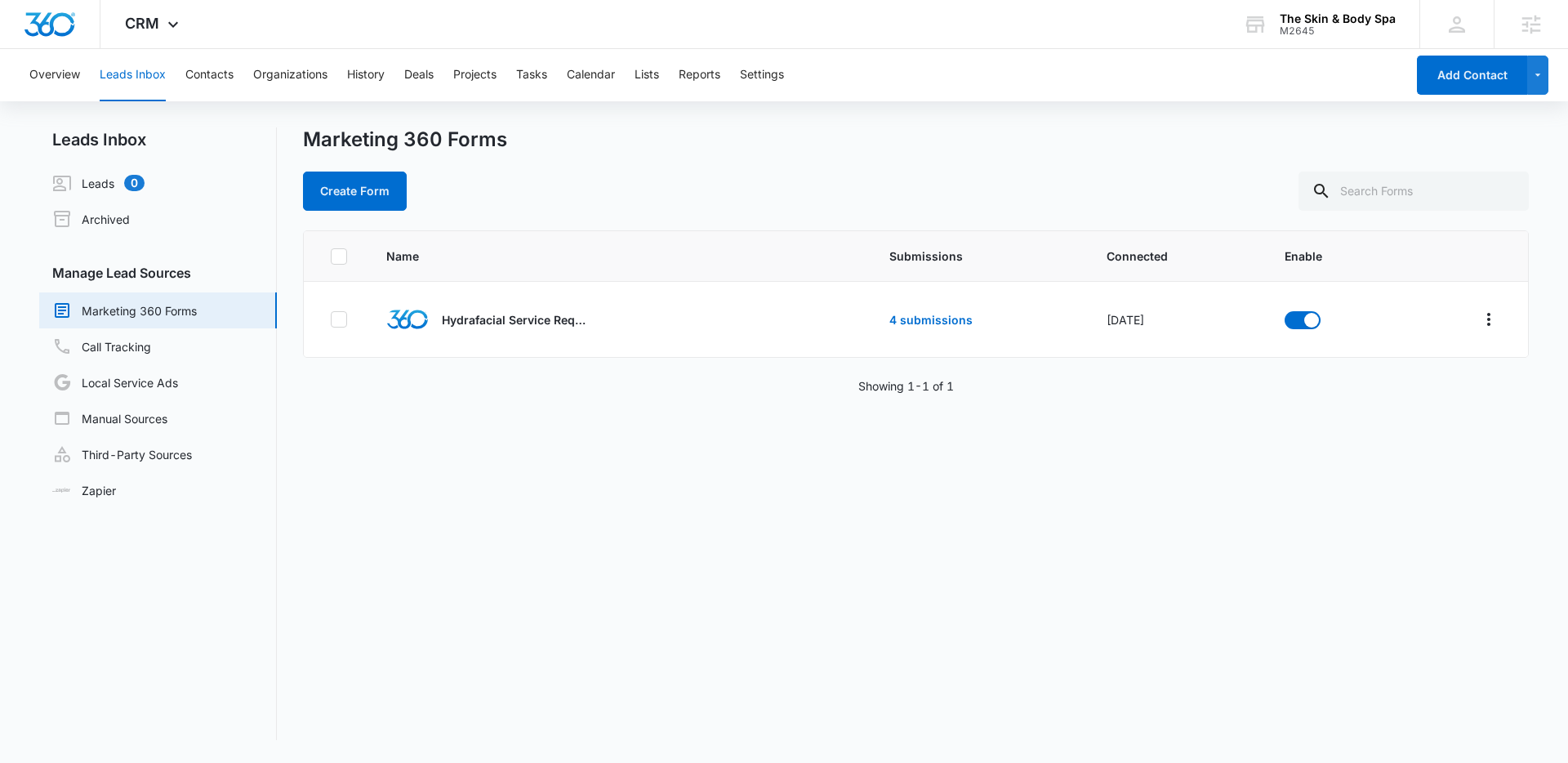
click at [1308, 607] on div "Name Submissions Connected Enable Hydrafacial Service Request 4 submissions Jul…" at bounding box center [916, 485] width 1226 height 509
click at [127, 24] on span "CRM" at bounding box center [142, 23] width 34 height 17
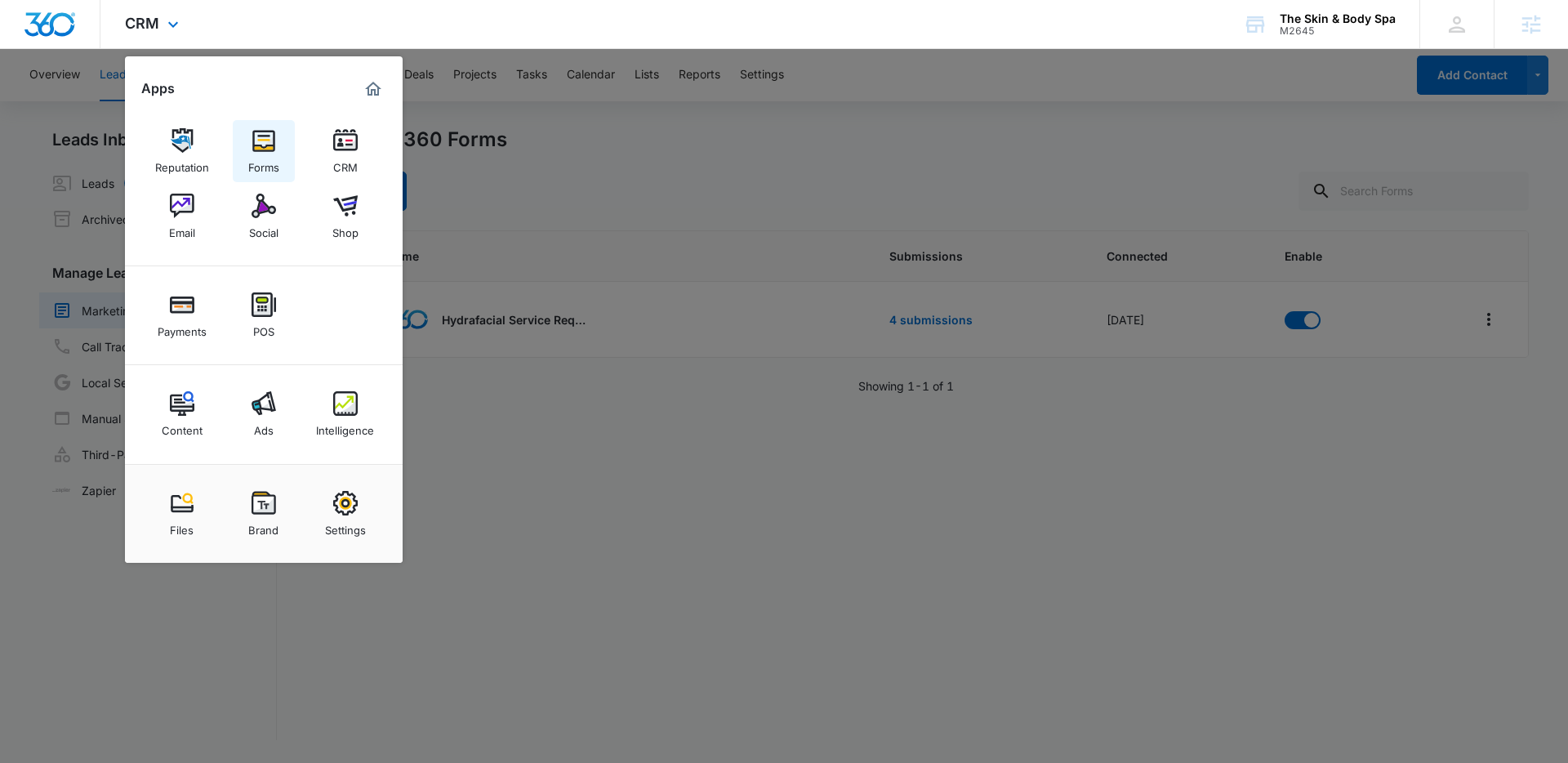
click at [251, 157] on div "Forms" at bounding box center [264, 163] width 31 height 22
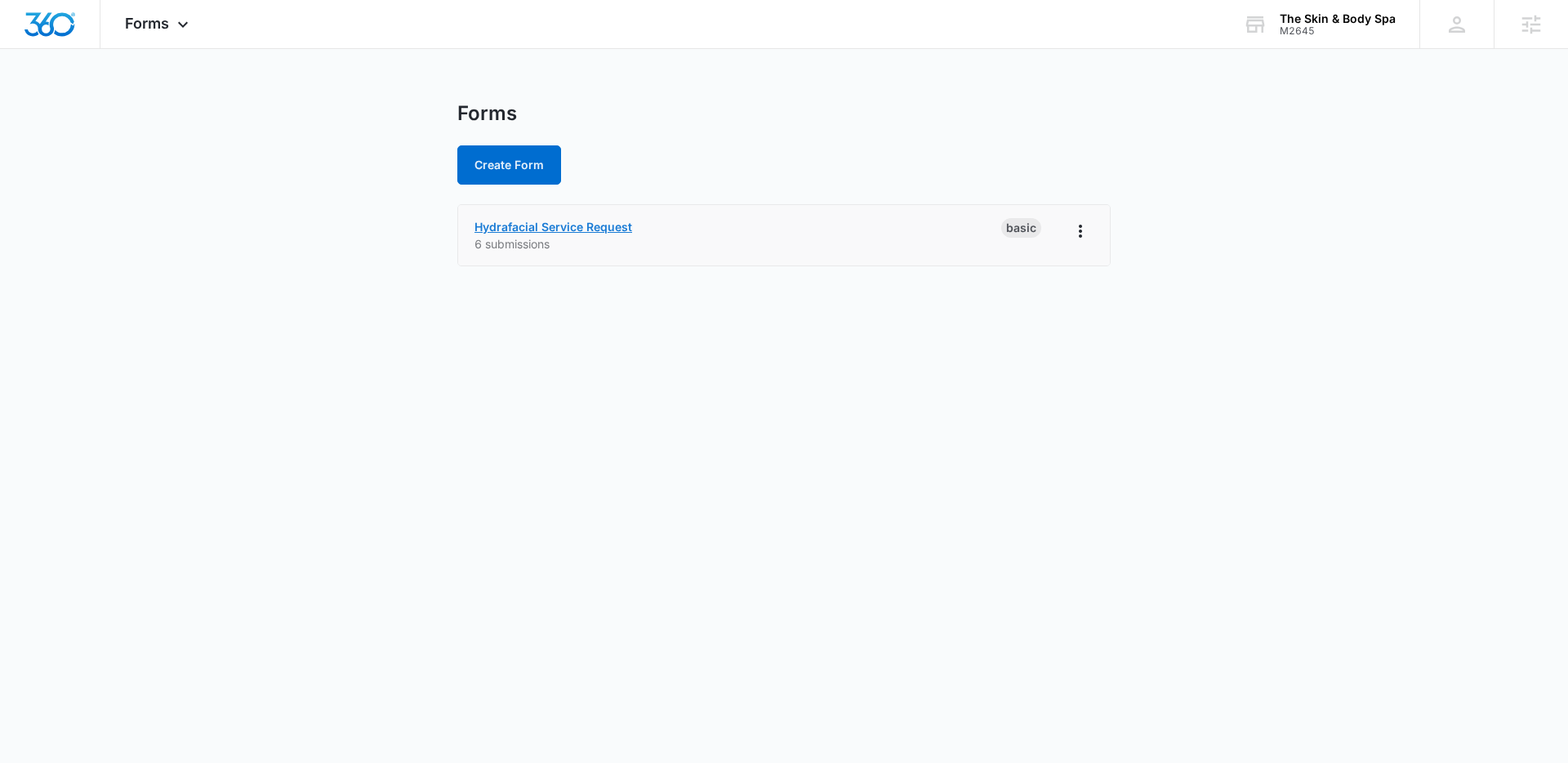
click at [615, 225] on link "Hydrafacial Service Request" at bounding box center [553, 226] width 157 height 14
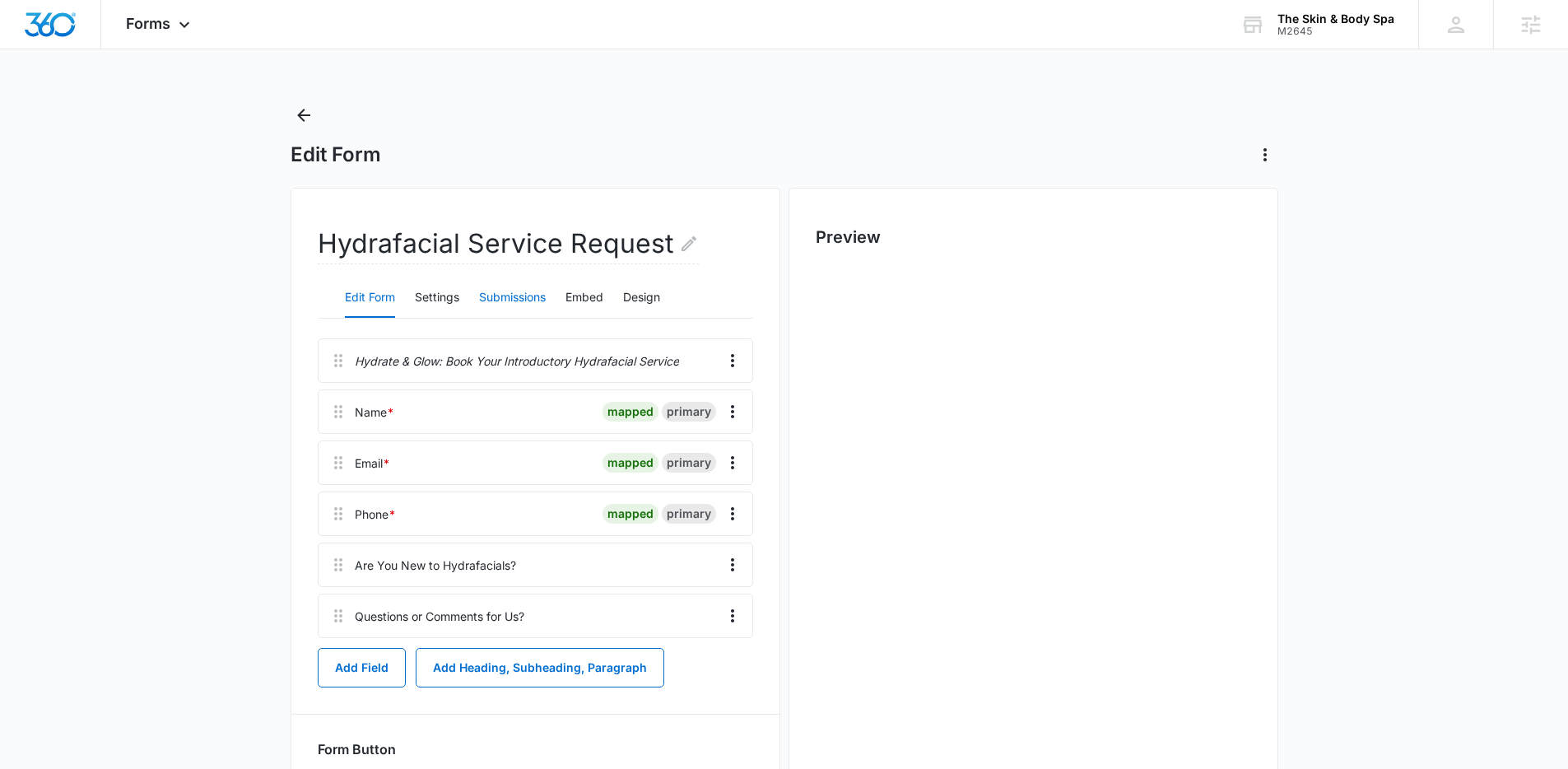
click at [496, 301] on button "Submissions" at bounding box center [512, 298] width 67 height 40
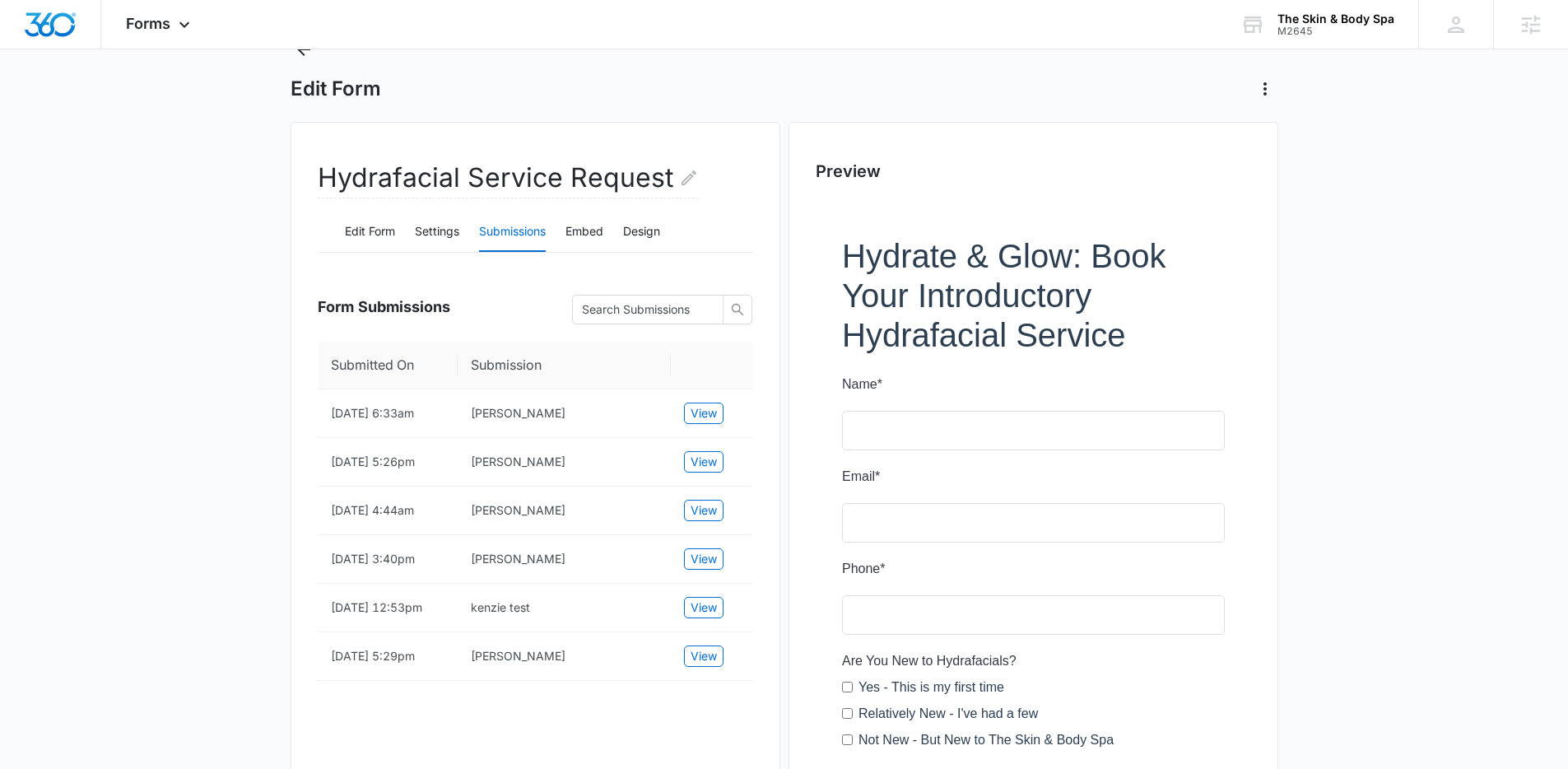
scroll to position [67, 0]
